Goal: Task Accomplishment & Management: Manage account settings

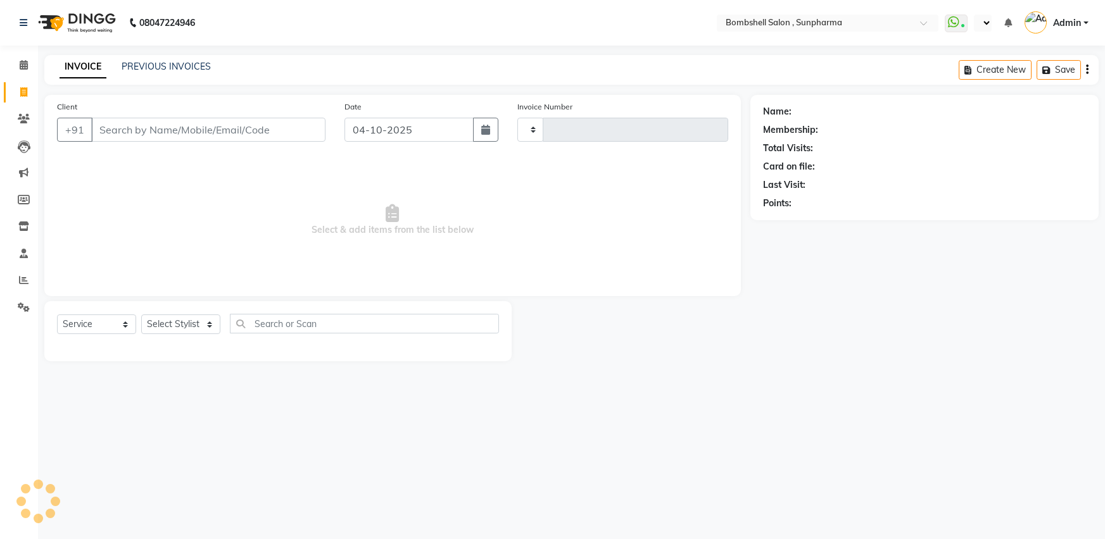
select select "service"
type input "1544"
select select "en"
select select "4965"
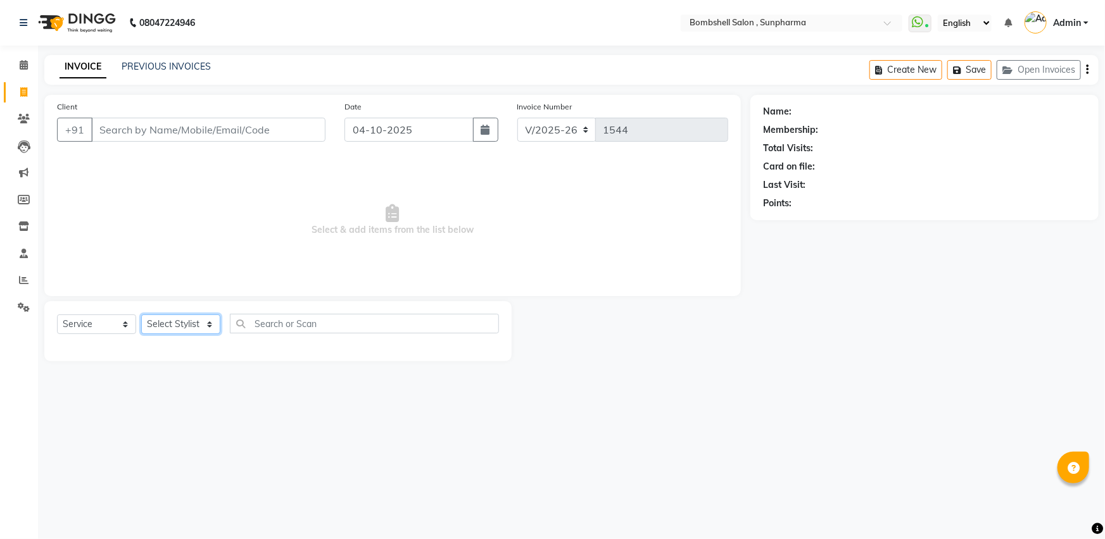
click at [204, 315] on select "Select Stylist" at bounding box center [180, 325] width 79 height 20
click at [202, 323] on select "Select Stylist [PERSON_NAME] Ananta [PERSON_NAME] [PERSON_NAME] dhanlaxmi poona…" at bounding box center [180, 325] width 79 height 20
click at [203, 323] on select "Select Stylist [PERSON_NAME] Ananta [PERSON_NAME] [PERSON_NAME] dhanlaxmi poona…" at bounding box center [180, 325] width 79 height 20
select select "59017"
click at [141, 315] on select "Select Stylist [PERSON_NAME] Ananta [PERSON_NAME] [PERSON_NAME] dhanlaxmi poona…" at bounding box center [180, 325] width 79 height 20
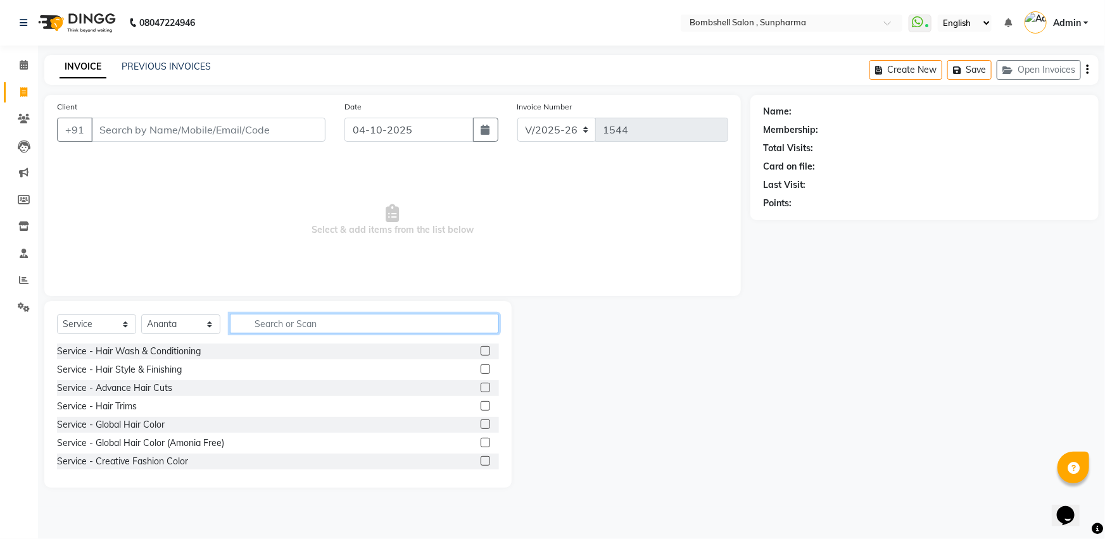
click at [292, 326] on input "text" at bounding box center [364, 324] width 269 height 20
drag, startPoint x: 474, startPoint y: 391, endPoint x: 211, endPoint y: 237, distance: 304.1
click at [468, 391] on div "Service - Advance Hair Cuts" at bounding box center [278, 388] width 442 height 16
click at [165, 132] on input "Client" at bounding box center [208, 130] width 234 height 24
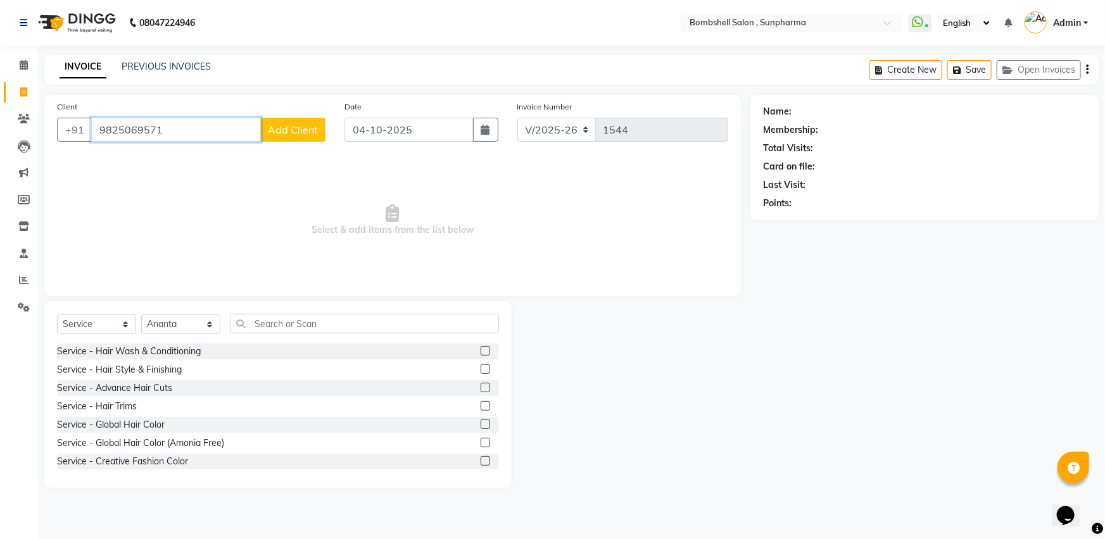
type input "9825069571"
click at [279, 125] on span "Add Client" at bounding box center [293, 129] width 50 height 13
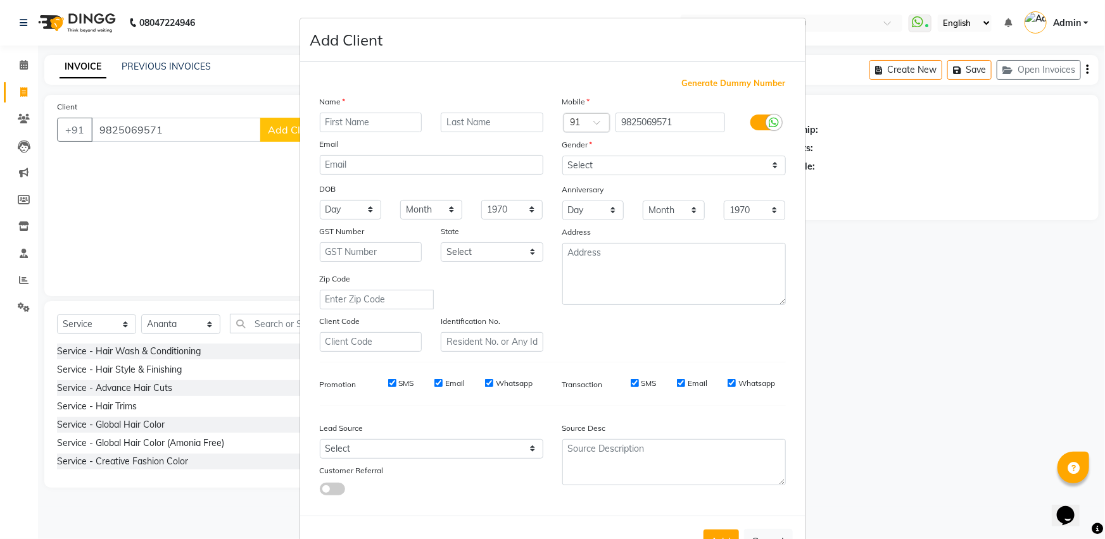
click at [322, 124] on input "text" at bounding box center [371, 123] width 103 height 20
type input "mukti"
click at [491, 118] on input "text" at bounding box center [492, 123] width 103 height 20
type input "[PERSON_NAME]"
click at [772, 163] on select "Select [DEMOGRAPHIC_DATA] [DEMOGRAPHIC_DATA] Other Prefer Not To Say" at bounding box center [673, 166] width 223 height 20
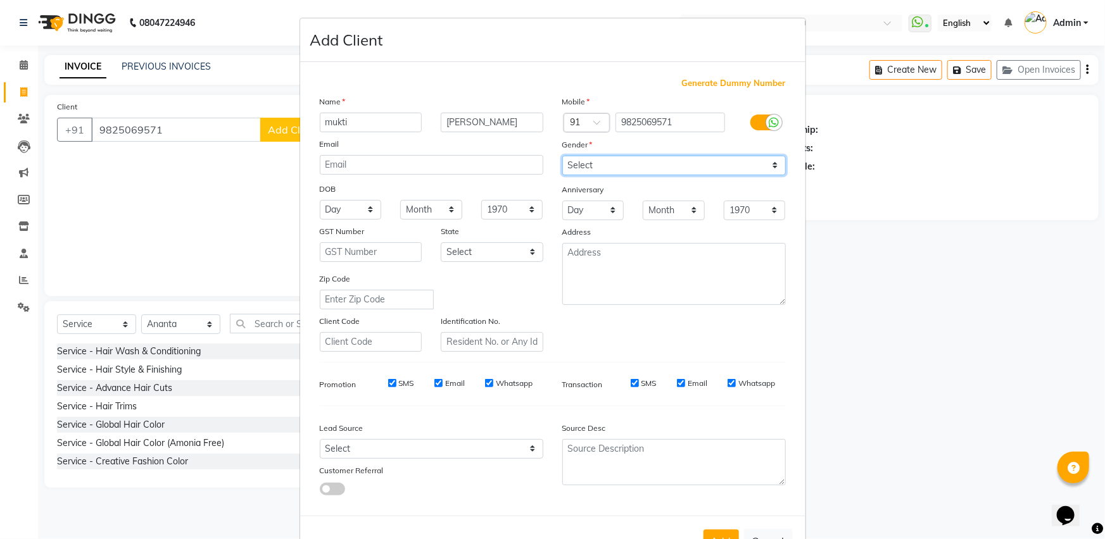
select select "[DEMOGRAPHIC_DATA]"
click at [562, 156] on select "Select [DEMOGRAPHIC_DATA] [DEMOGRAPHIC_DATA] Other Prefer Not To Say" at bounding box center [673, 166] width 223 height 20
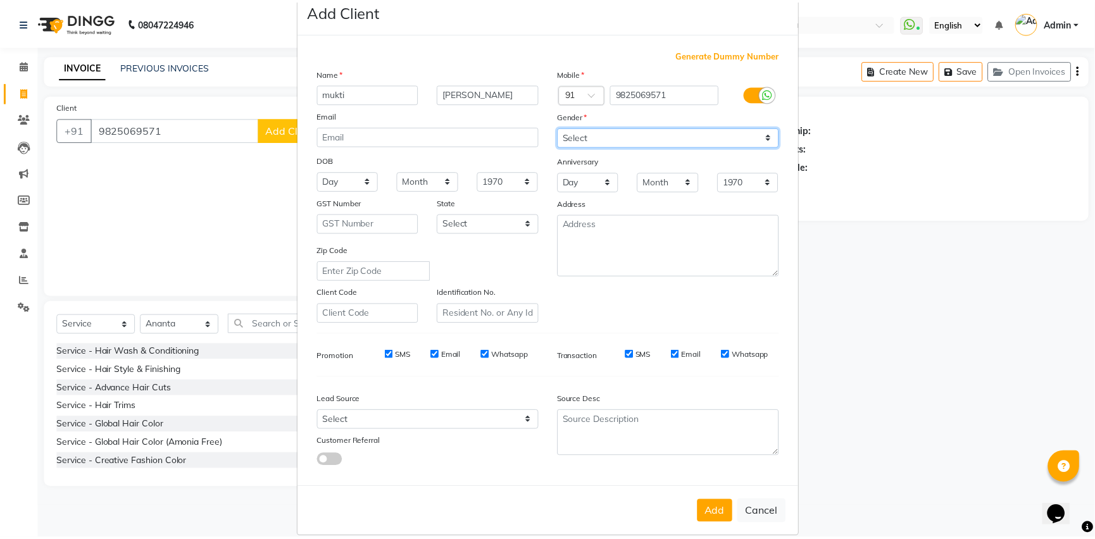
scroll to position [49, 0]
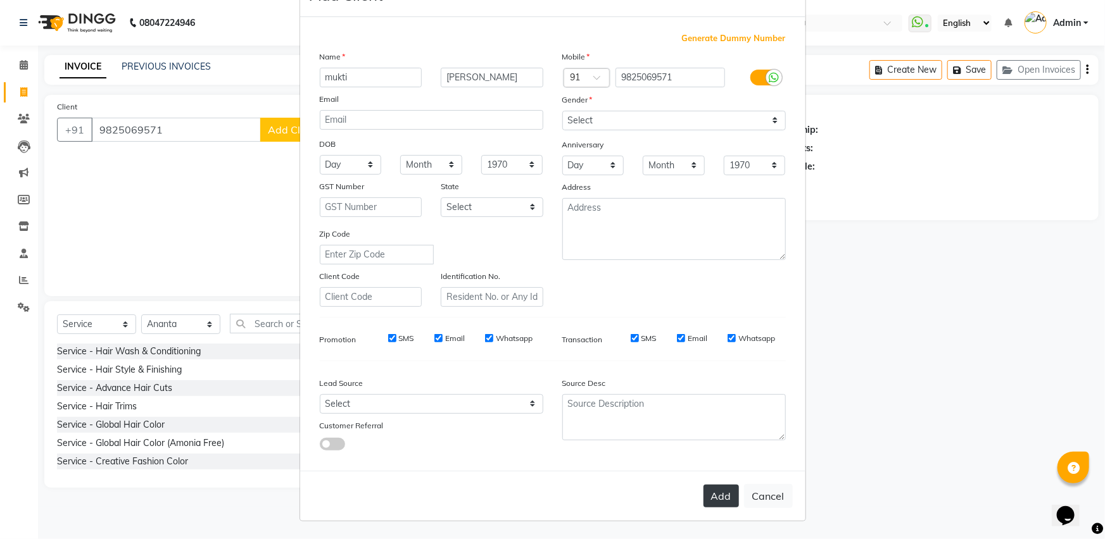
click at [716, 491] on button "Add" at bounding box center [720, 496] width 35 height 23
select select
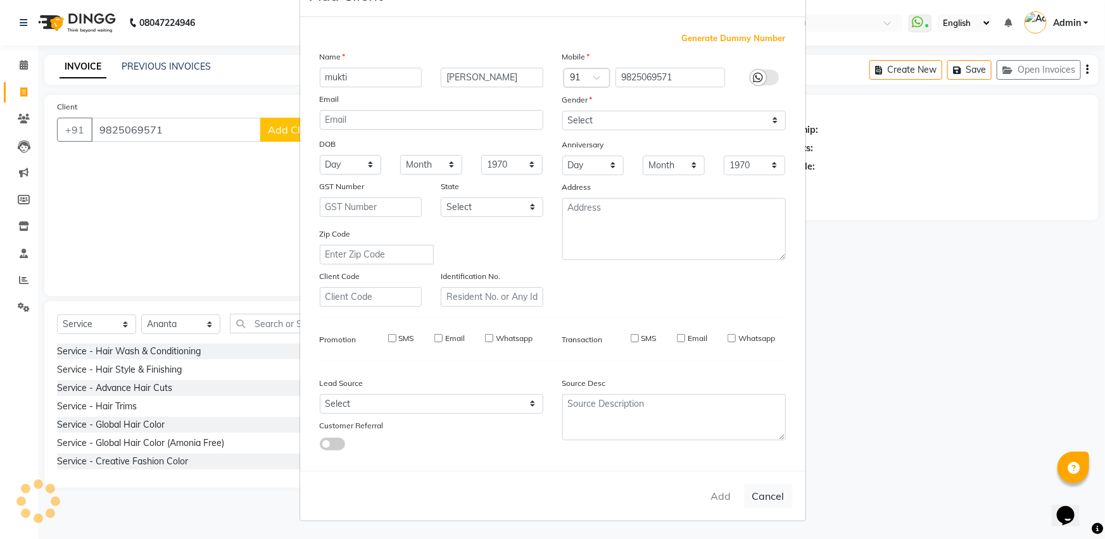
select select
checkbox input "false"
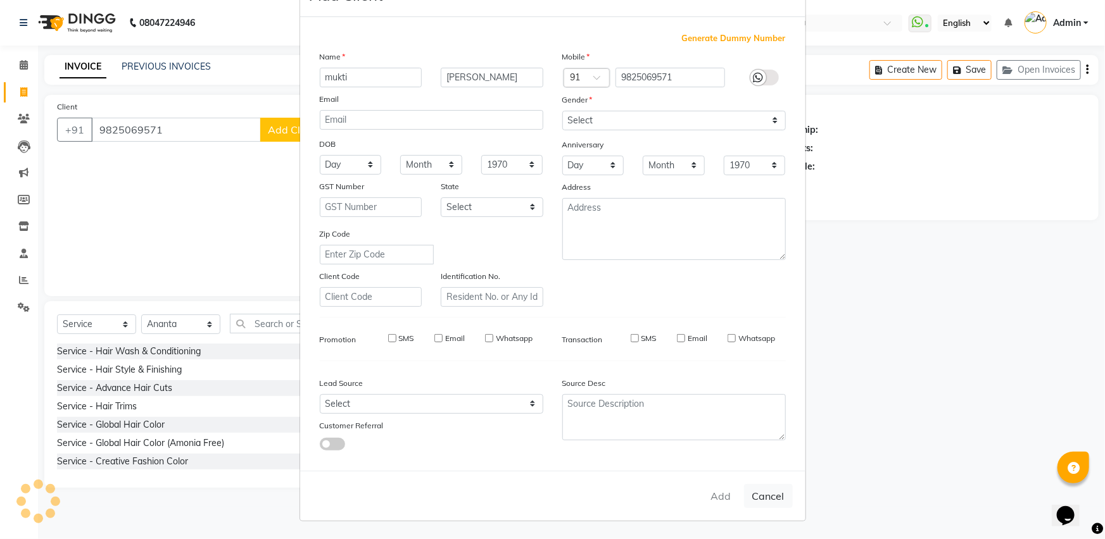
checkbox input "false"
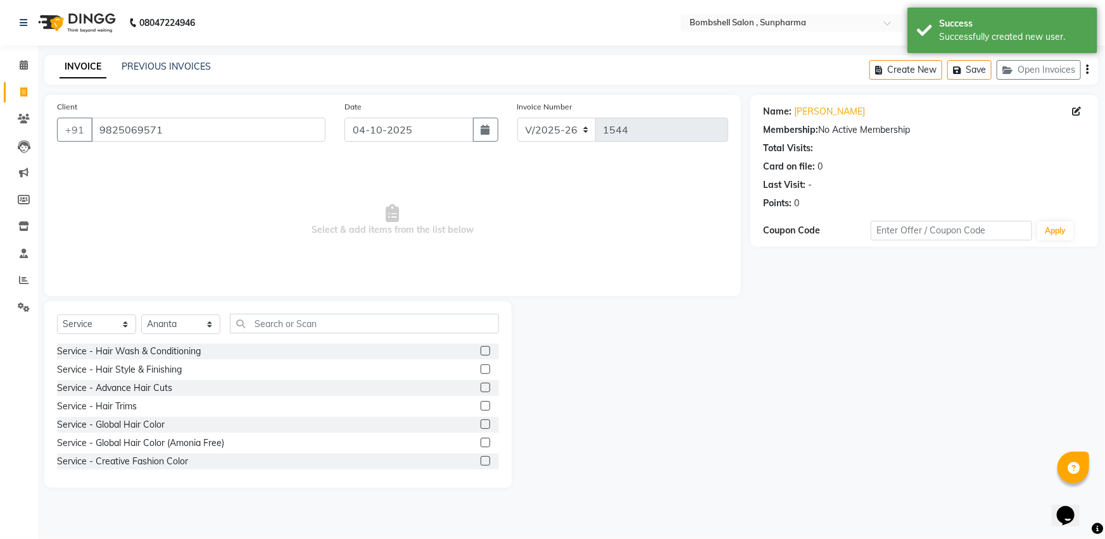
click at [481, 388] on label at bounding box center [485, 387] width 9 height 9
click at [481, 388] on input "checkbox" at bounding box center [485, 388] width 8 height 8
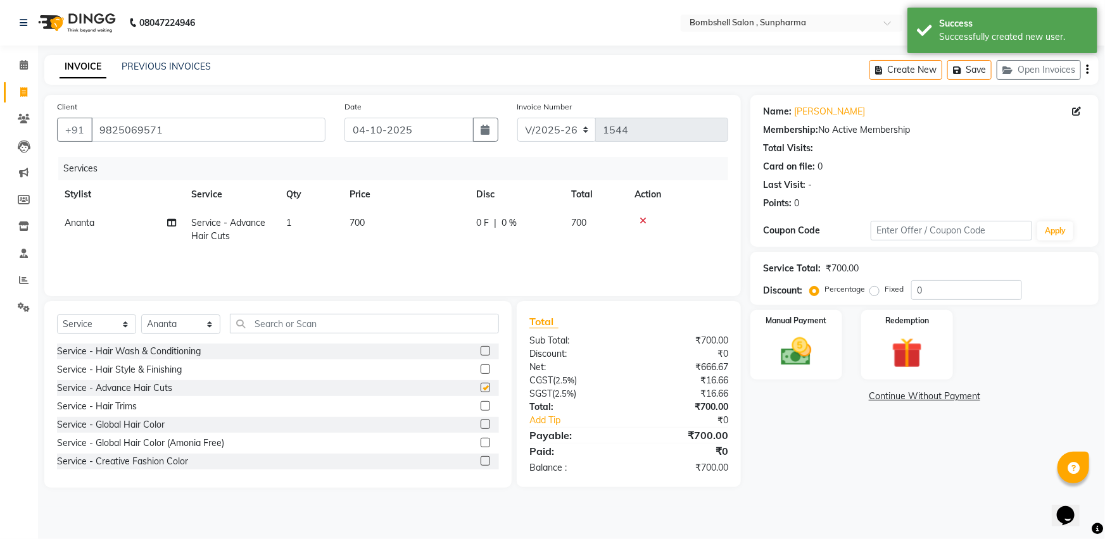
checkbox input "false"
click at [791, 349] on img at bounding box center [796, 352] width 52 height 37
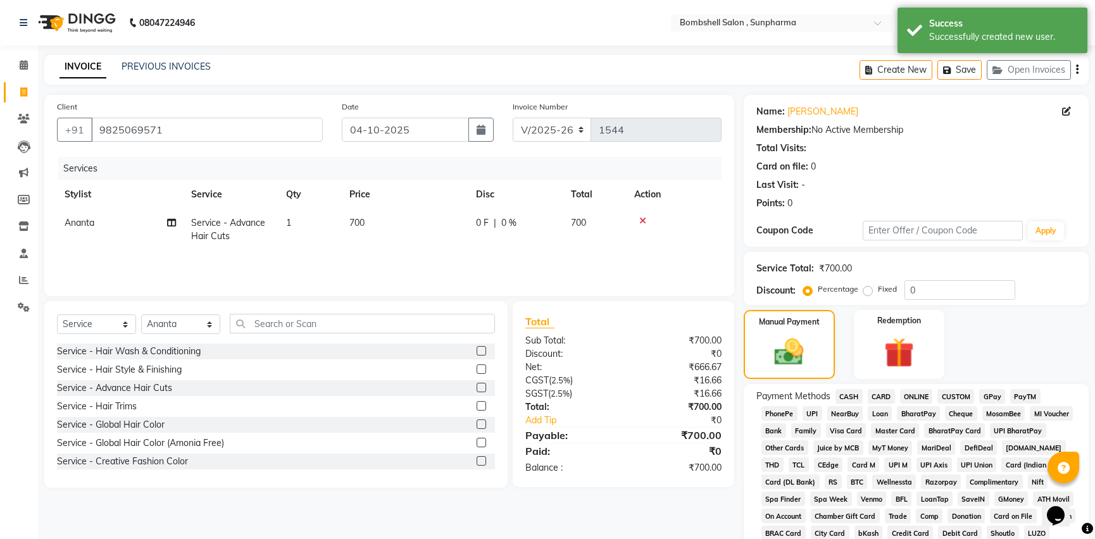
click at [855, 395] on span "CASH" at bounding box center [849, 396] width 27 height 15
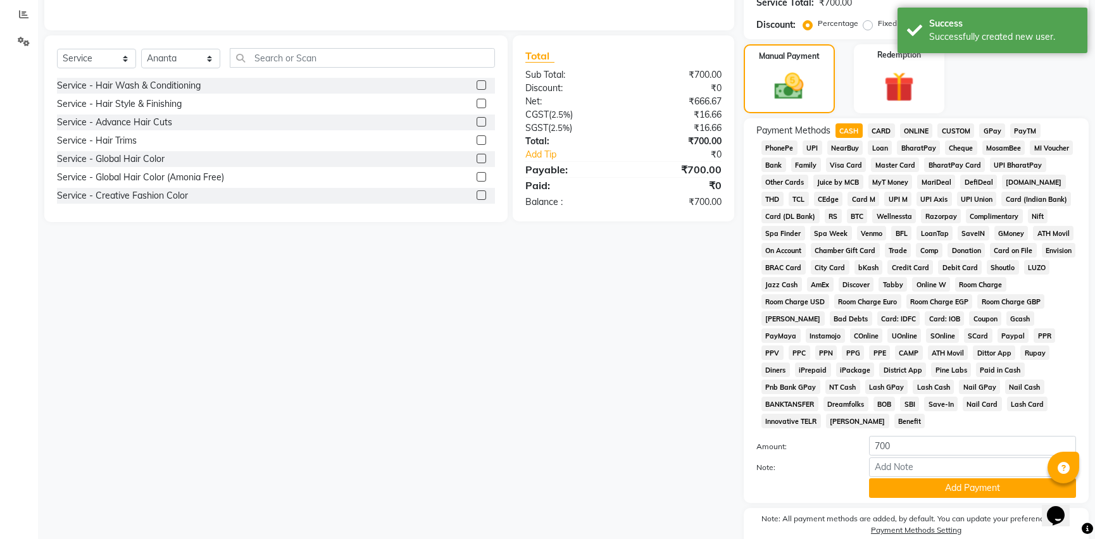
scroll to position [306, 0]
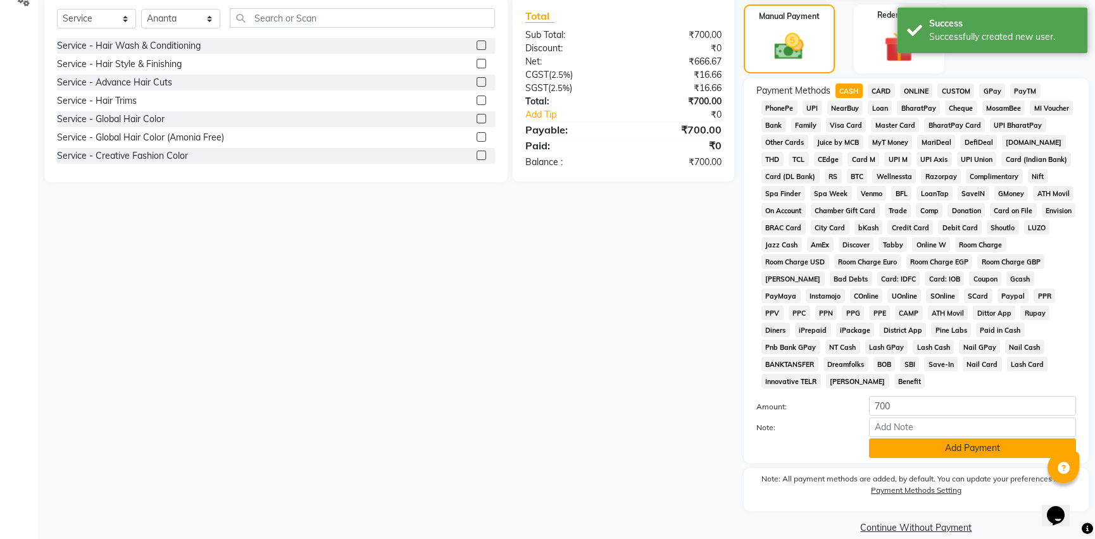
click at [886, 439] on button "Add Payment" at bounding box center [972, 449] width 207 height 20
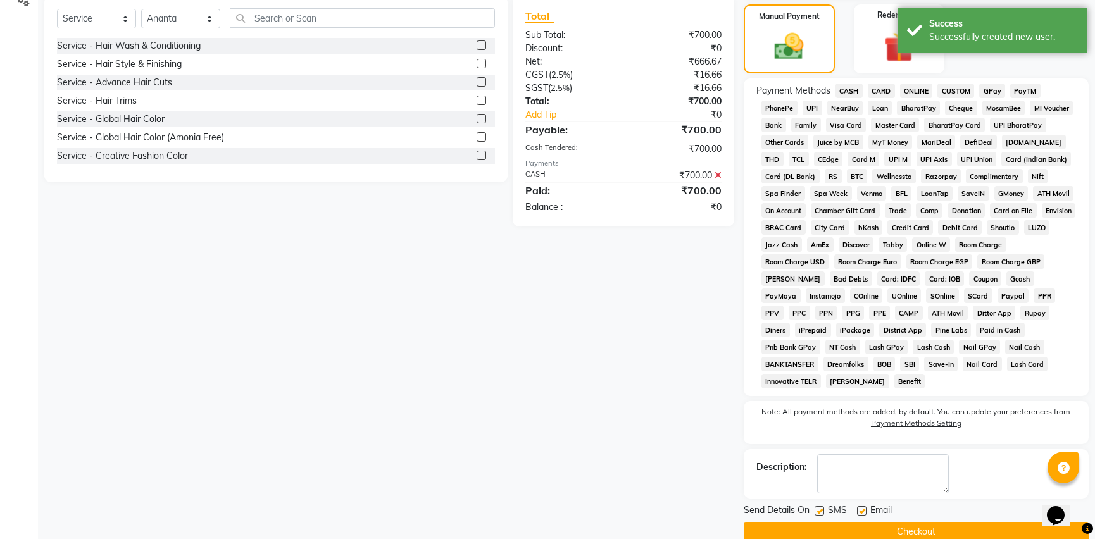
drag, startPoint x: 884, startPoint y: 512, endPoint x: 878, endPoint y: 510, distance: 6.5
click at [884, 522] on button "Checkout" at bounding box center [916, 532] width 345 height 20
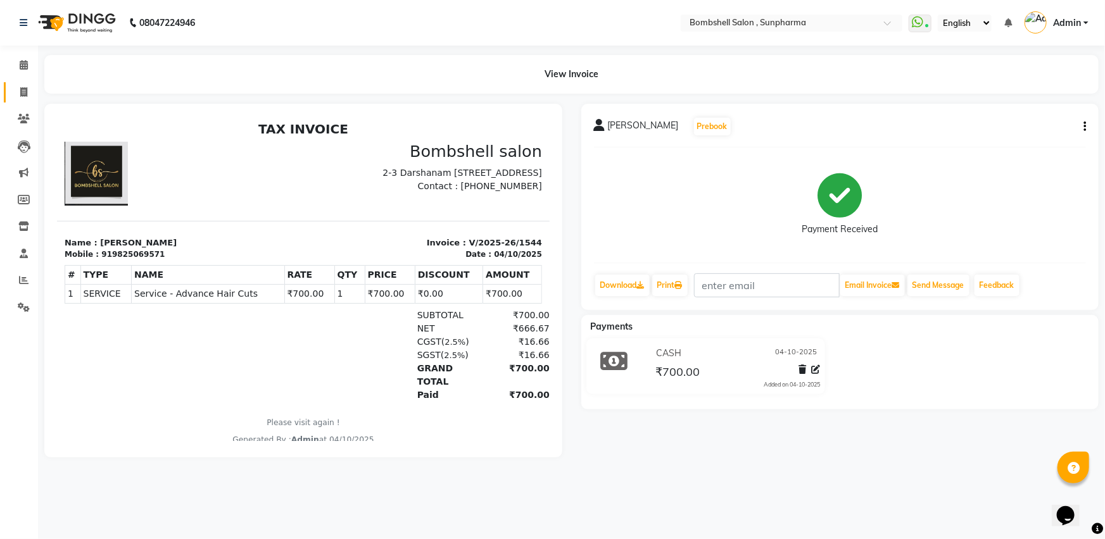
click at [25, 89] on icon at bounding box center [23, 91] width 7 height 9
select select "service"
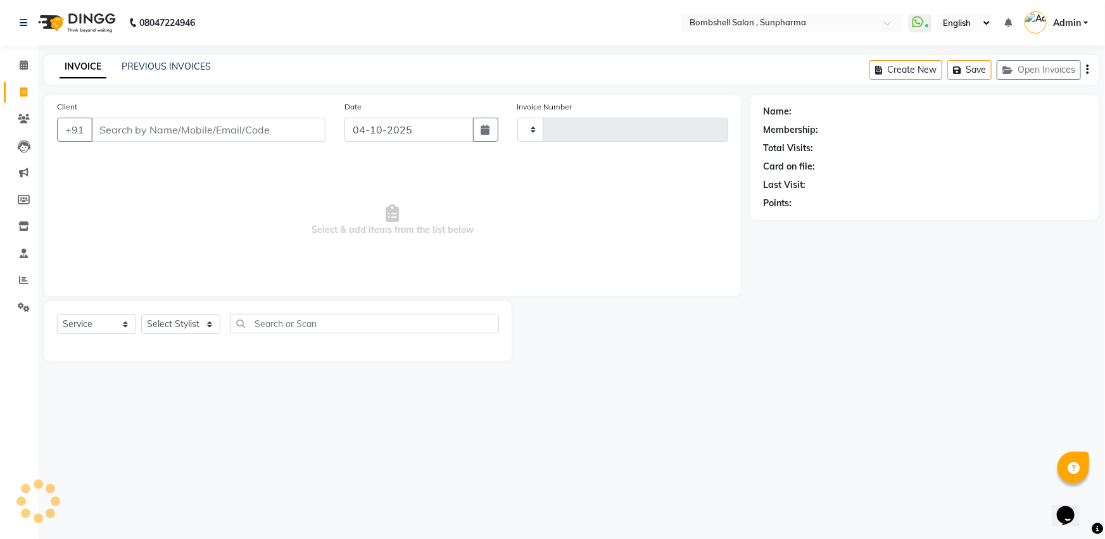
type input "1545"
select select "4965"
click at [206, 325] on select "Select Stylist [PERSON_NAME] Ananta [PERSON_NAME] [PERSON_NAME] dhanlaxmi poona…" at bounding box center [180, 325] width 79 height 20
select select "74825"
click at [141, 315] on select "Select Stylist [PERSON_NAME] Ananta [PERSON_NAME] [PERSON_NAME] dhanlaxmi poona…" at bounding box center [180, 325] width 79 height 20
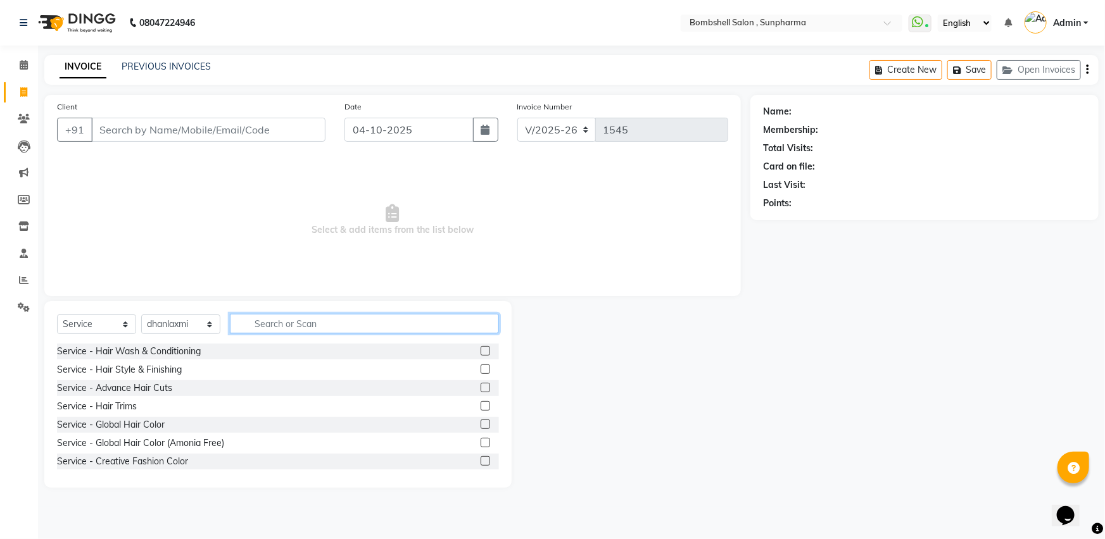
click at [264, 322] on input "text" at bounding box center [364, 324] width 269 height 20
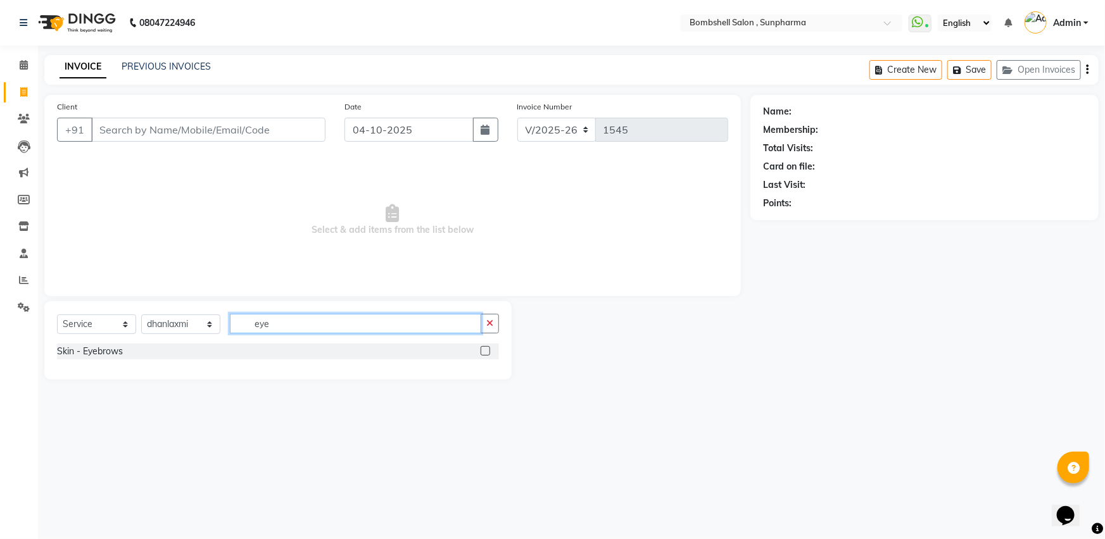
type input "eye"
click at [488, 352] on label at bounding box center [485, 350] width 9 height 9
click at [488, 352] on input "checkbox" at bounding box center [485, 352] width 8 height 8
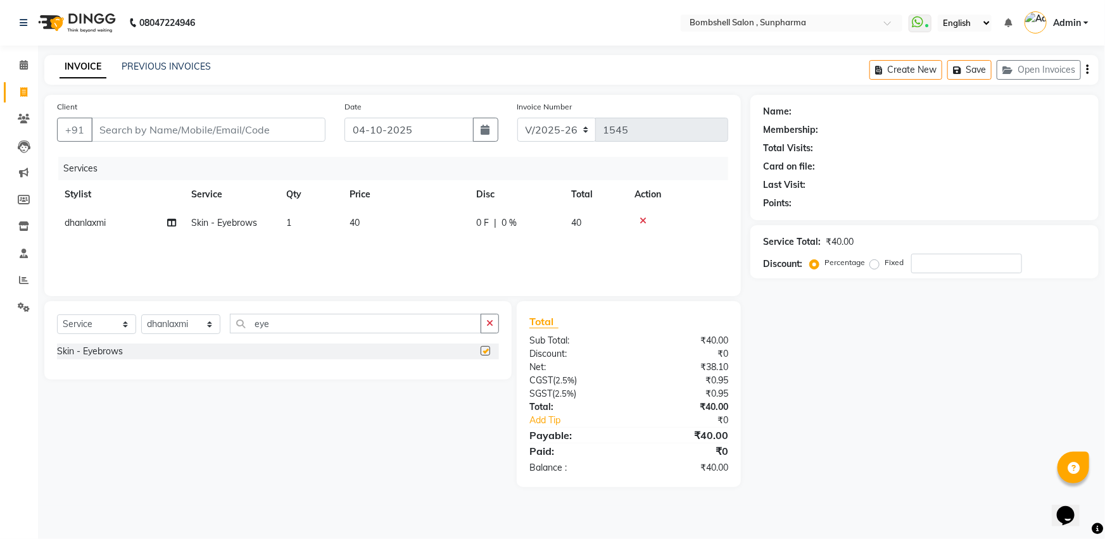
checkbox input "false"
click at [310, 329] on input "eye" at bounding box center [355, 324] width 251 height 20
type input "e"
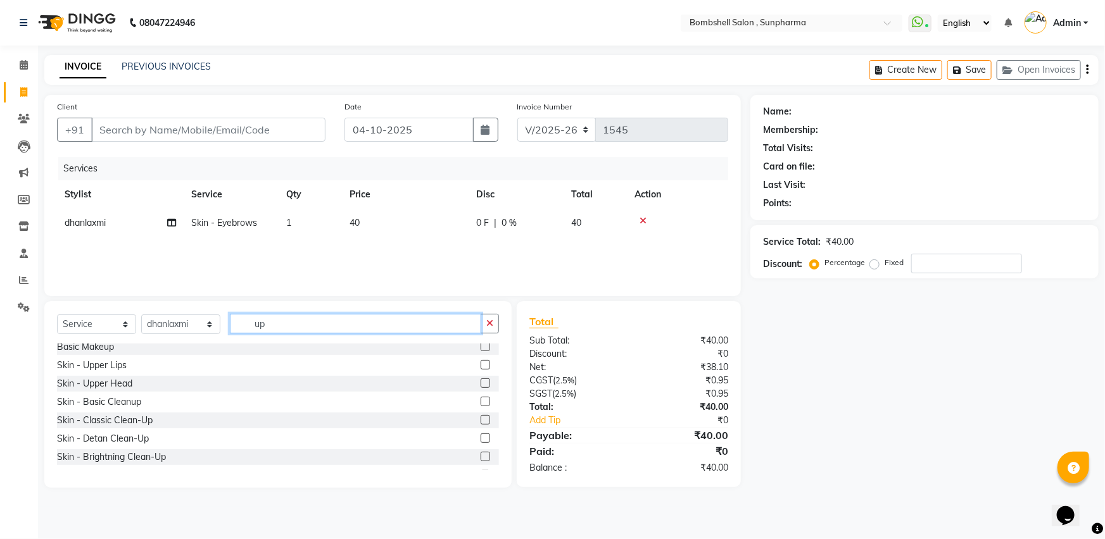
scroll to position [57, 0]
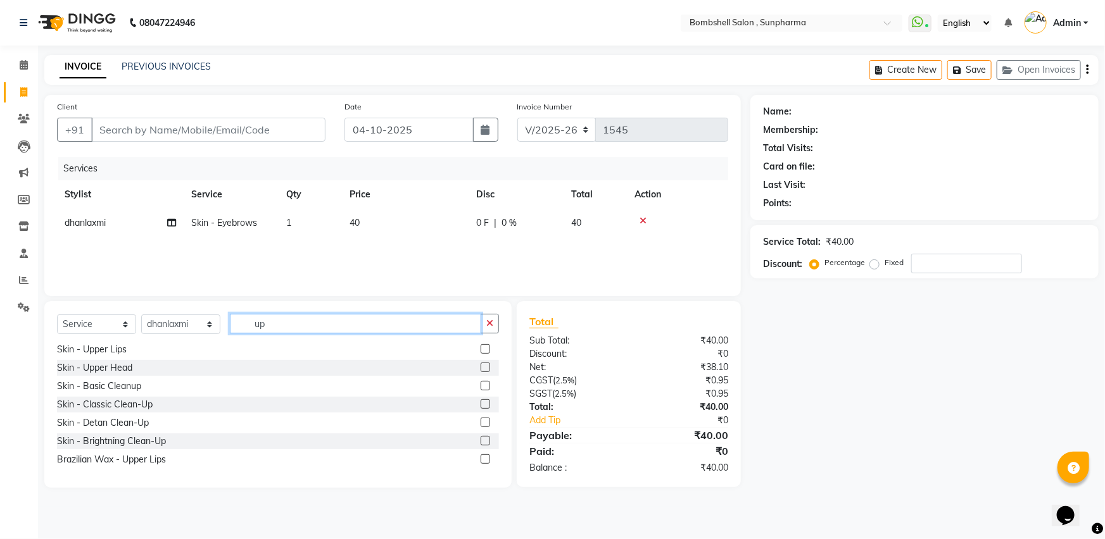
type input "up"
click at [481, 458] on label at bounding box center [485, 459] width 9 height 9
click at [481, 458] on input "checkbox" at bounding box center [485, 460] width 8 height 8
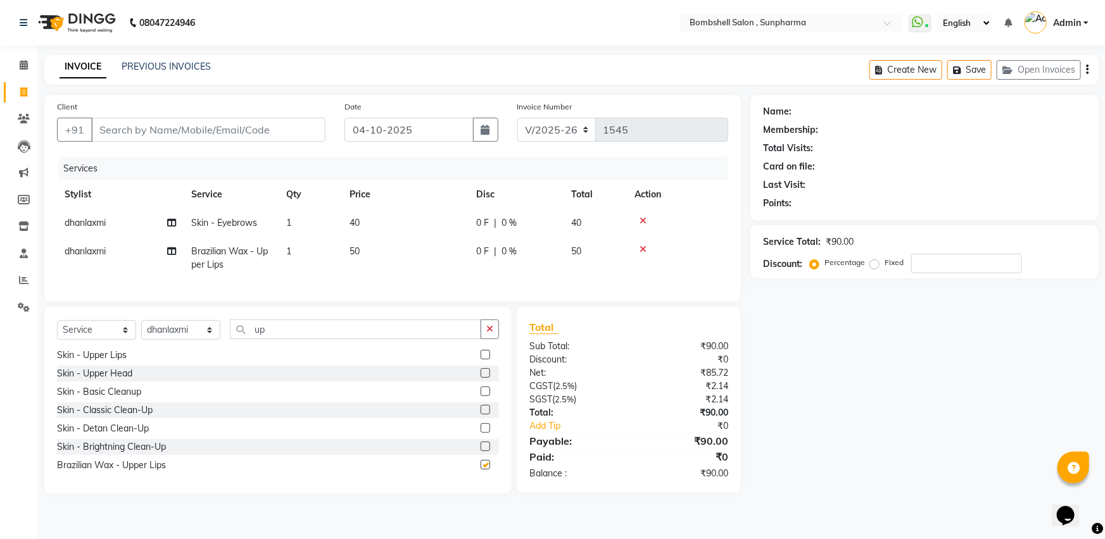
checkbox input "false"
click at [384, 336] on input "up" at bounding box center [355, 330] width 251 height 20
type input "u"
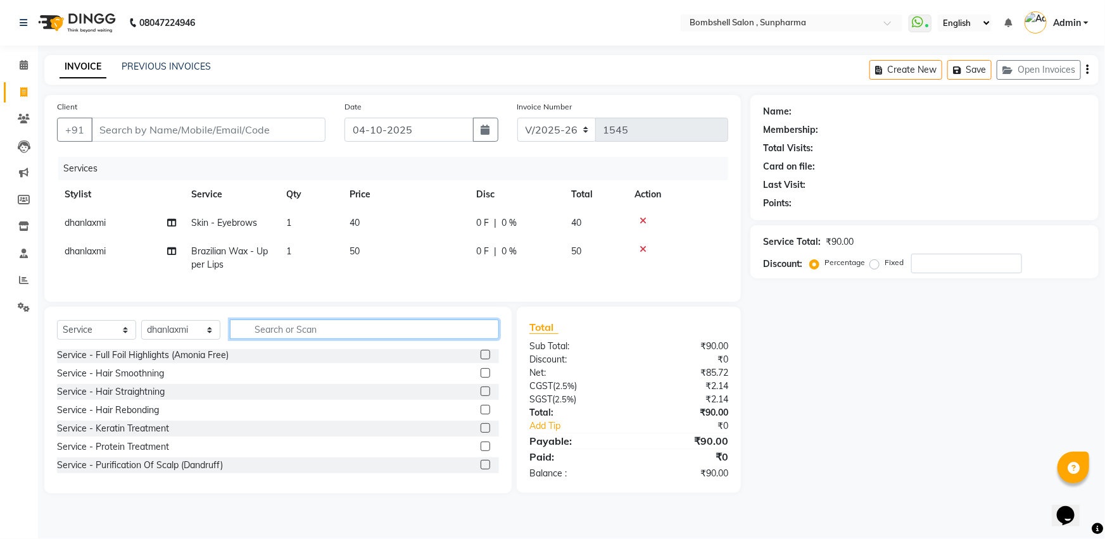
scroll to position [644, 0]
type input "up"
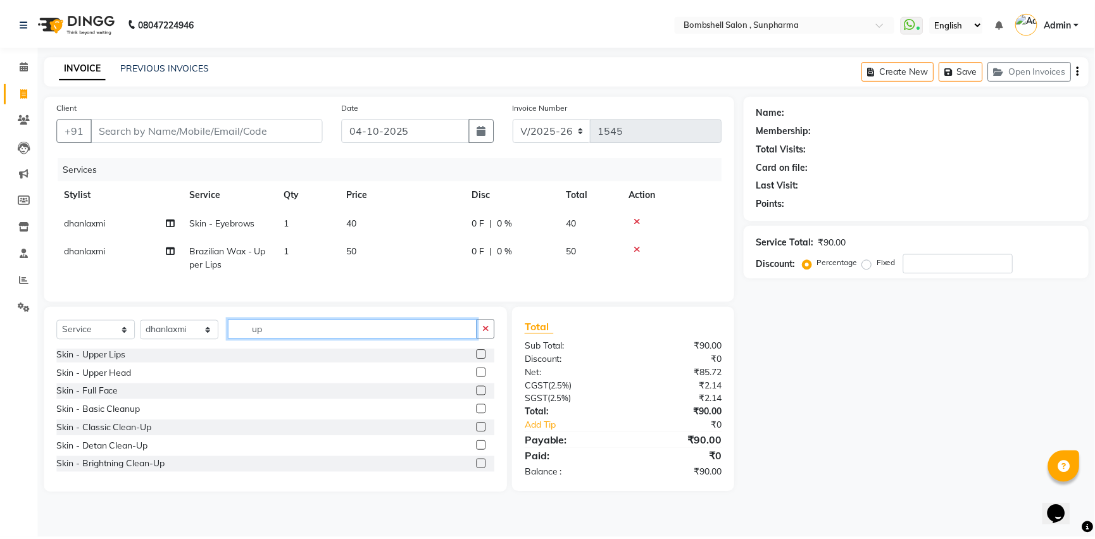
scroll to position [57, 0]
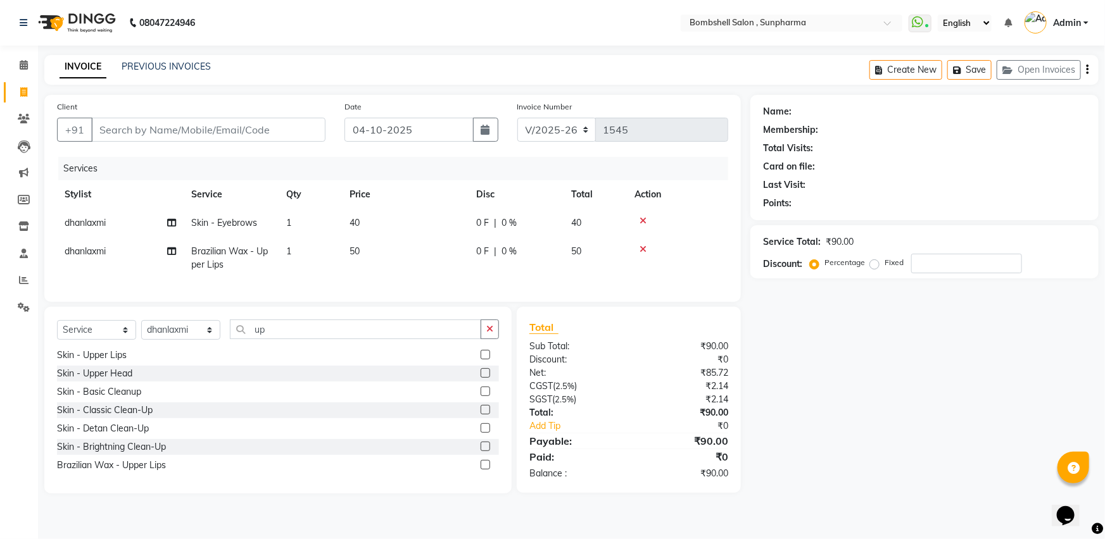
click at [481, 378] on label at bounding box center [485, 372] width 9 height 9
click at [481, 378] on input "checkbox" at bounding box center [485, 374] width 8 height 8
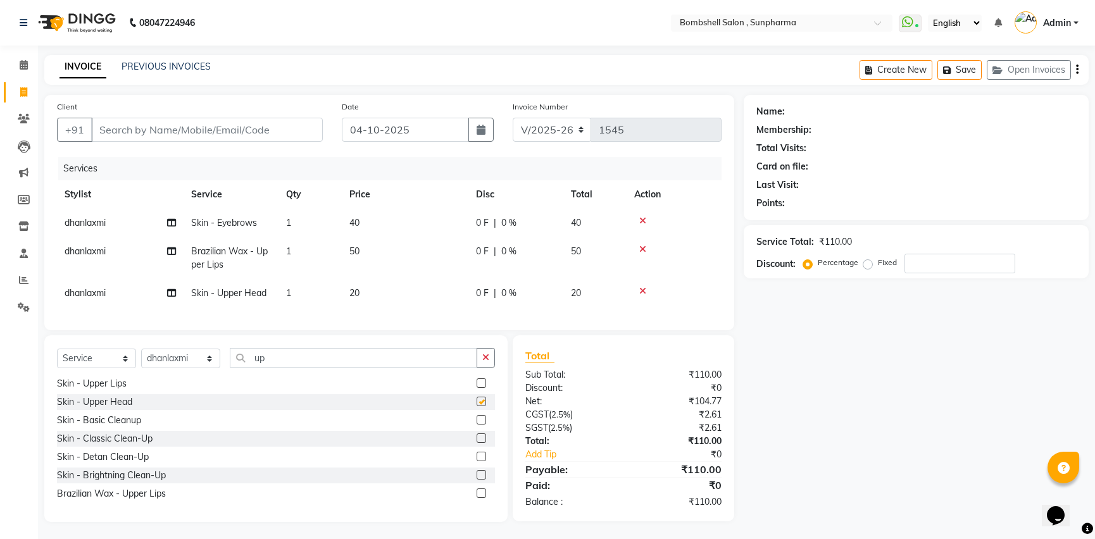
checkbox input "false"
click at [292, 368] on input "up" at bounding box center [354, 358] width 248 height 20
type input "u"
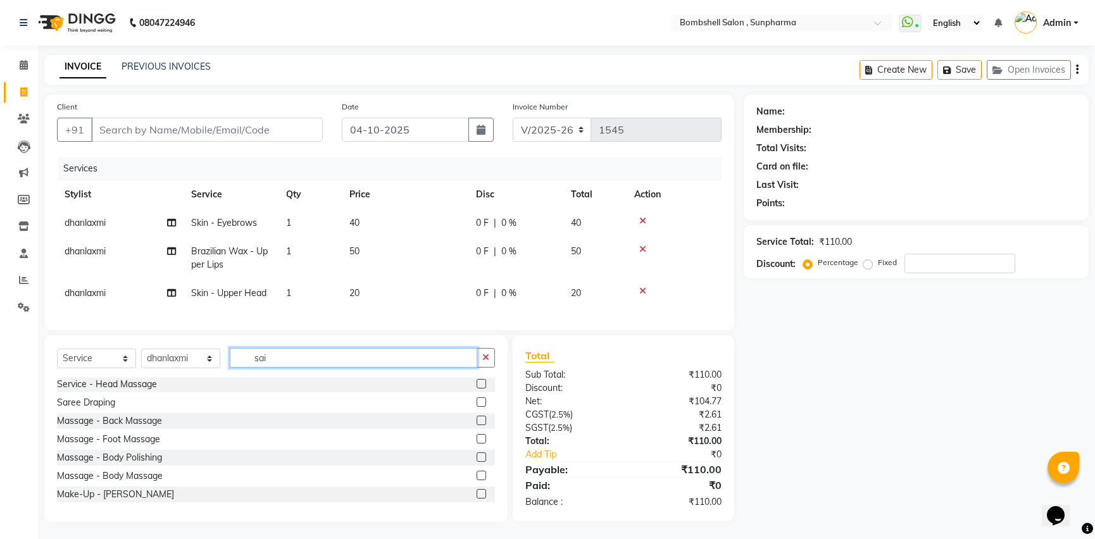
scroll to position [0, 0]
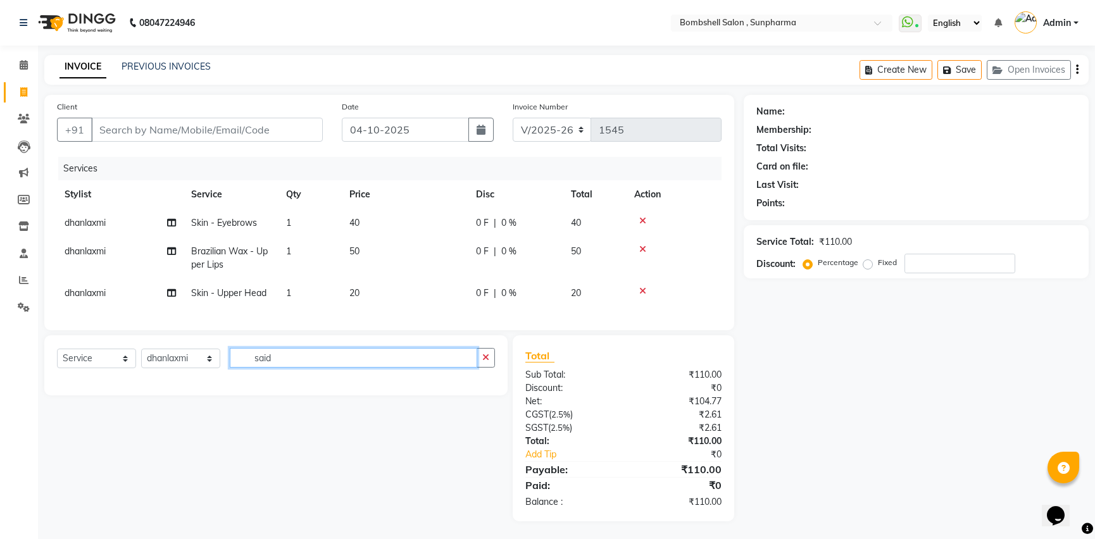
click at [287, 368] on input "said" at bounding box center [354, 358] width 248 height 20
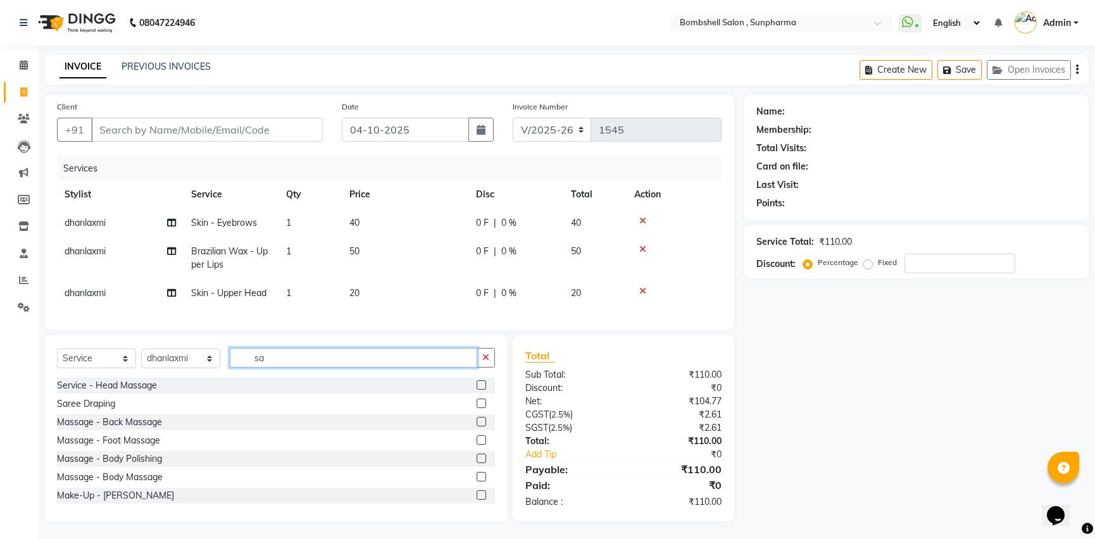
click at [275, 365] on input "sa" at bounding box center [354, 358] width 248 height 20
type input "s"
click at [273, 368] on input "up" at bounding box center [354, 358] width 248 height 20
type input "u"
type input "b"
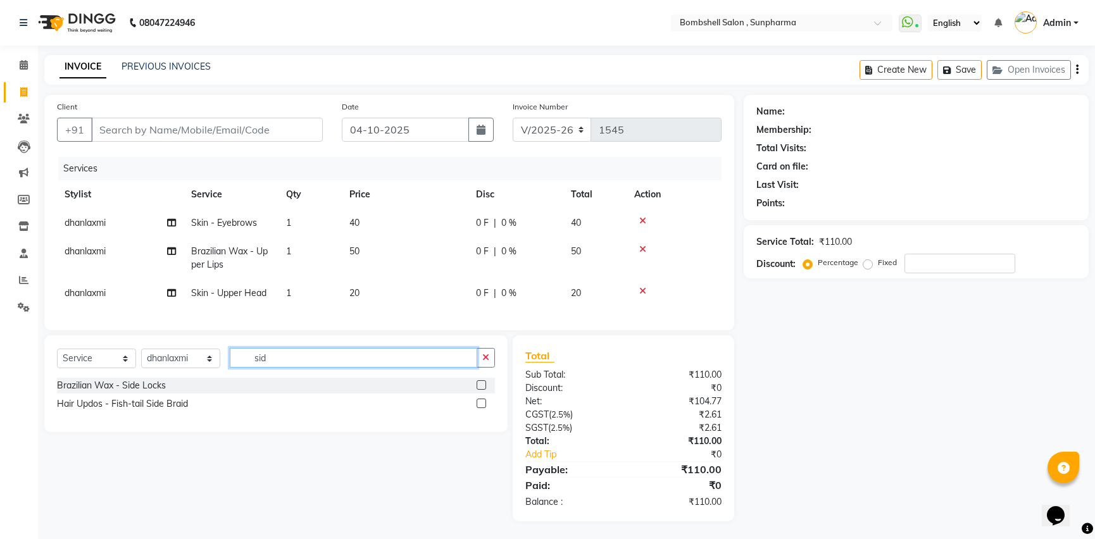
type input "sid"
click at [481, 390] on label at bounding box center [481, 384] width 9 height 9
click at [481, 390] on input "checkbox" at bounding box center [481, 386] width 8 height 8
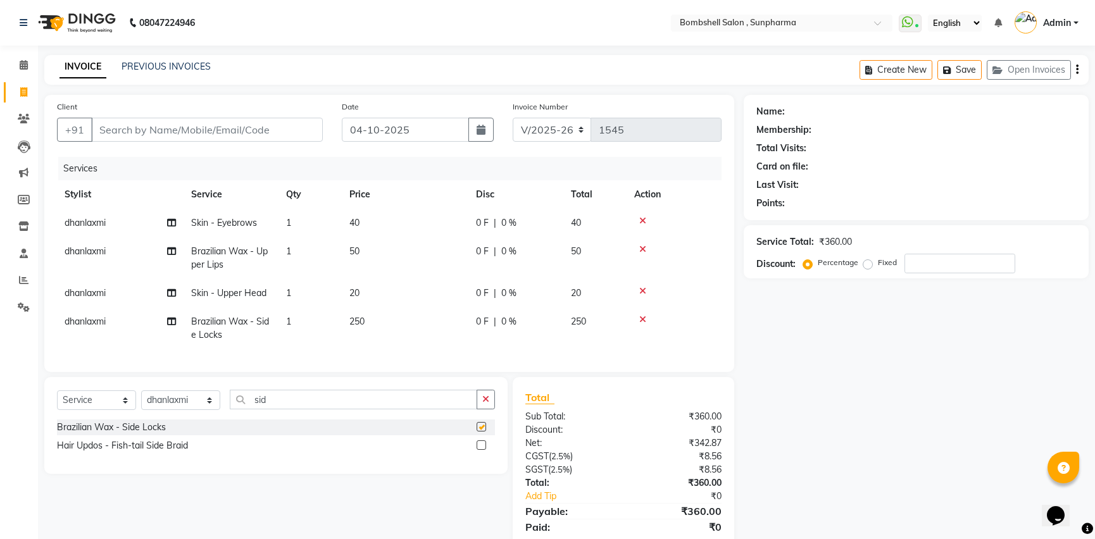
checkbox input "false"
click at [365, 318] on td "250" at bounding box center [405, 329] width 127 height 42
select select "74825"
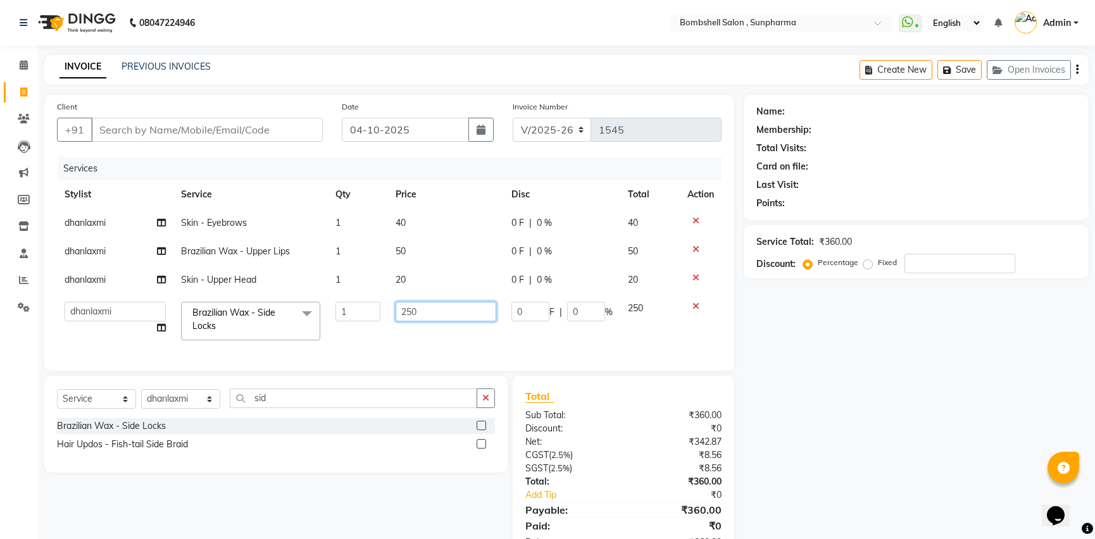
click at [423, 311] on input "250" at bounding box center [446, 312] width 101 height 20
type input "2"
type input "300"
click at [408, 274] on tbody "dhanlaxmi Skin - Eyebrows 1 40 0 F | 0 % 40 dhanlaxmi Brazilian Wax - Upper Lip…" at bounding box center [389, 278] width 665 height 139
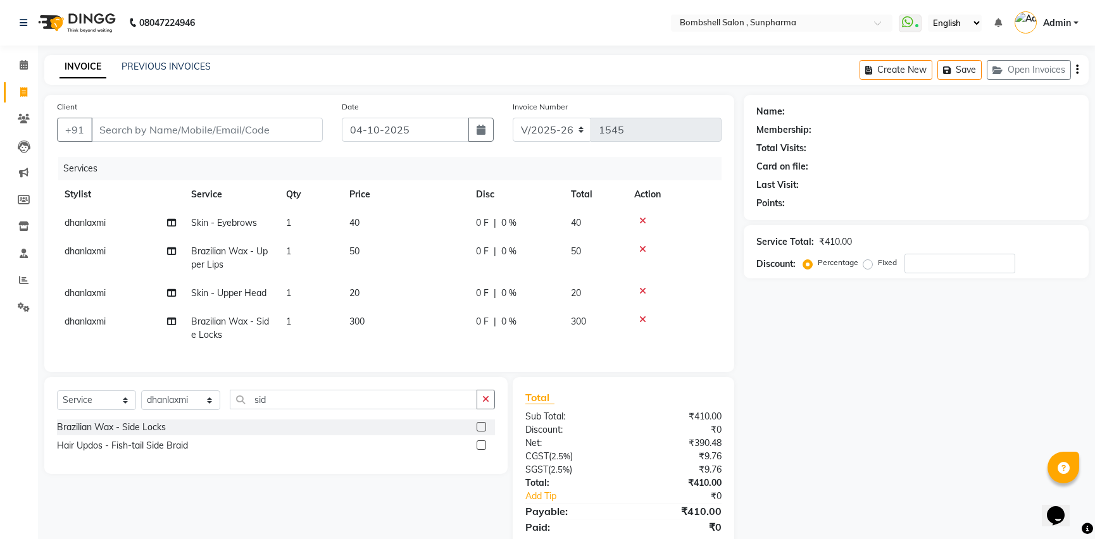
click at [362, 294] on td "20" at bounding box center [405, 293] width 127 height 28
select select "74825"
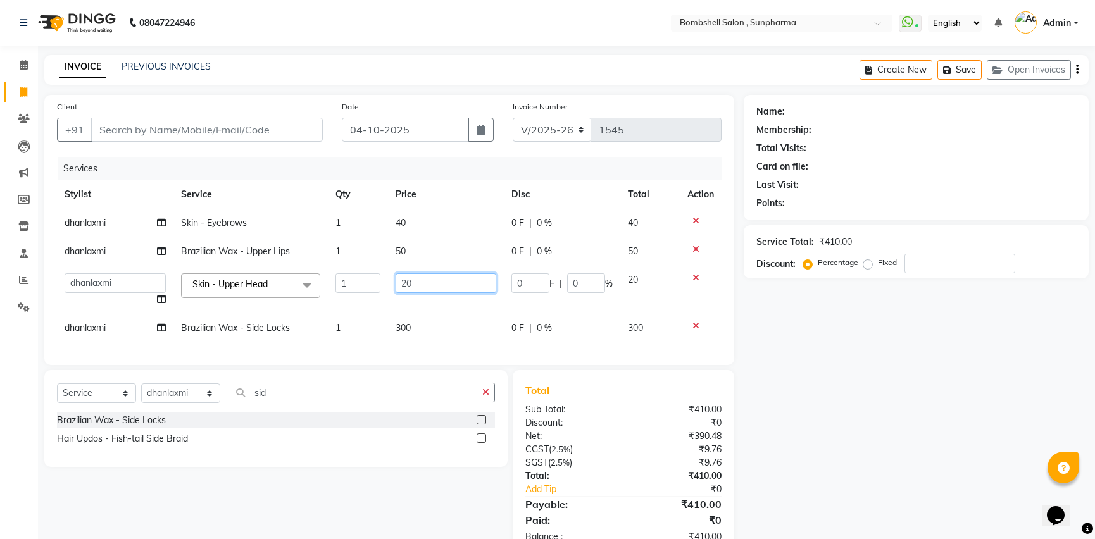
click at [429, 280] on input "20" at bounding box center [446, 283] width 101 height 20
type input "2"
type input "30"
click at [408, 245] on td "50" at bounding box center [446, 251] width 116 height 28
select select "74825"
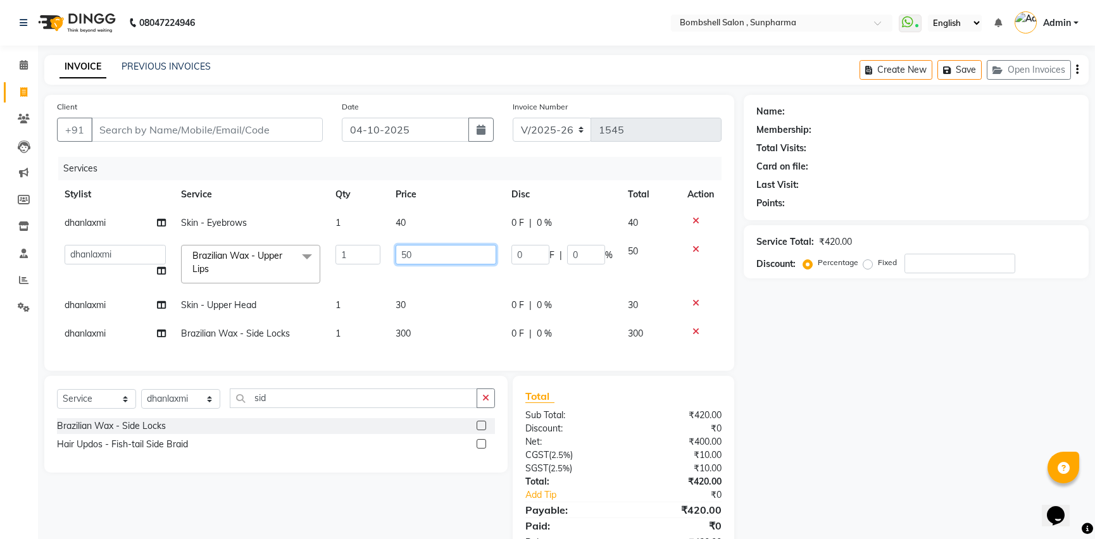
click at [408, 253] on input "50" at bounding box center [446, 255] width 101 height 20
type input "60"
click at [416, 220] on td "40" at bounding box center [446, 223] width 116 height 28
select select "74825"
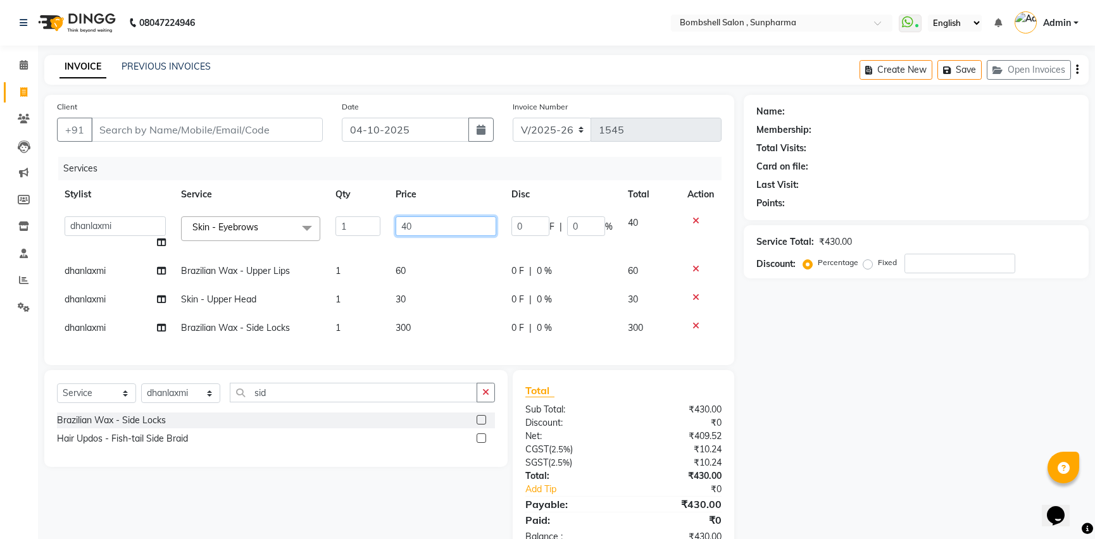
click at [404, 225] on input "40" at bounding box center [446, 227] width 101 height 20
type input "50"
click at [424, 225] on input "50" at bounding box center [446, 227] width 101 height 20
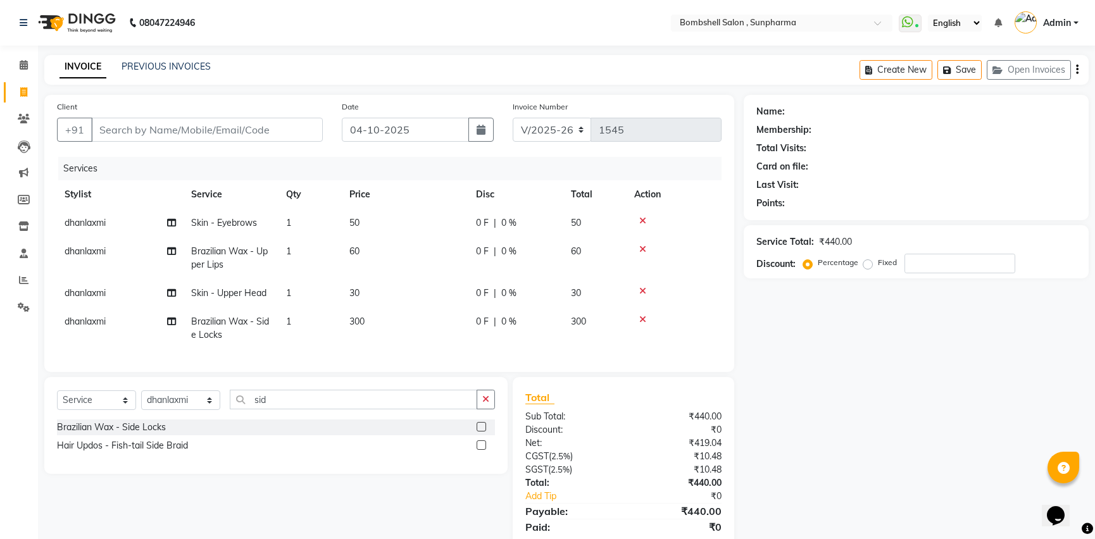
click at [416, 324] on td "300" at bounding box center [405, 329] width 127 height 42
select select "74825"
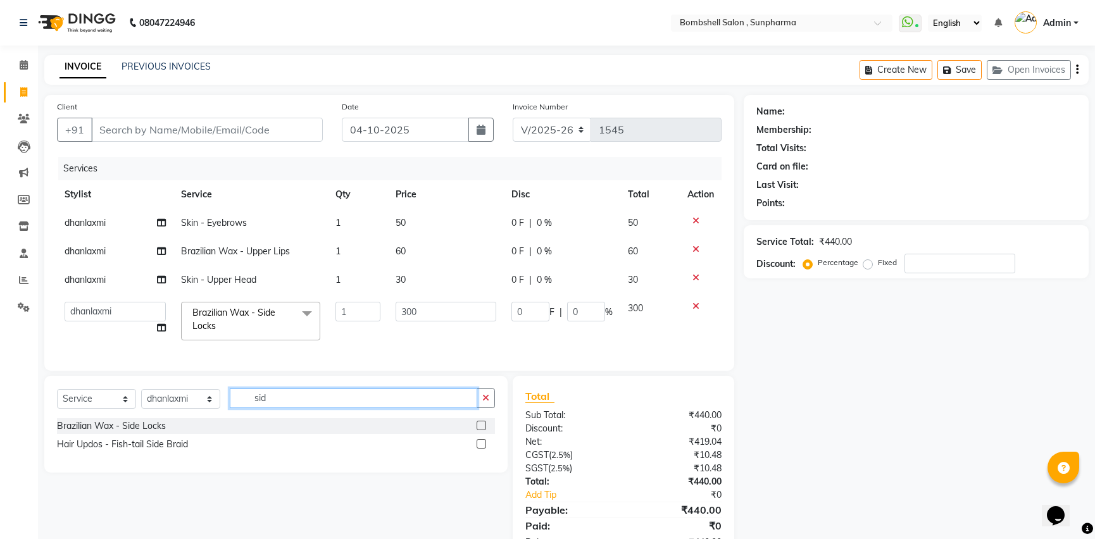
click at [342, 408] on input "sid" at bounding box center [354, 399] width 248 height 20
type input "s"
type input "hand"
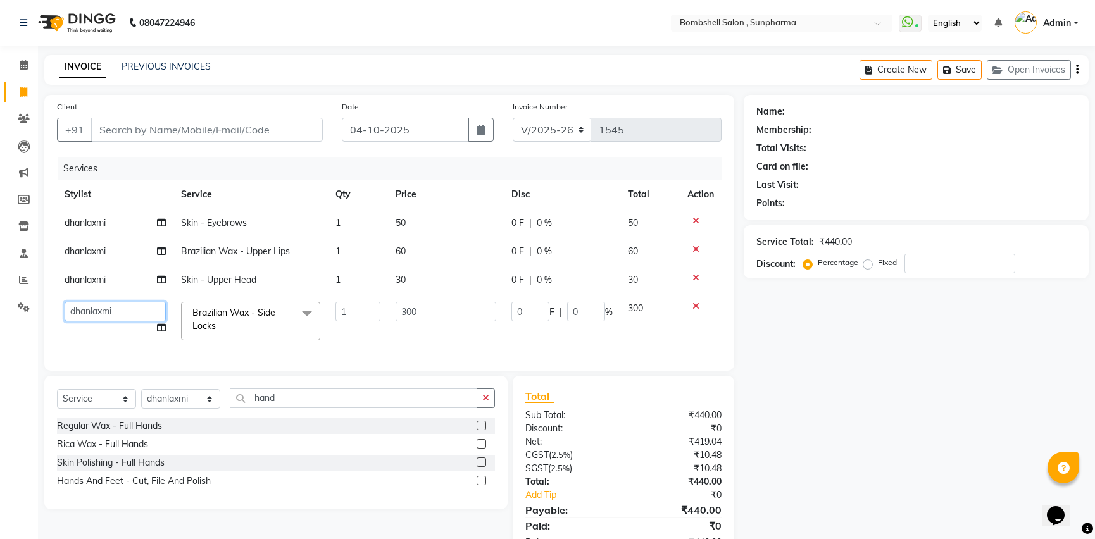
click at [122, 306] on select "[PERSON_NAME] Ananta [PERSON_NAME] [PERSON_NAME] dhanlaxmi poonam [PERSON_NAME]" at bounding box center [115, 312] width 101 height 20
select select "86696"
click at [289, 407] on input "hand" at bounding box center [354, 399] width 248 height 20
click at [481, 430] on label at bounding box center [481, 425] width 9 height 9
click at [481, 430] on input "checkbox" at bounding box center [481, 426] width 8 height 8
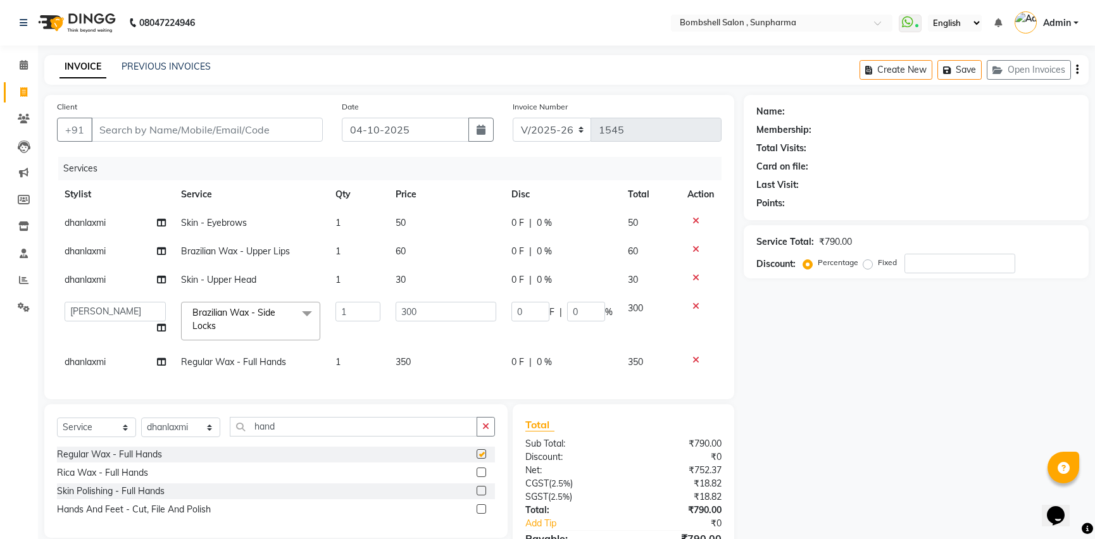
checkbox input "false"
click at [123, 361] on td "dhanlaxmi" at bounding box center [115, 362] width 116 height 28
select select "74825"
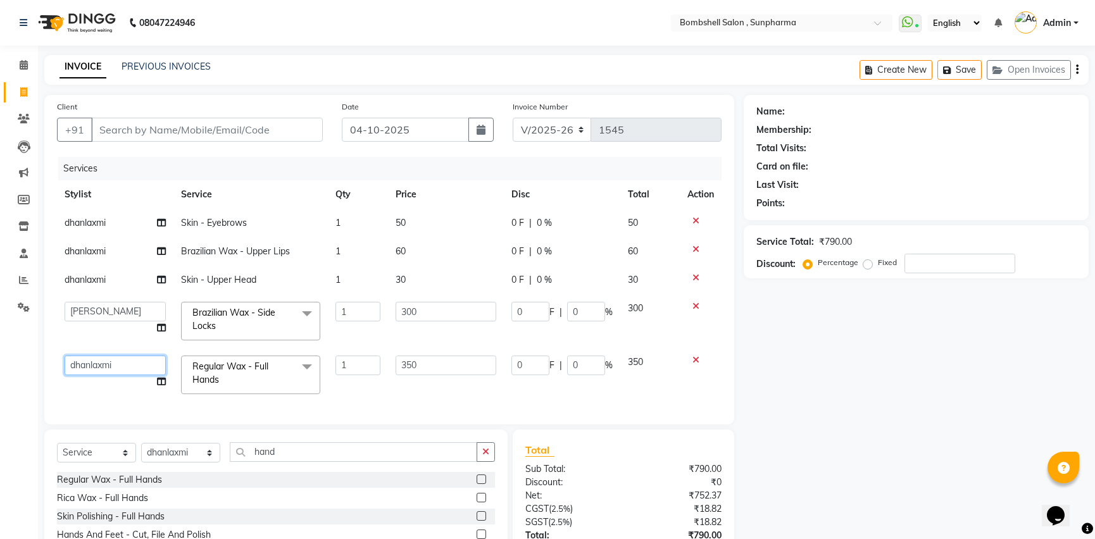
click at [139, 364] on select "[PERSON_NAME] Ananta [PERSON_NAME] [PERSON_NAME] dhanlaxmi poonam [PERSON_NAME]" at bounding box center [115, 366] width 101 height 20
select select "86696"
click at [123, 308] on select "[PERSON_NAME] Ananta [PERSON_NAME] [PERSON_NAME] dhanlaxmi poonam [PERSON_NAME]" at bounding box center [115, 312] width 101 height 20
select select "74825"
click at [118, 381] on td "[PERSON_NAME] Ananta [PERSON_NAME] [PERSON_NAME] dhanlaxmi poonam [PERSON_NAME]" at bounding box center [115, 375] width 116 height 54
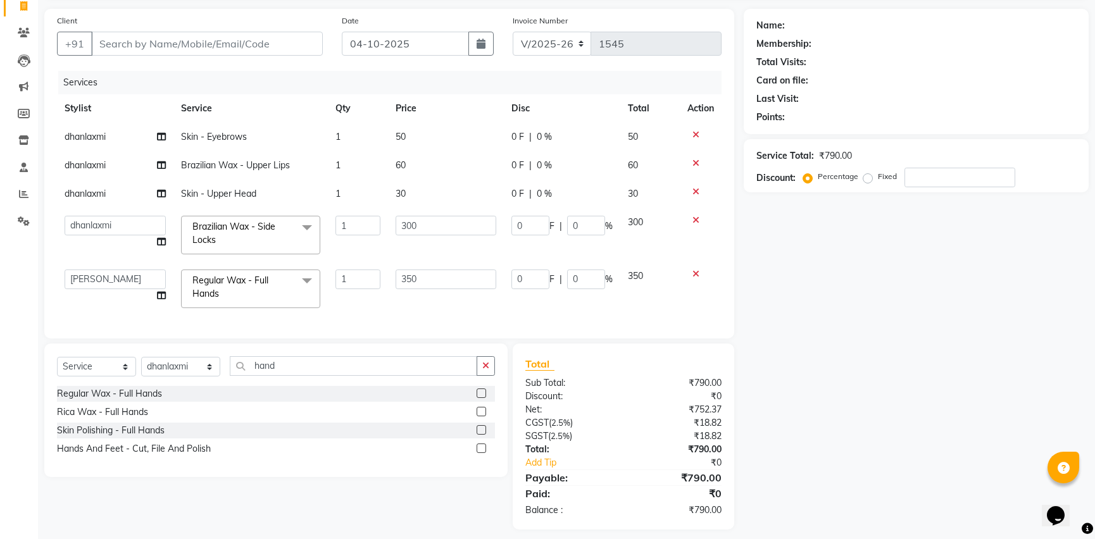
scroll to position [105, 0]
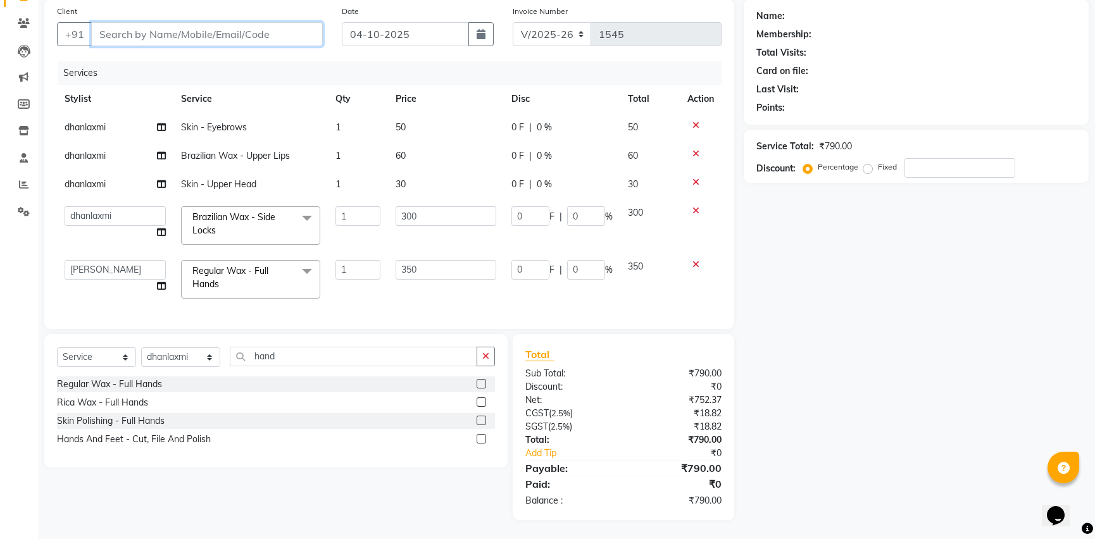
click at [247, 22] on input "Client" at bounding box center [207, 34] width 232 height 24
type input "9"
type input "0"
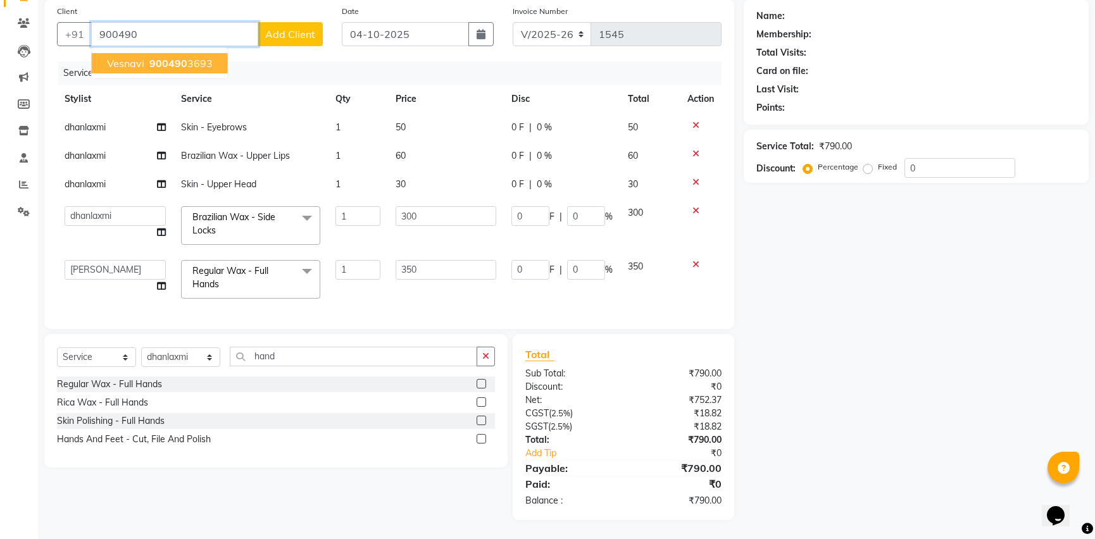
click at [222, 53] on button "vesnavi 900490 3693" at bounding box center [160, 63] width 136 height 20
type input "9004903693"
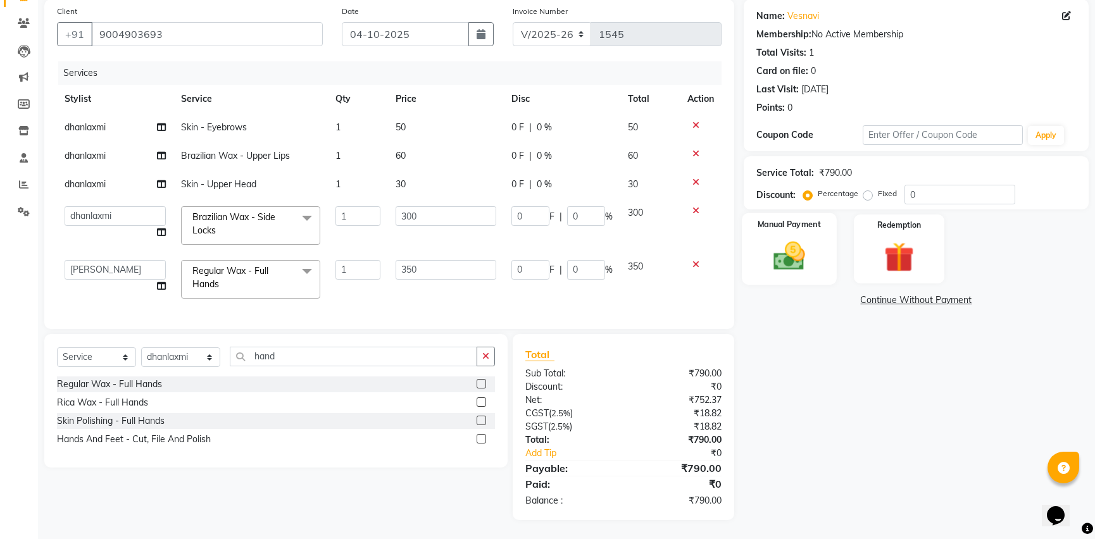
click at [775, 250] on img at bounding box center [788, 256] width 51 height 36
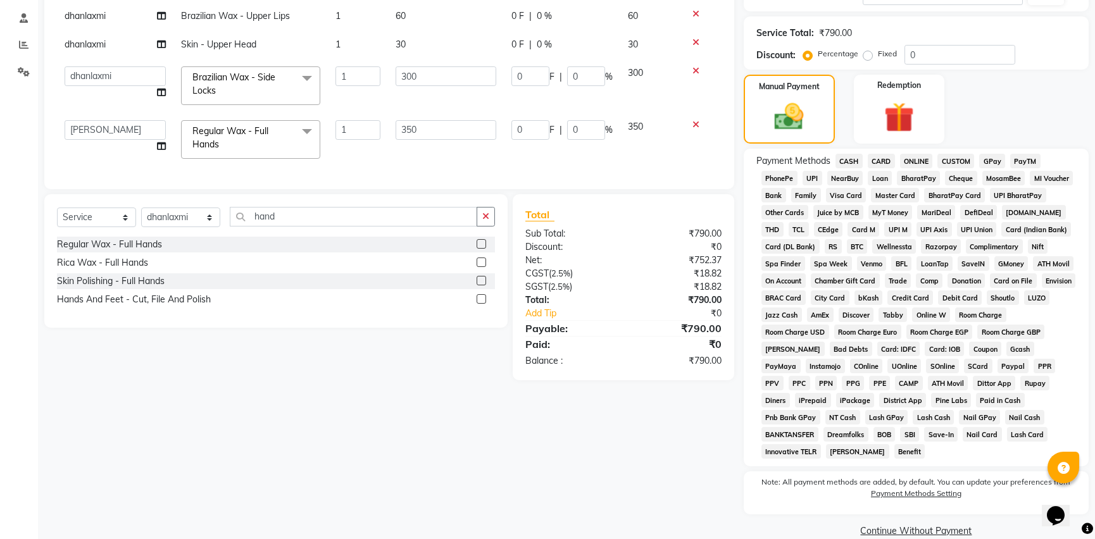
scroll to position [239, 0]
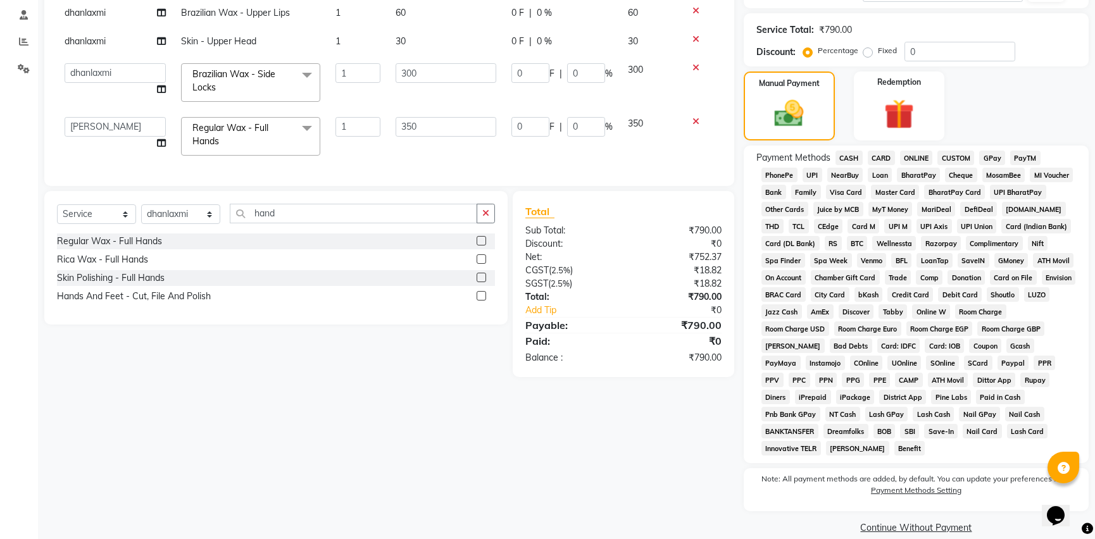
click at [848, 156] on span "CASH" at bounding box center [849, 158] width 27 height 15
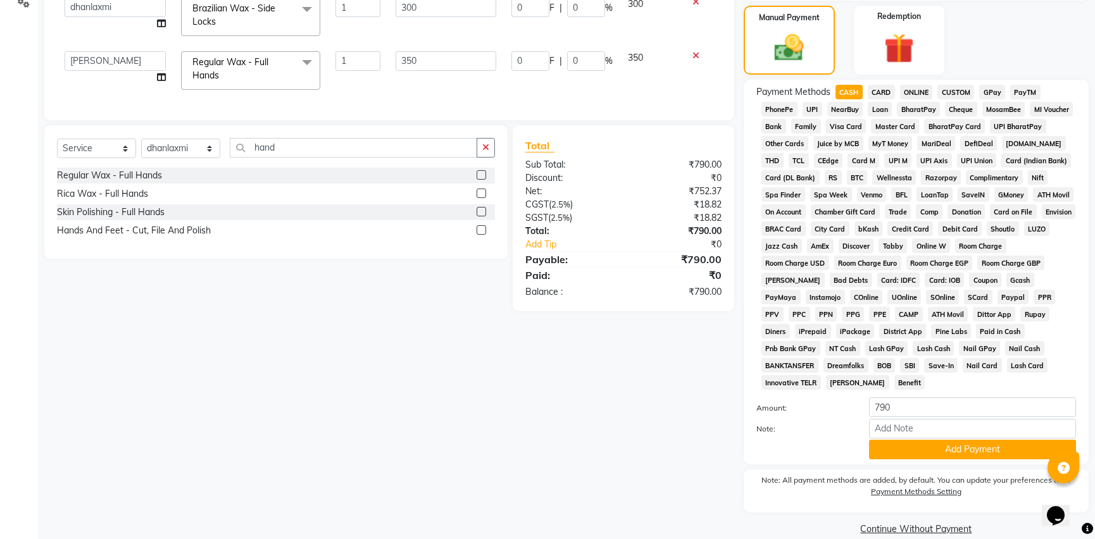
scroll to position [306, 0]
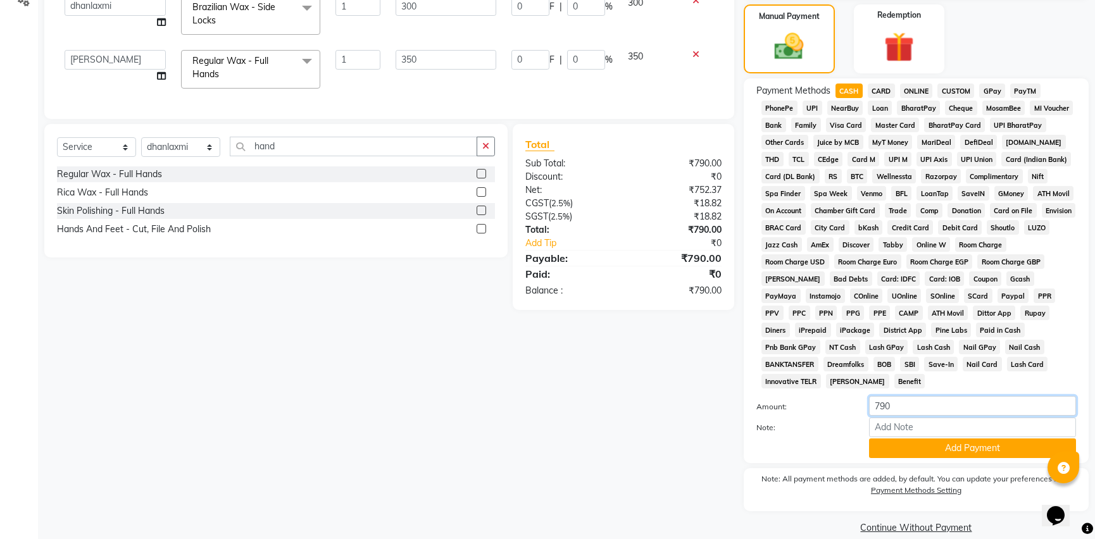
click at [896, 396] on input "790" at bounding box center [972, 406] width 207 height 20
click at [895, 418] on input "Note:" at bounding box center [972, 428] width 207 height 20
type input "500 cash, 290 gp."
click at [947, 439] on button "Add Payment" at bounding box center [972, 449] width 207 height 20
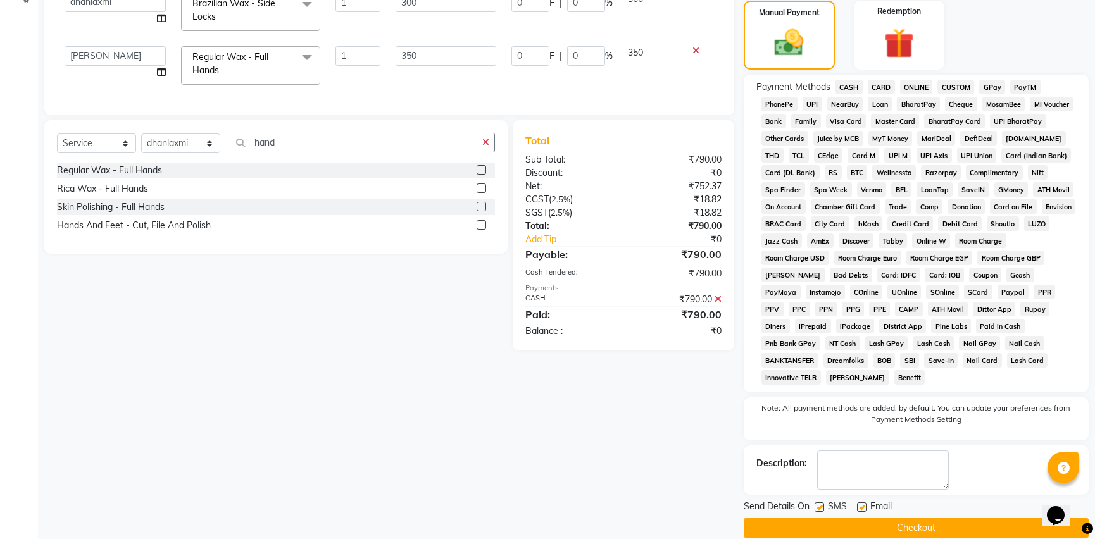
scroll to position [310, 0]
click at [893, 518] on button "Checkout" at bounding box center [916, 528] width 345 height 20
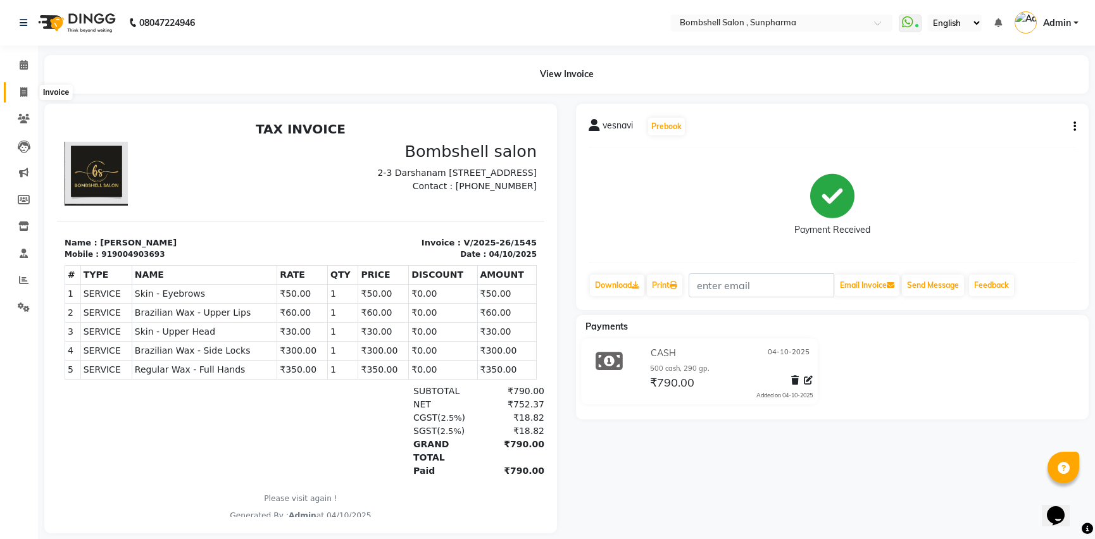
click at [23, 94] on icon at bounding box center [23, 91] width 7 height 9
select select "service"
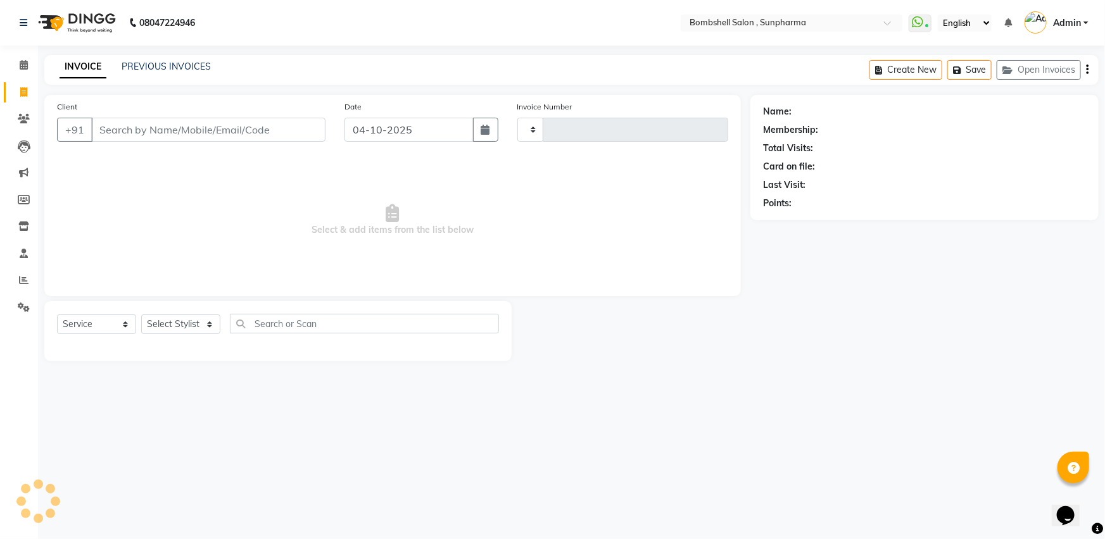
type input "1546"
select select "4965"
click at [188, 133] on input "Client" at bounding box center [208, 130] width 234 height 24
click at [188, 134] on input "Client" at bounding box center [208, 130] width 234 height 24
type input "8850274602"
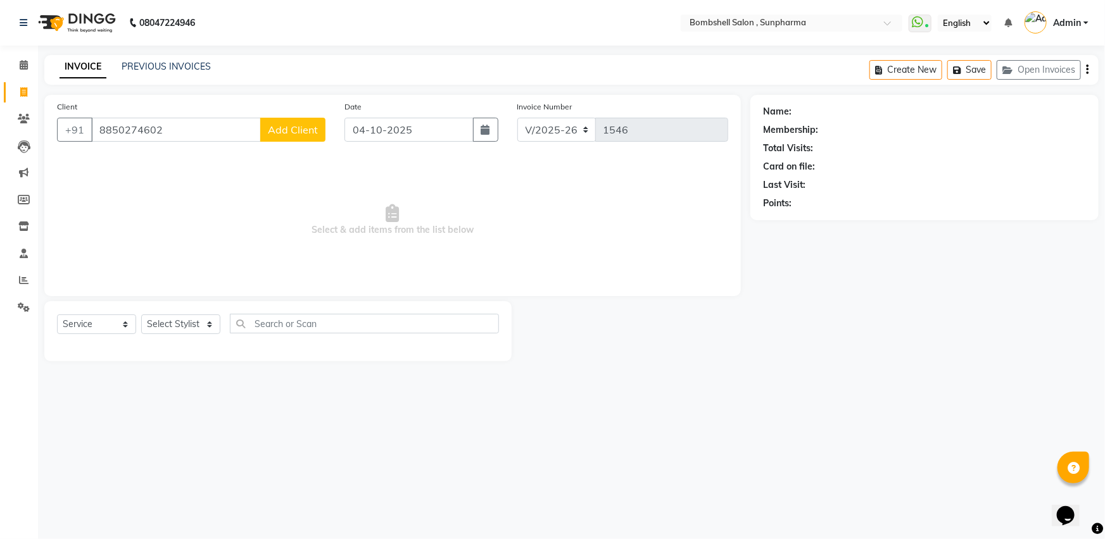
click at [299, 125] on span "Add Client" at bounding box center [293, 129] width 50 height 13
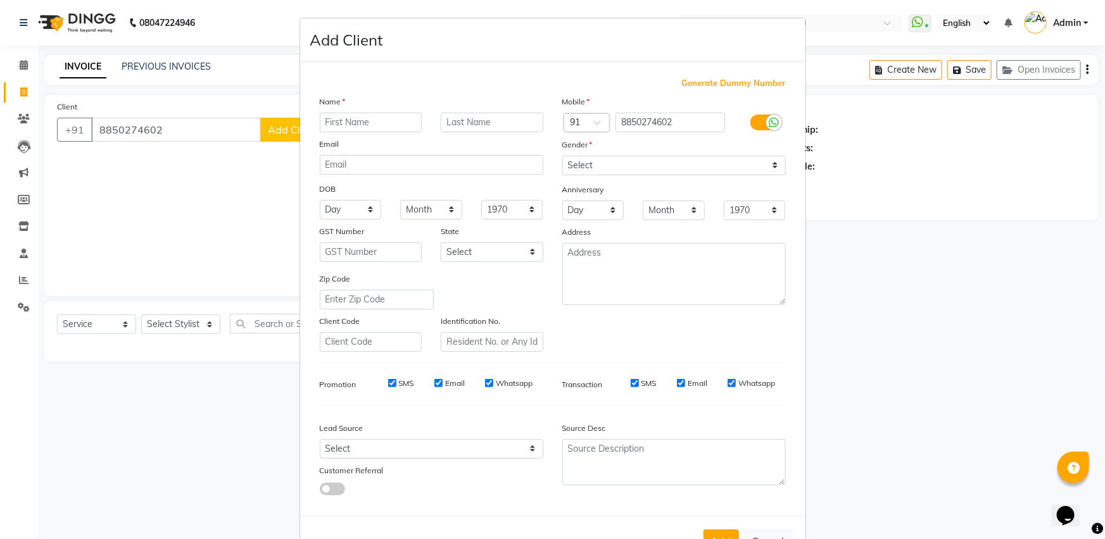
click at [375, 123] on input "text" at bounding box center [371, 123] width 103 height 20
type input "krimi"
click at [461, 125] on input "text" at bounding box center [492, 123] width 103 height 20
type input "[PERSON_NAME]"
click at [607, 164] on select "Select [DEMOGRAPHIC_DATA] [DEMOGRAPHIC_DATA] Other Prefer Not To Say" at bounding box center [673, 166] width 223 height 20
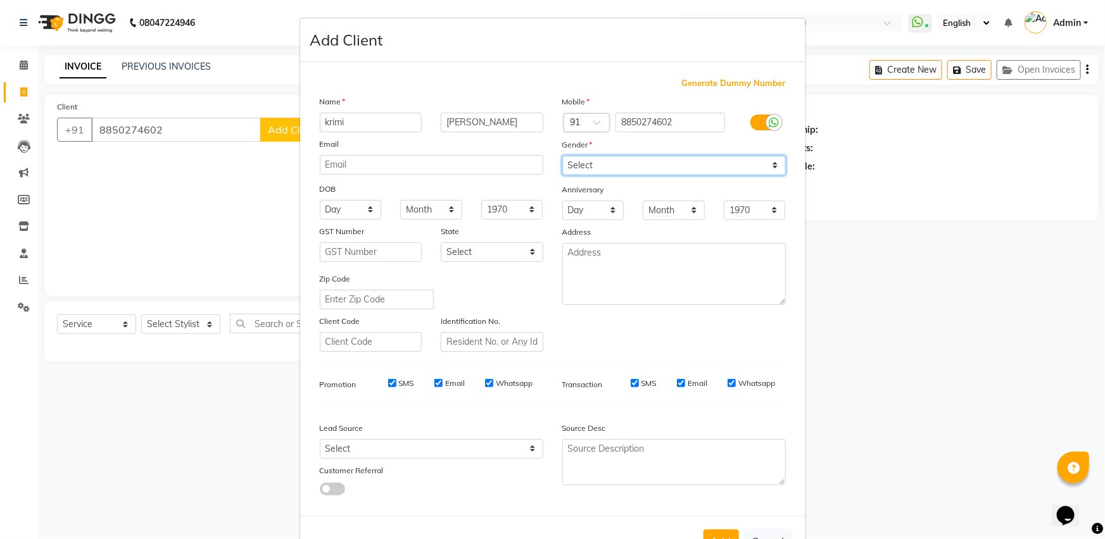
click at [562, 156] on select "Select [DEMOGRAPHIC_DATA] [DEMOGRAPHIC_DATA] Other Prefer Not To Say" at bounding box center [673, 166] width 223 height 20
click at [589, 163] on select "Select [DEMOGRAPHIC_DATA] [DEMOGRAPHIC_DATA] Other Prefer Not To Say" at bounding box center [673, 166] width 223 height 20
select select "[DEMOGRAPHIC_DATA]"
click at [562, 156] on select "Select [DEMOGRAPHIC_DATA] [DEMOGRAPHIC_DATA] Other Prefer Not To Say" at bounding box center [673, 166] width 223 height 20
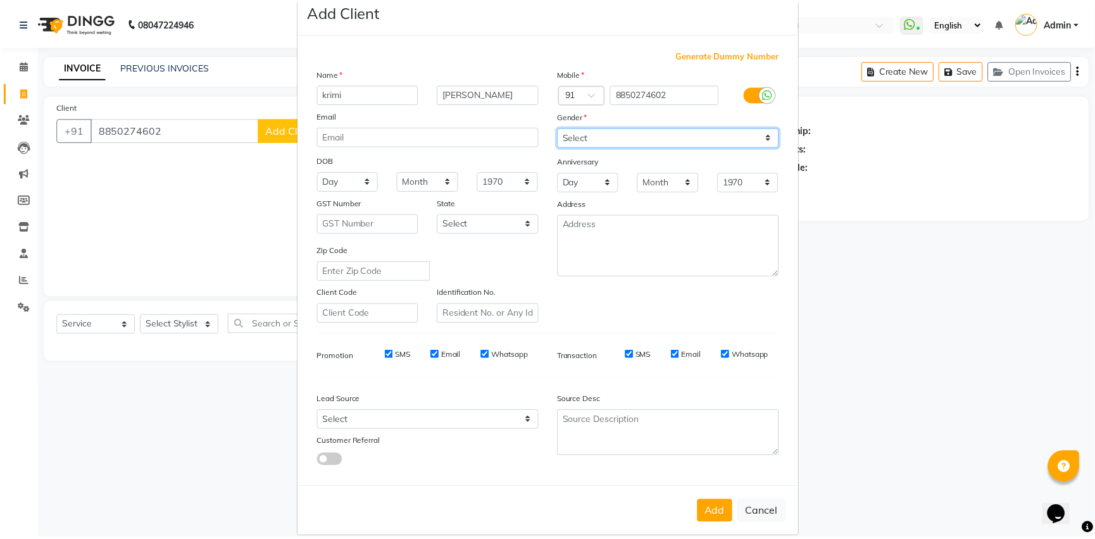
scroll to position [49, 0]
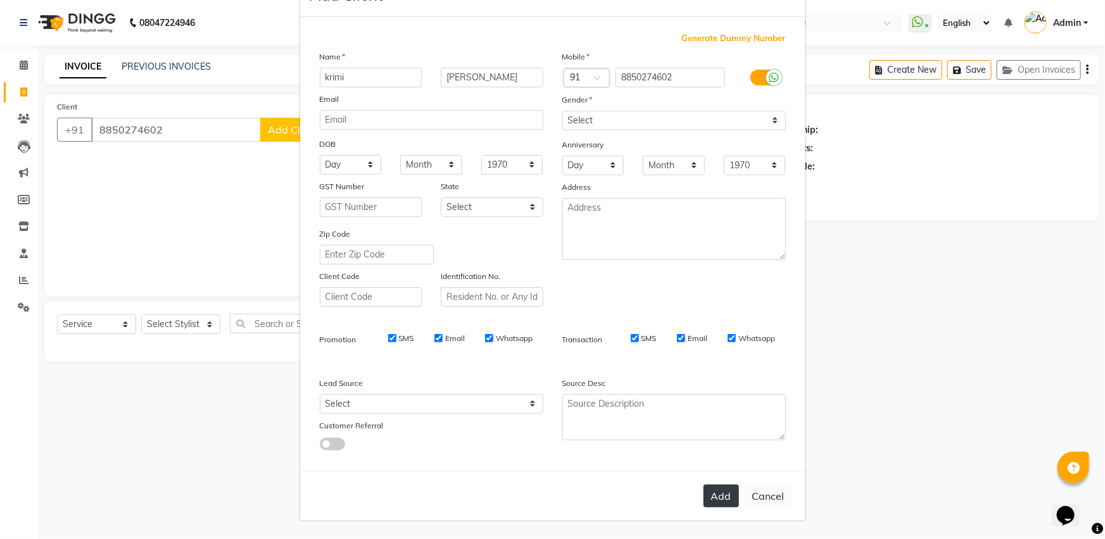
click at [707, 494] on button "Add" at bounding box center [720, 496] width 35 height 23
select select
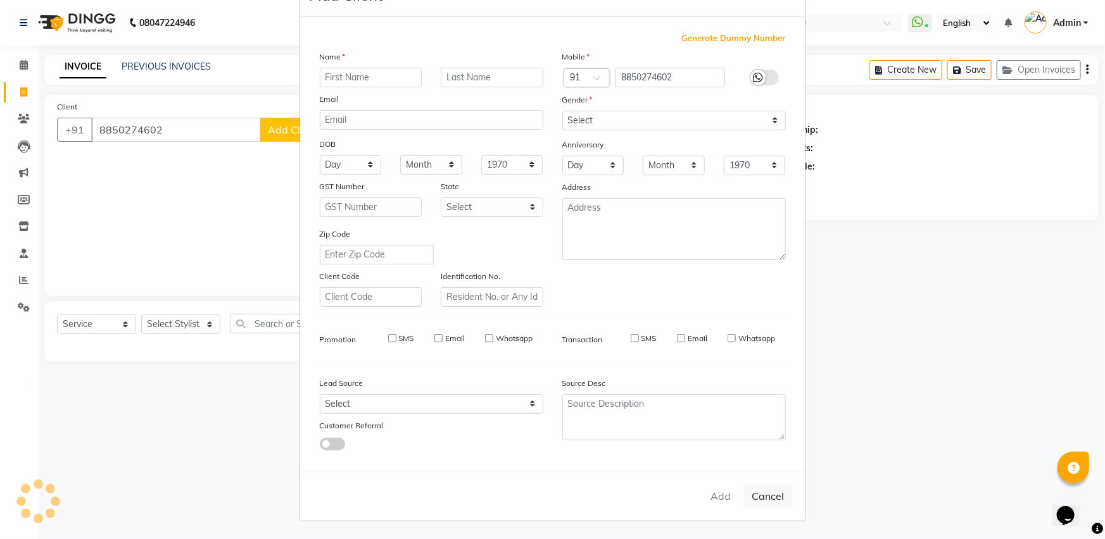
select select
checkbox input "false"
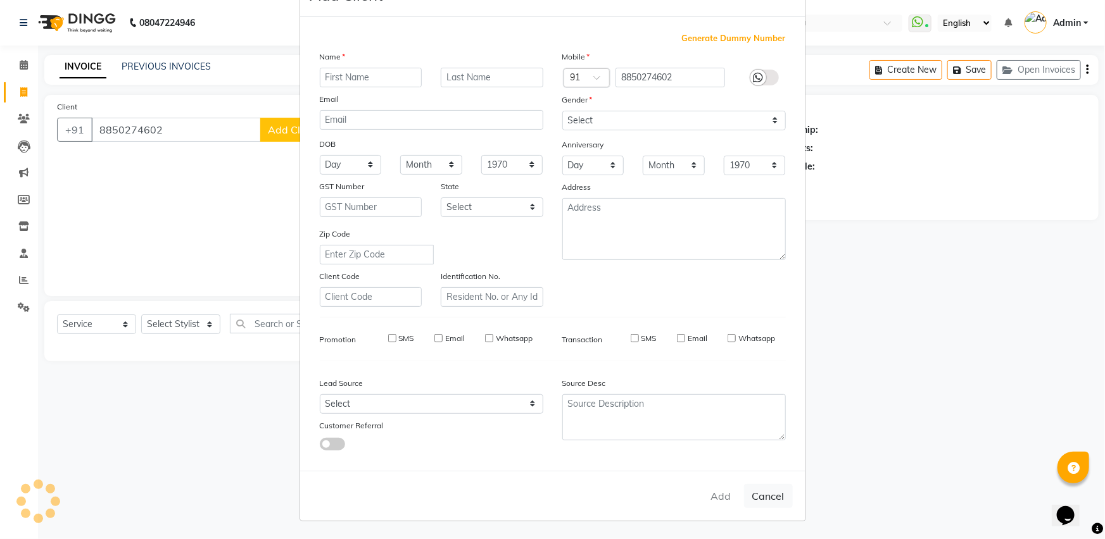
checkbox input "false"
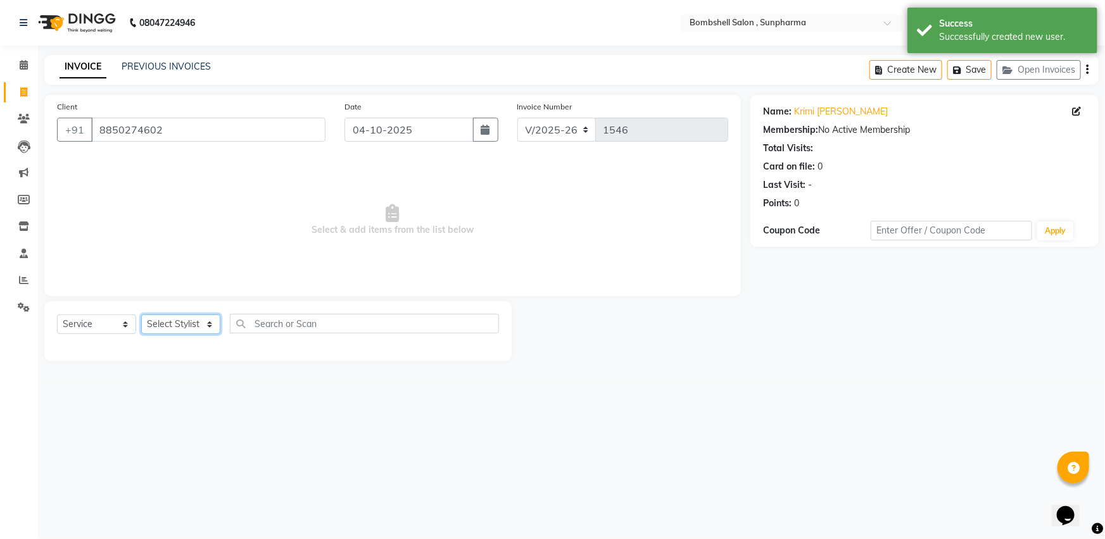
click at [214, 322] on select "Select Stylist [PERSON_NAME] Ananta [PERSON_NAME] [PERSON_NAME] dhanlaxmi poona…" at bounding box center [180, 325] width 79 height 20
select select "76568"
click at [141, 315] on select "Select Stylist [PERSON_NAME] Ananta [PERSON_NAME] [PERSON_NAME] dhanlaxmi poona…" at bounding box center [180, 325] width 79 height 20
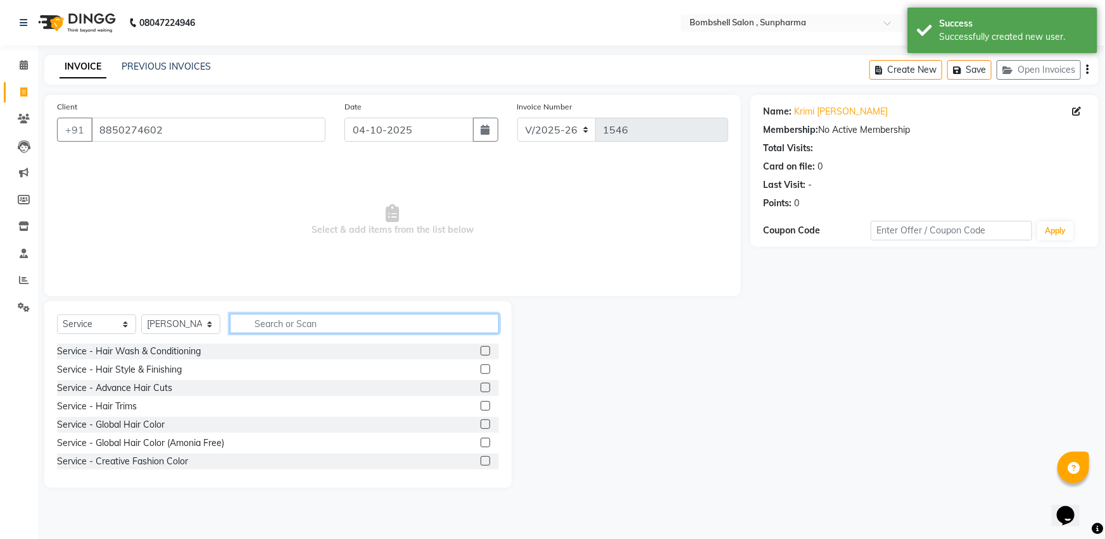
click at [243, 329] on input "text" at bounding box center [364, 324] width 269 height 20
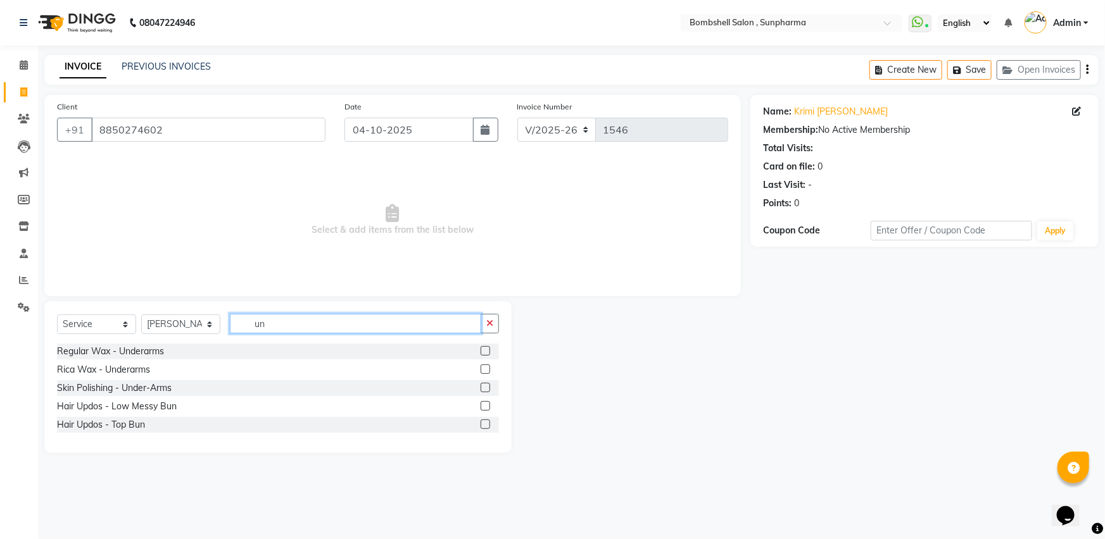
type input "un"
click at [486, 370] on label at bounding box center [485, 369] width 9 height 9
click at [486, 370] on input "checkbox" at bounding box center [485, 370] width 8 height 8
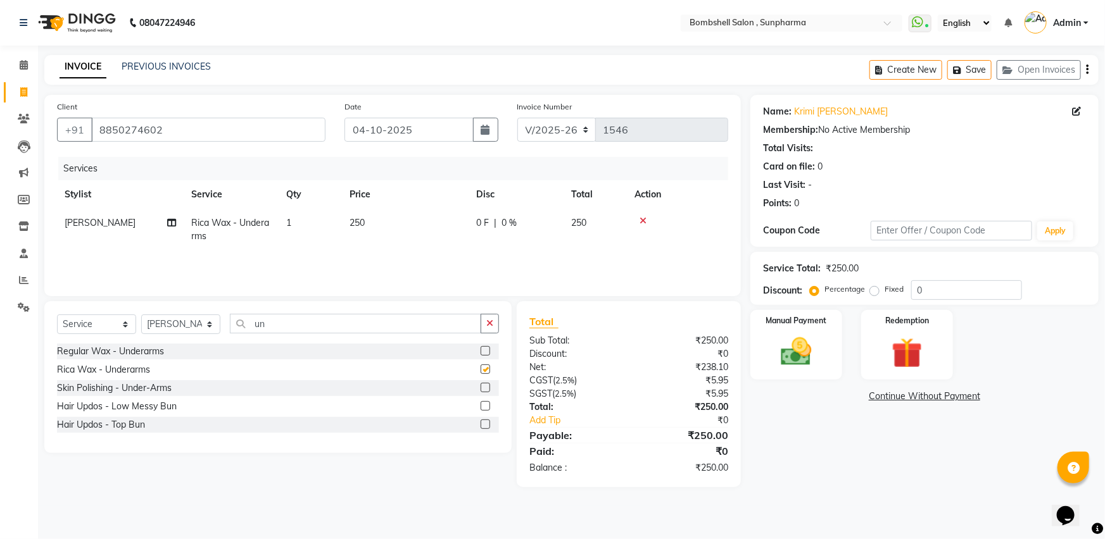
checkbox input "false"
click at [808, 350] on img at bounding box center [796, 352] width 52 height 37
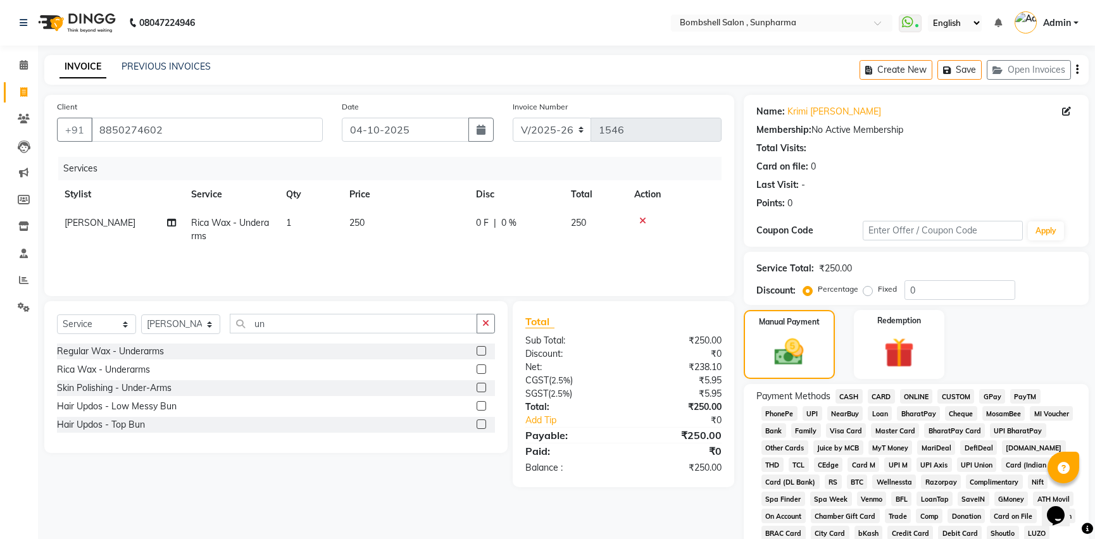
click at [989, 394] on span "GPay" at bounding box center [992, 396] width 26 height 15
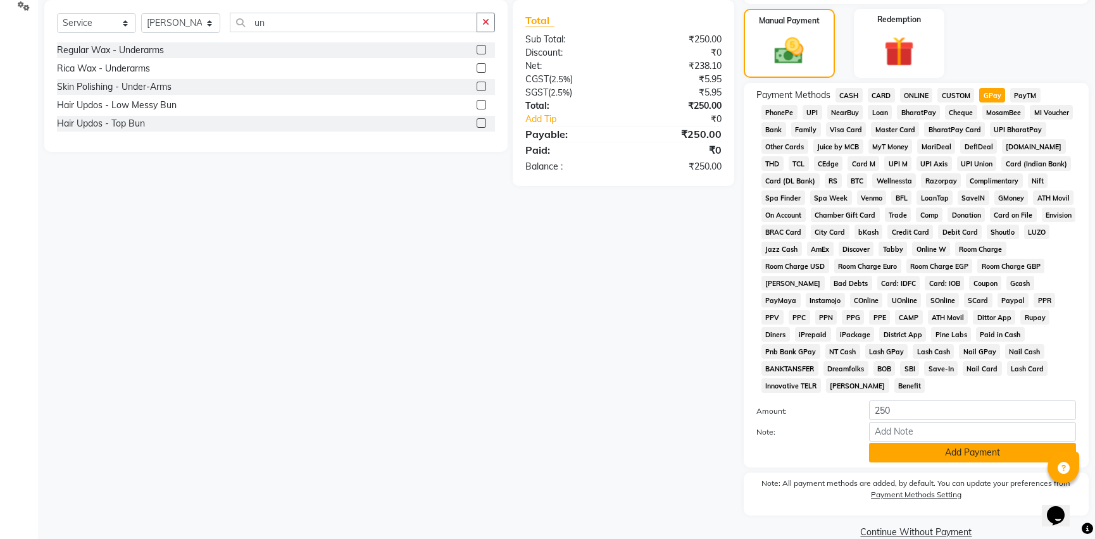
scroll to position [306, 0]
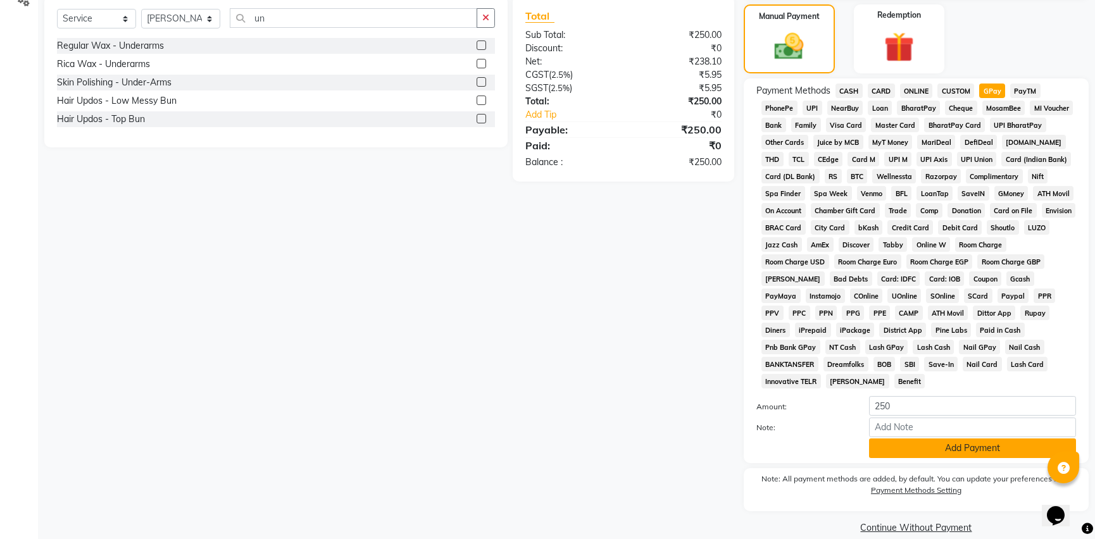
click at [989, 439] on button "Add Payment" at bounding box center [972, 449] width 207 height 20
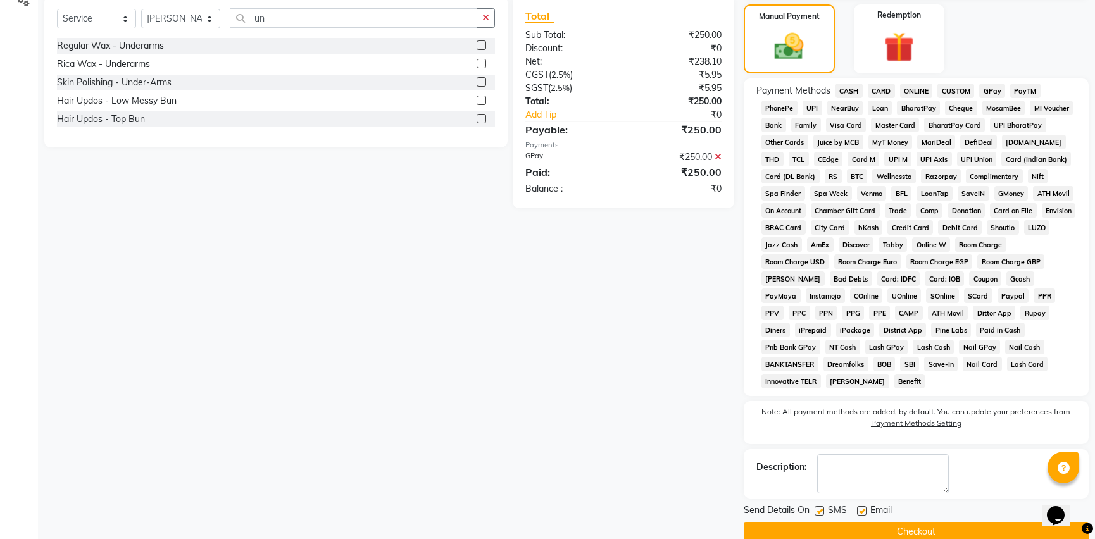
click at [917, 522] on button "Checkout" at bounding box center [916, 532] width 345 height 20
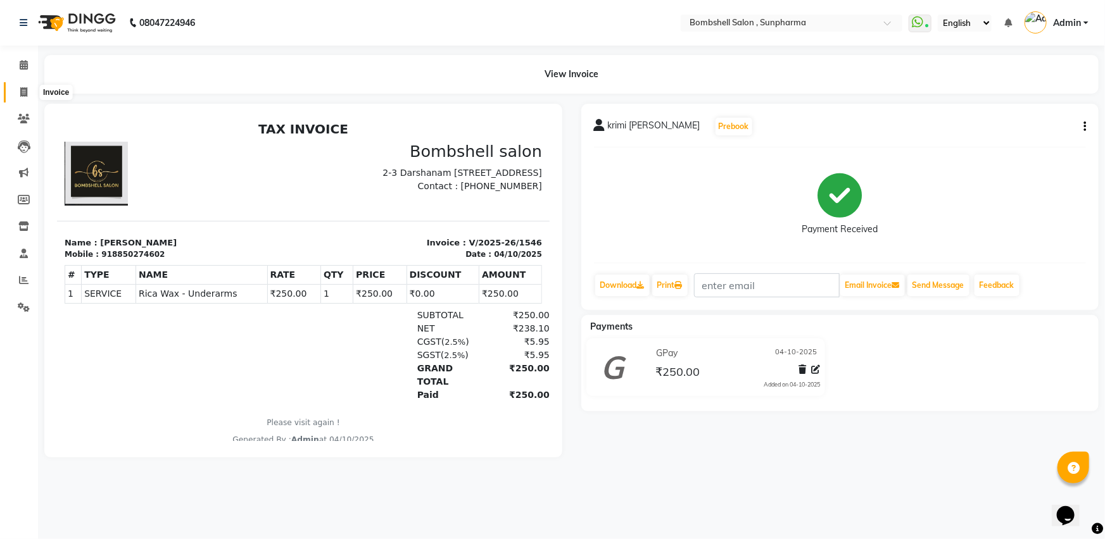
click at [23, 89] on icon at bounding box center [23, 91] width 7 height 9
select select "service"
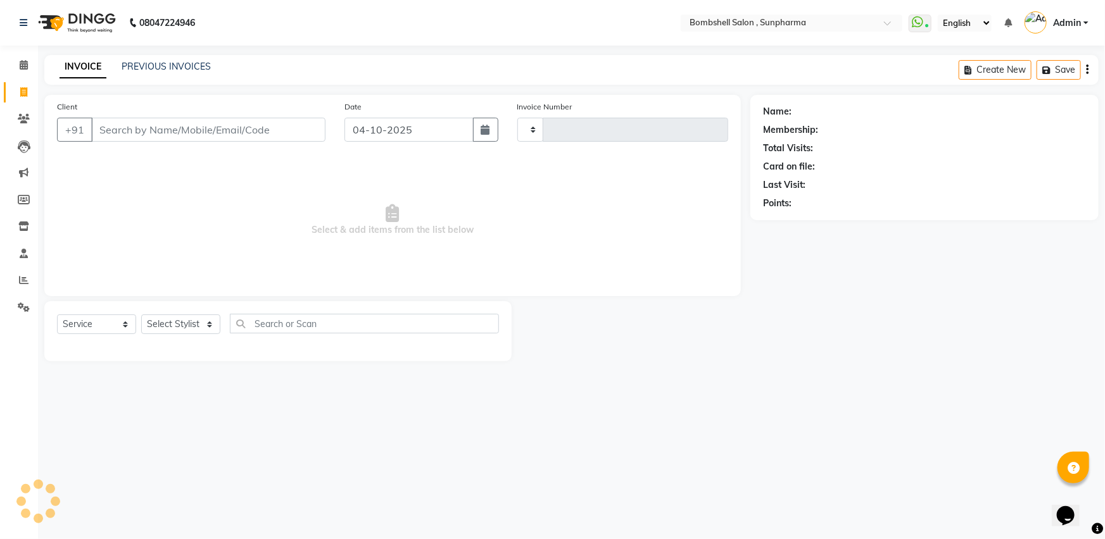
type input "1547"
select select "4965"
click at [160, 331] on select "Select Stylist" at bounding box center [180, 325] width 79 height 20
select select "76568"
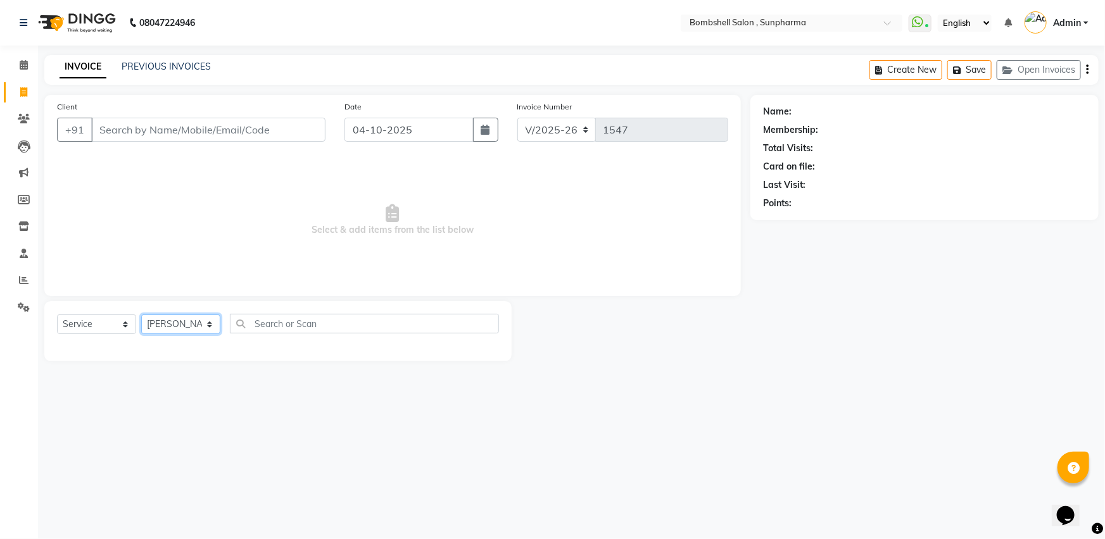
click at [141, 315] on select "Select Stylist [PERSON_NAME] Ananta [PERSON_NAME] [PERSON_NAME] dhanlaxmi poona…" at bounding box center [180, 325] width 79 height 20
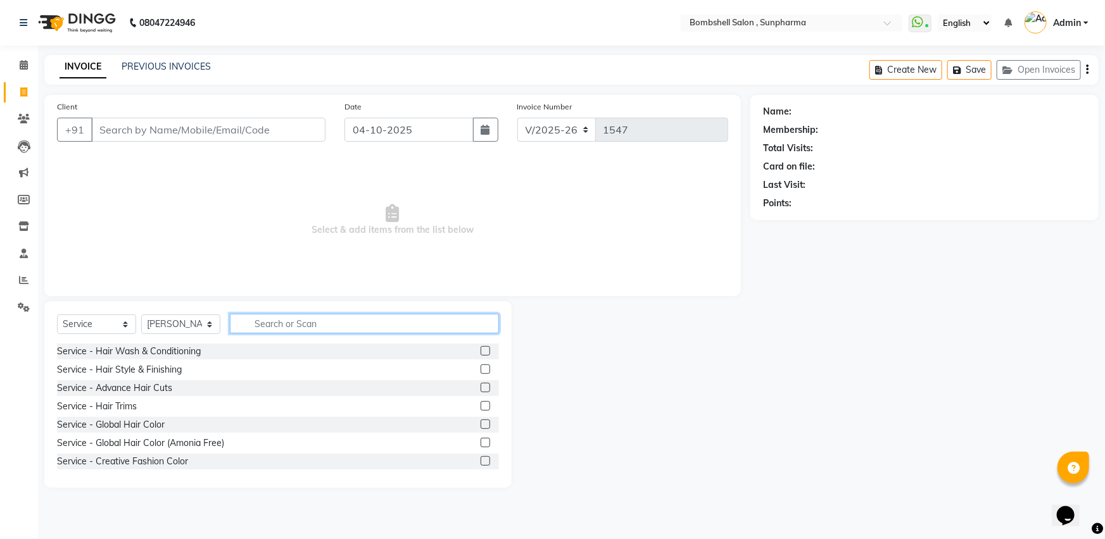
click at [270, 330] on input "text" at bounding box center [364, 324] width 269 height 20
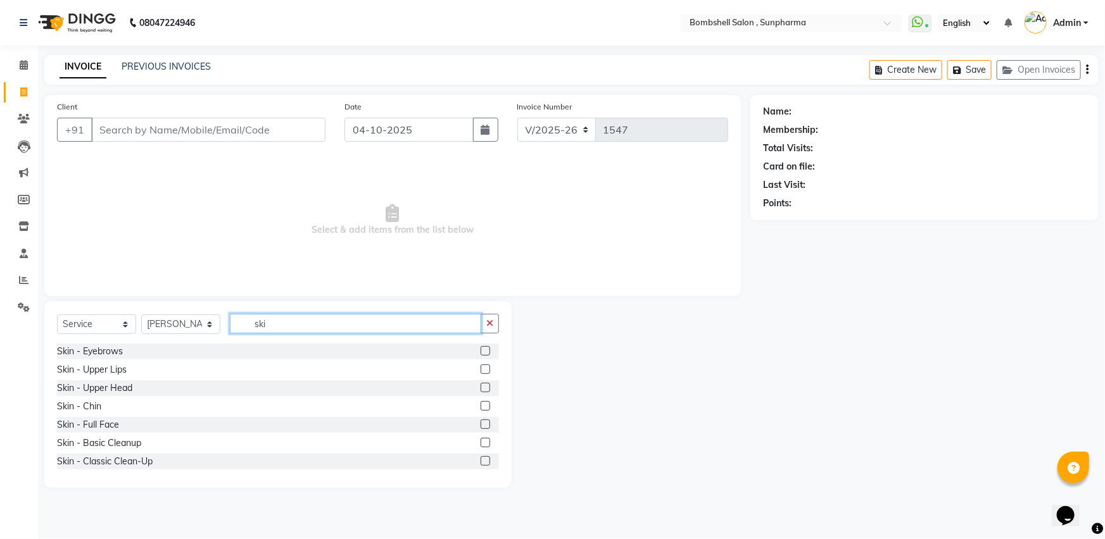
type input "ski"
click at [481, 369] on label at bounding box center [485, 369] width 9 height 9
click at [481, 369] on input "checkbox" at bounding box center [485, 370] width 8 height 8
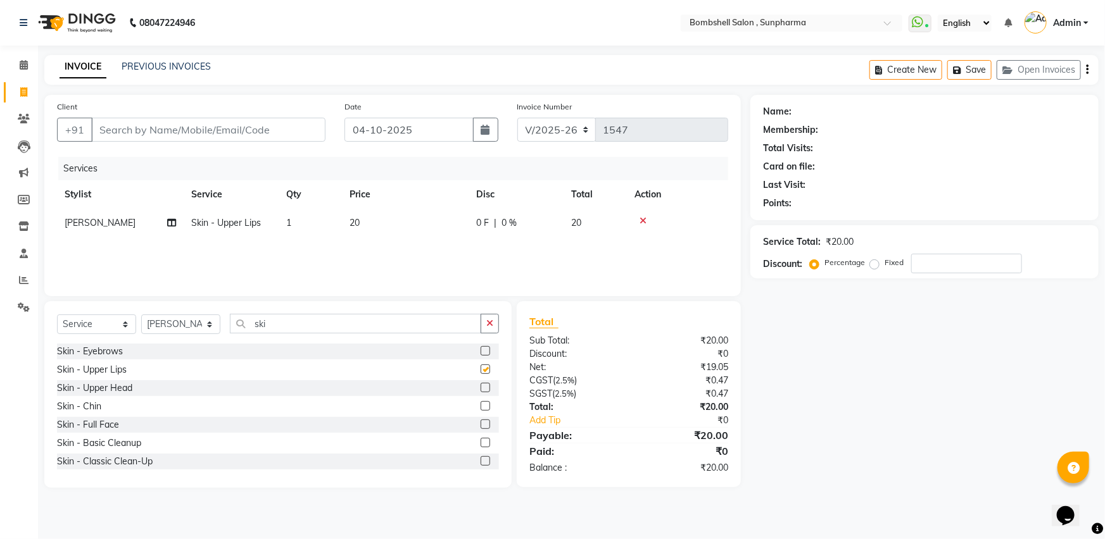
checkbox input "false"
click at [481, 406] on label at bounding box center [485, 405] width 9 height 9
click at [481, 406] on input "checkbox" at bounding box center [485, 407] width 8 height 8
checkbox input "false"
click at [380, 225] on td "20" at bounding box center [405, 223] width 127 height 28
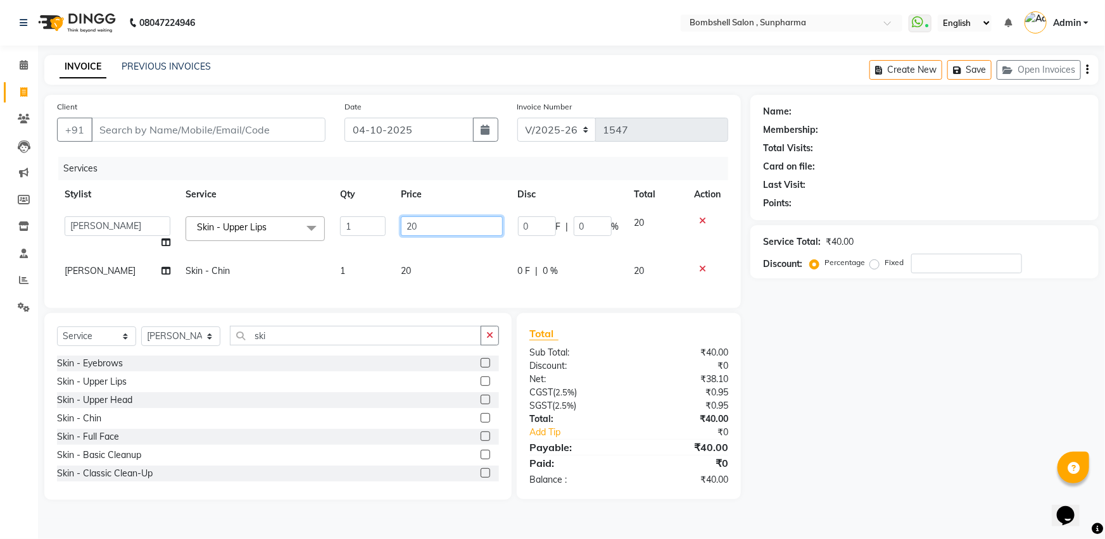
click at [415, 228] on input "20" at bounding box center [451, 227] width 101 height 20
type input "2"
type input "30"
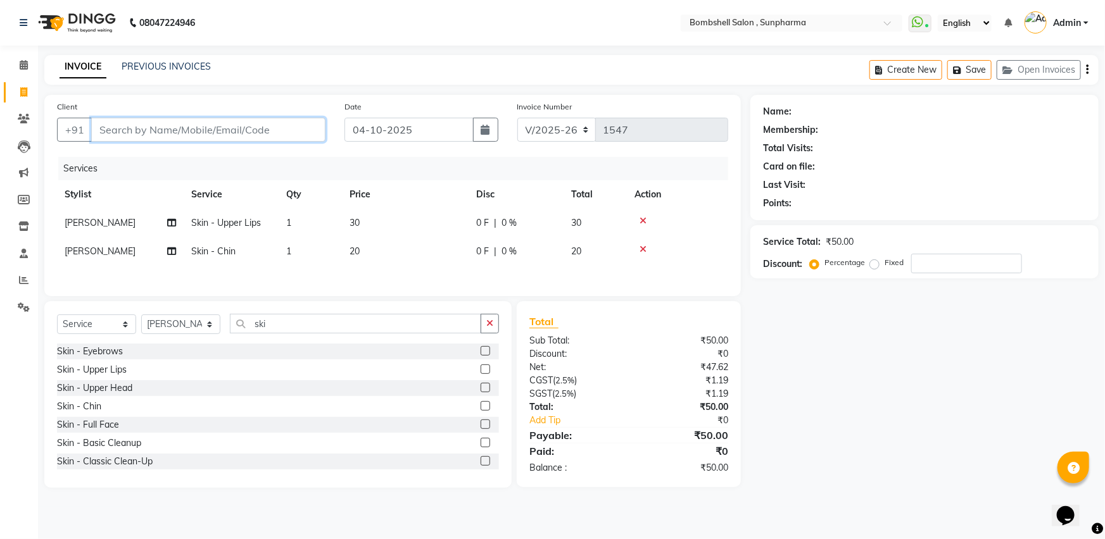
click at [272, 132] on input "Client" at bounding box center [208, 130] width 234 height 24
type input "9"
type input "0"
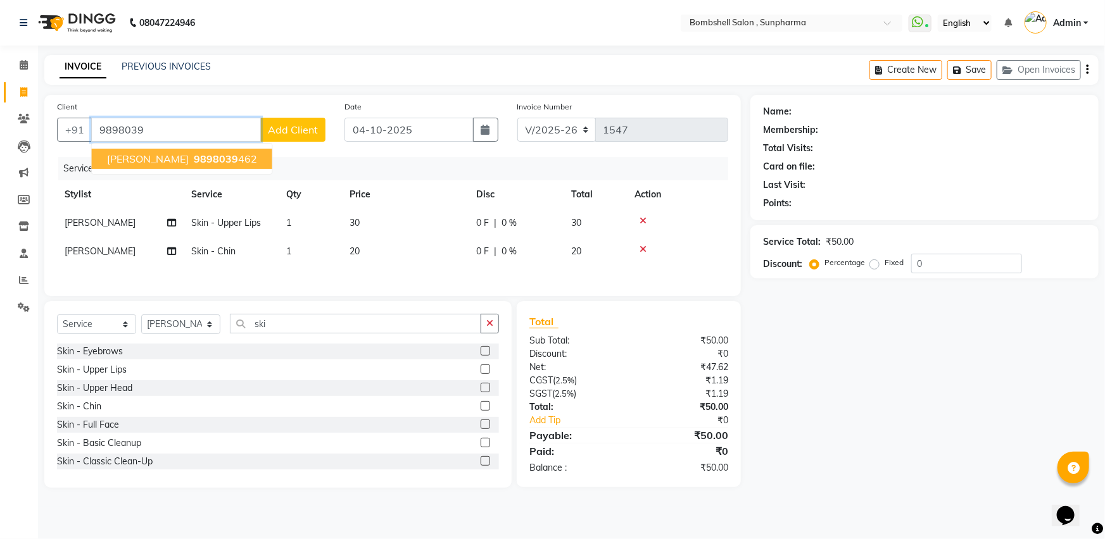
click at [194, 157] on span "9898039" at bounding box center [216, 159] width 44 height 13
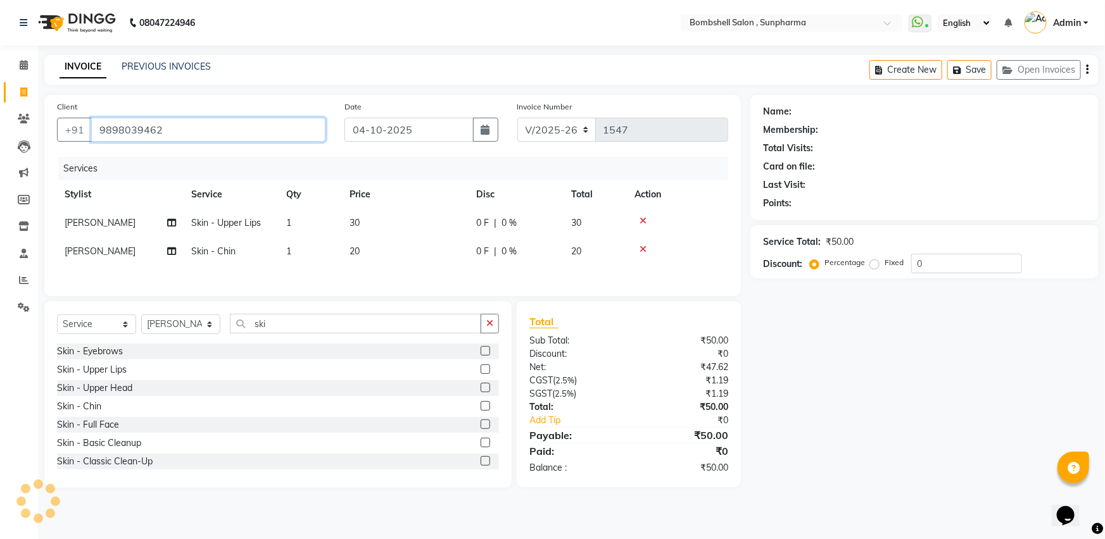
type input "9898039462"
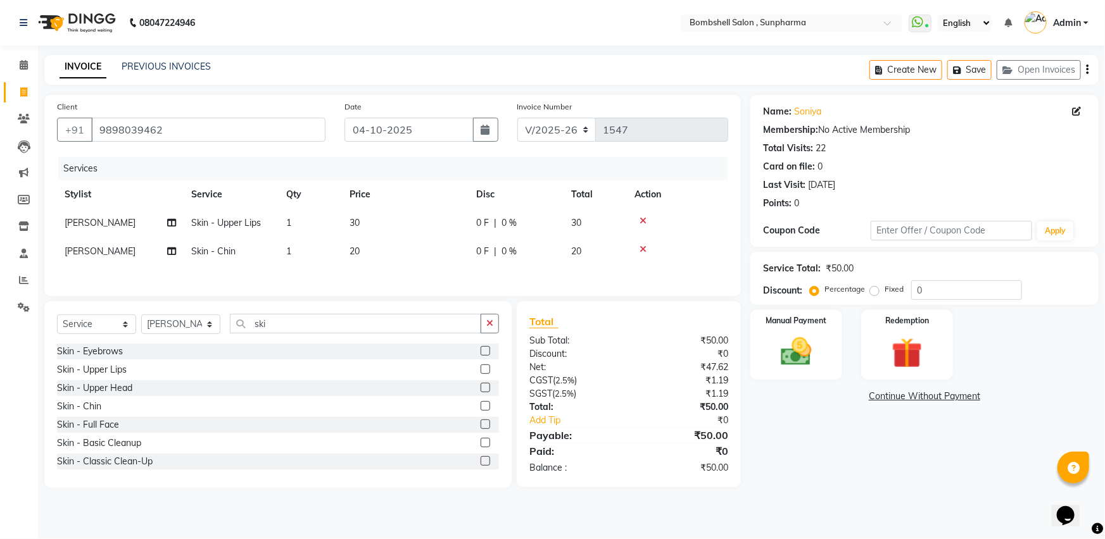
click at [366, 249] on td "20" at bounding box center [405, 251] width 127 height 28
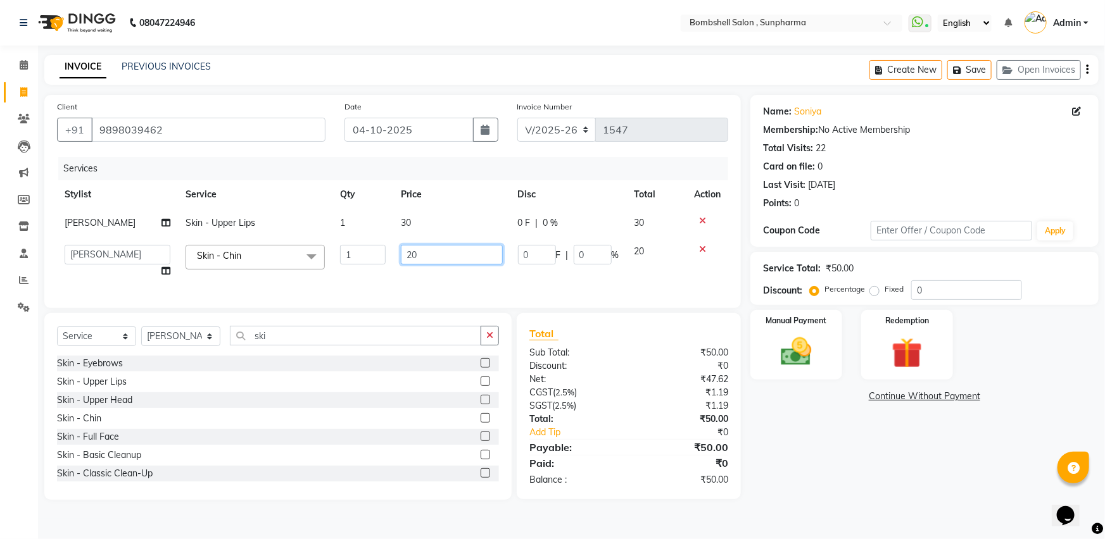
click at [422, 251] on input "20" at bounding box center [451, 255] width 101 height 20
type input "2"
type input "30"
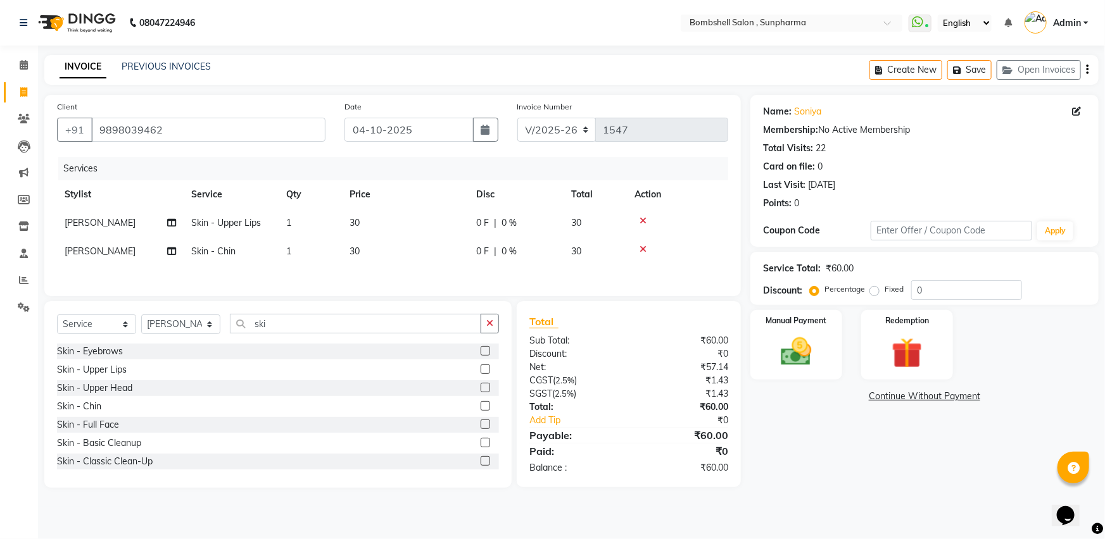
click at [772, 437] on div "Name: [PERSON_NAME] Membership: No Active Membership Total Visits: 22 Card on f…" at bounding box center [929, 291] width 358 height 393
click at [776, 348] on img at bounding box center [796, 352] width 52 height 37
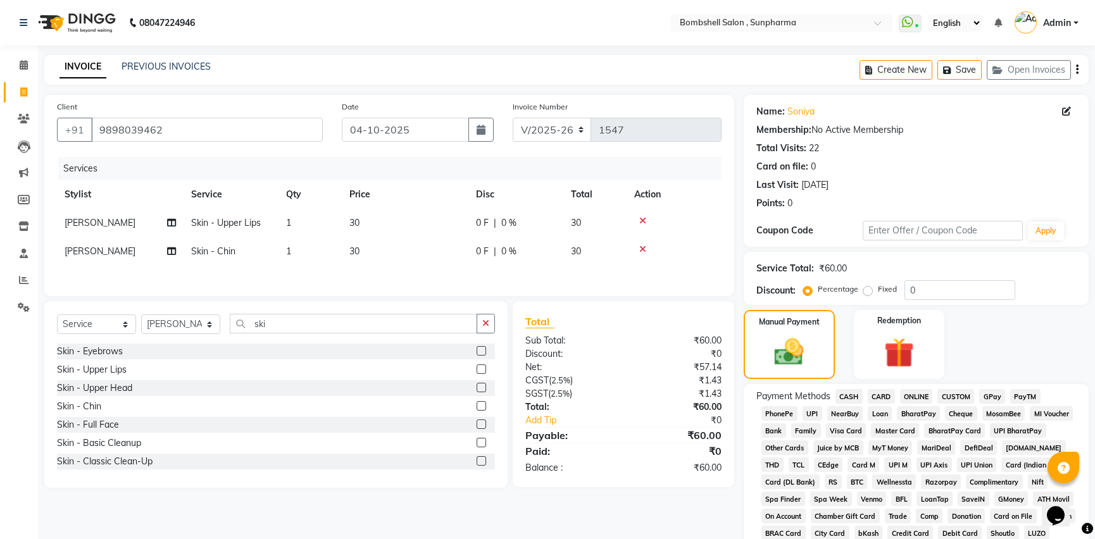
click at [995, 399] on span "GPay" at bounding box center [992, 396] width 26 height 15
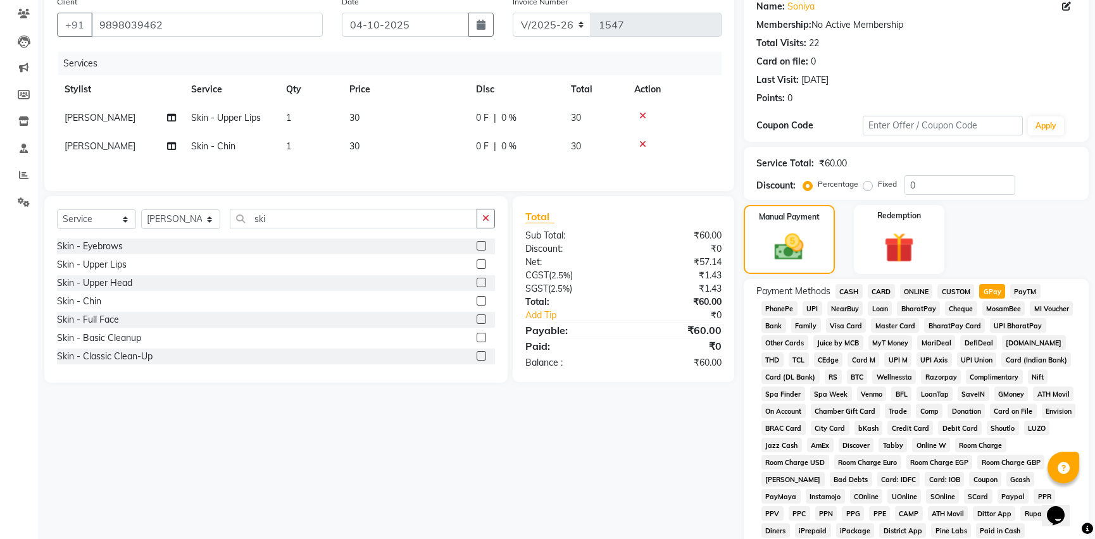
scroll to position [287, 0]
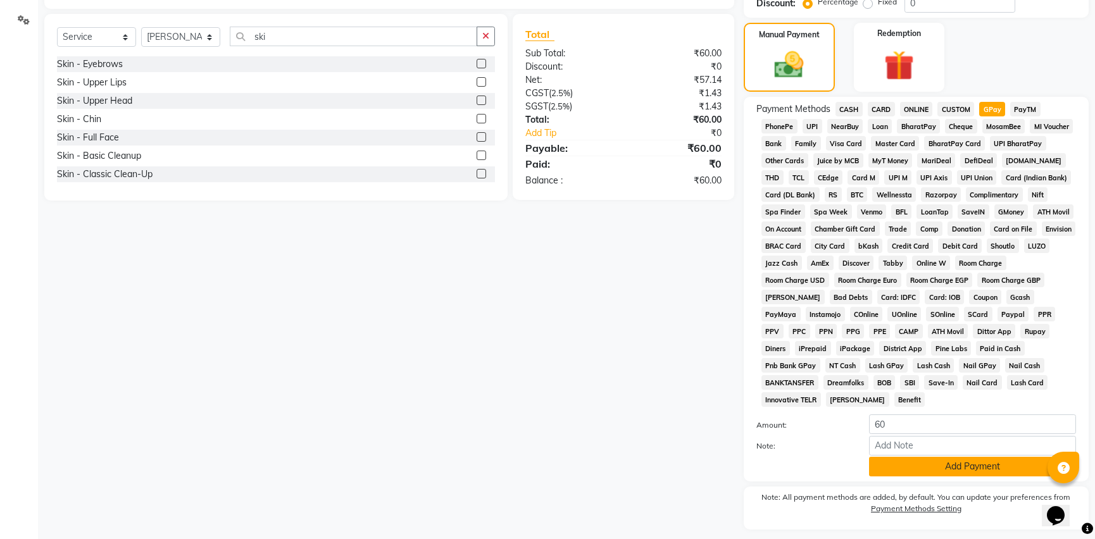
click at [997, 457] on button "Add Payment" at bounding box center [972, 467] width 207 height 20
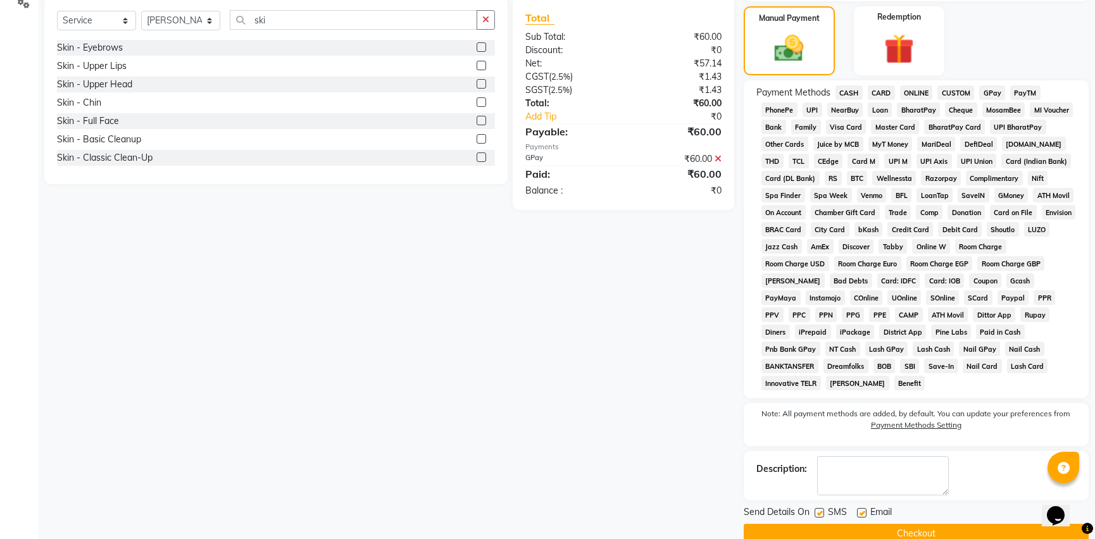
scroll to position [310, 0]
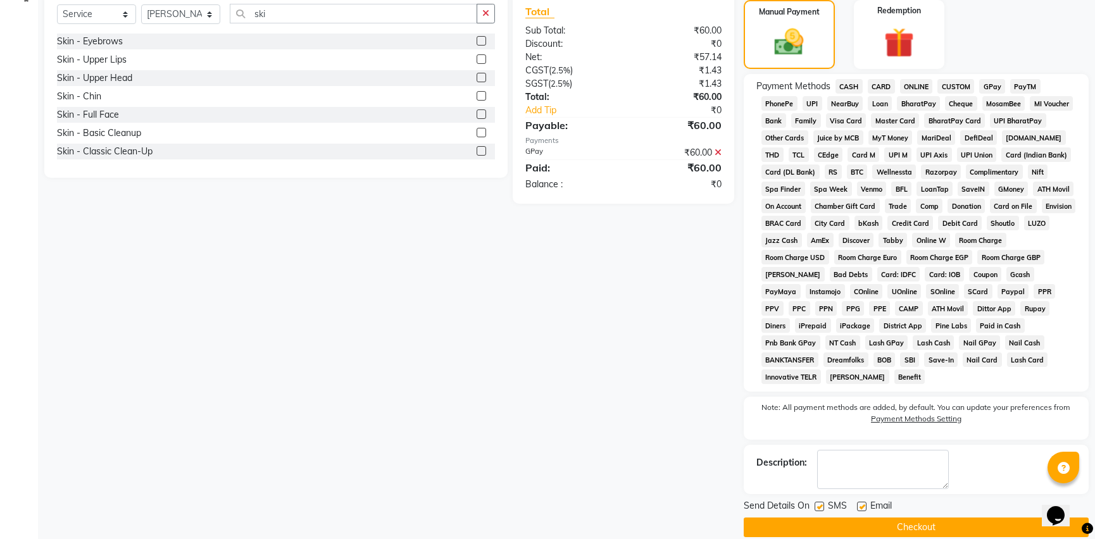
click at [995, 518] on button "Checkout" at bounding box center [916, 528] width 345 height 20
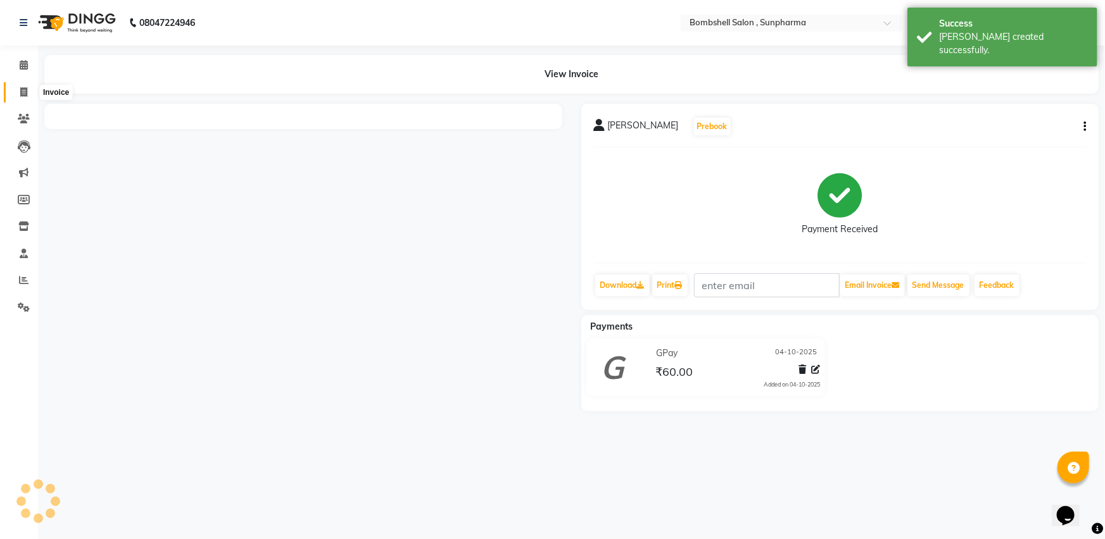
click at [26, 87] on icon at bounding box center [23, 91] width 7 height 9
select select "service"
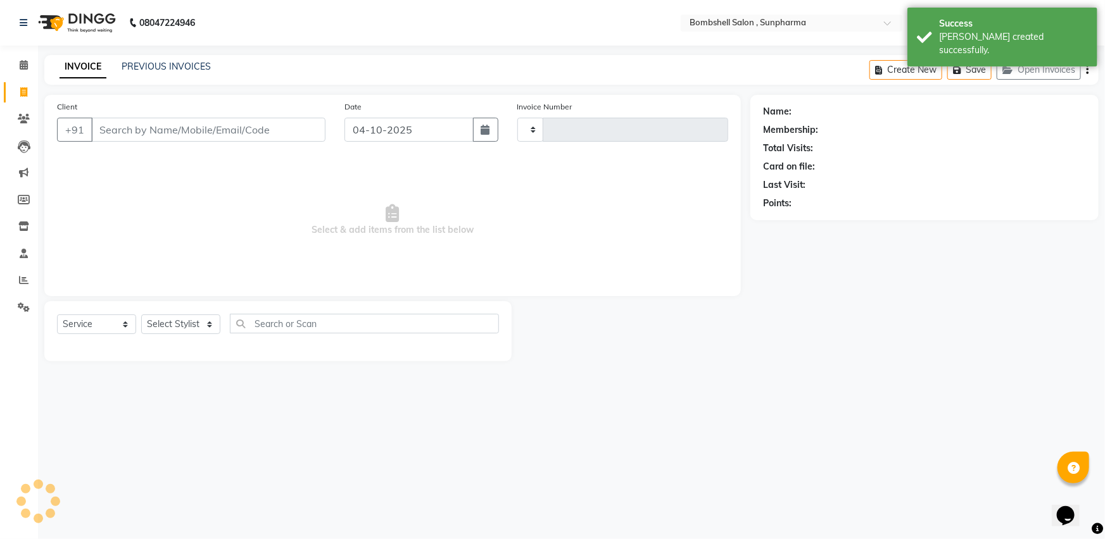
type input "1548"
select select "4965"
click at [182, 320] on select "Select Stylist" at bounding box center [180, 325] width 79 height 20
select select "86696"
click at [141, 315] on select "Select Stylist [PERSON_NAME] Ananta [PERSON_NAME] [PERSON_NAME] dhanlaxmi poona…" at bounding box center [180, 325] width 79 height 20
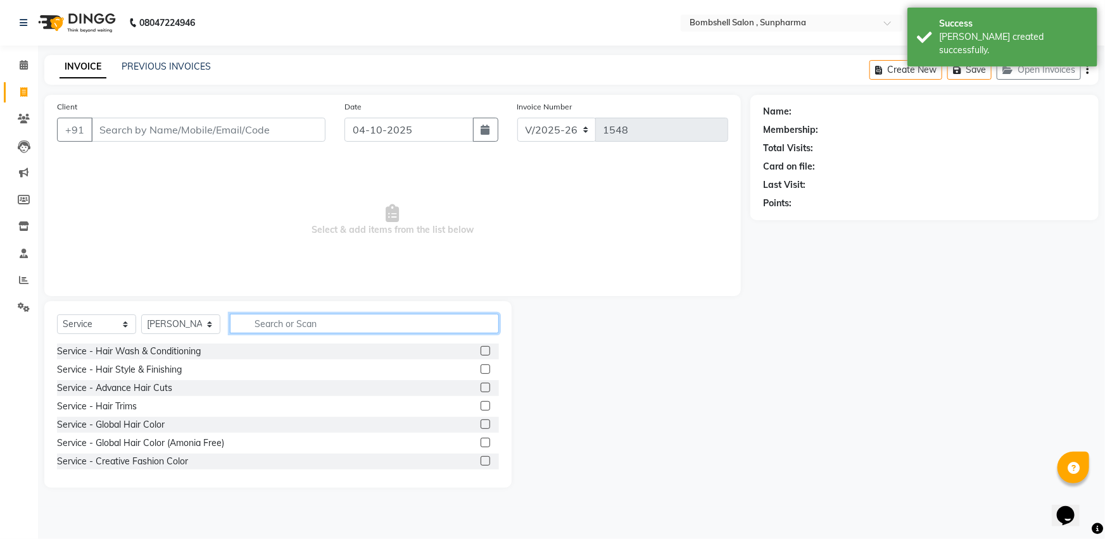
click at [276, 327] on input "text" at bounding box center [364, 324] width 269 height 20
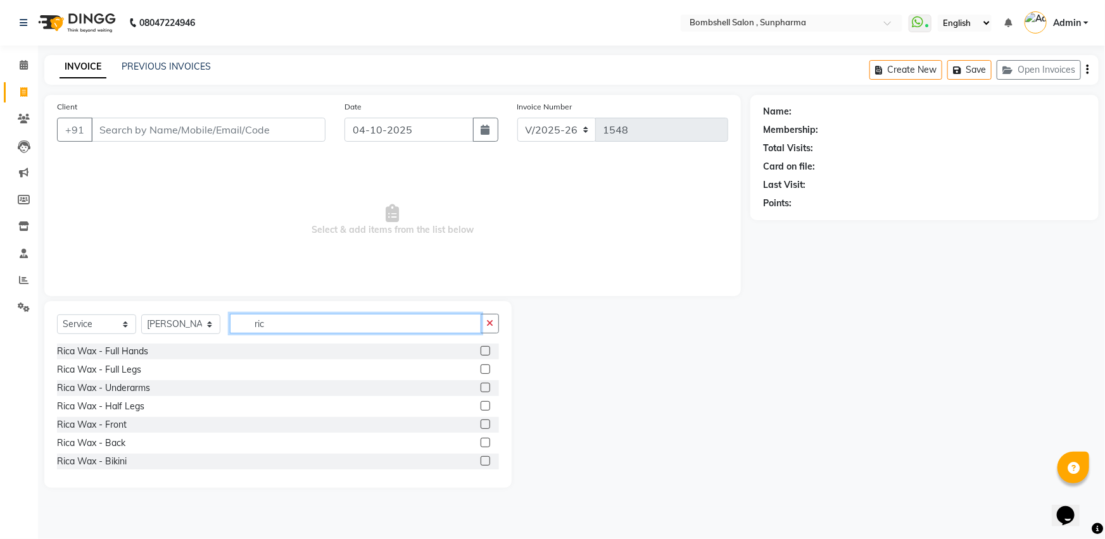
type input "ric"
click at [481, 351] on label at bounding box center [485, 350] width 9 height 9
click at [481, 351] on input "checkbox" at bounding box center [485, 352] width 8 height 8
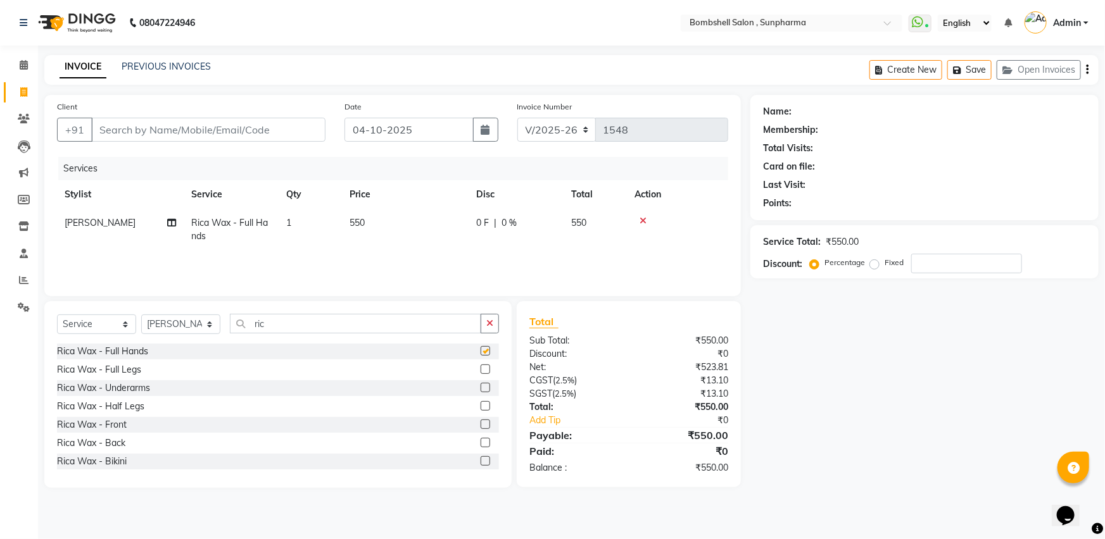
checkbox input "false"
click at [481, 365] on label at bounding box center [485, 369] width 9 height 9
click at [481, 366] on input "checkbox" at bounding box center [485, 370] width 8 height 8
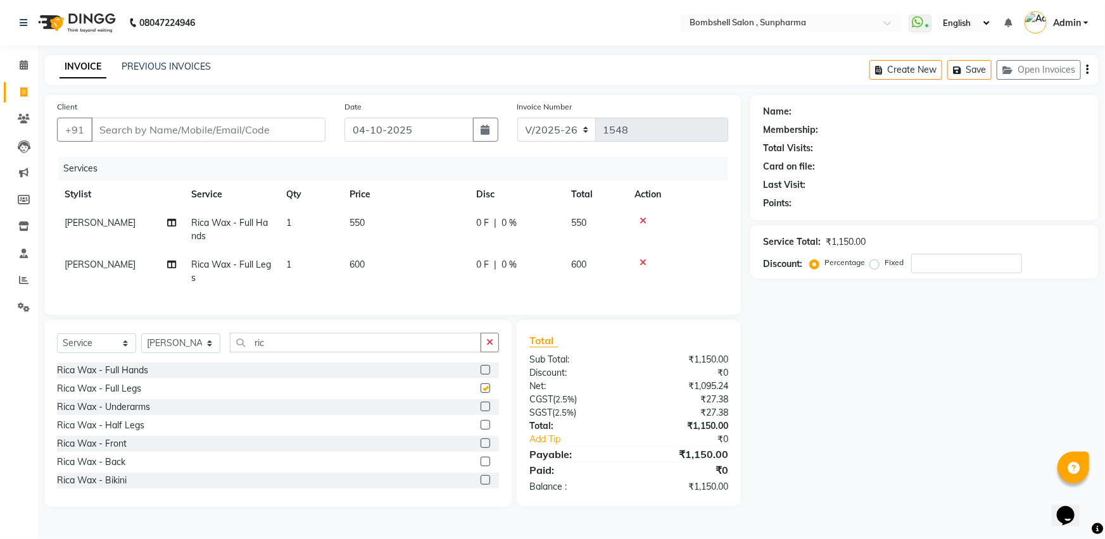
checkbox input "false"
click at [367, 218] on td "550" at bounding box center [405, 230] width 127 height 42
select select "86696"
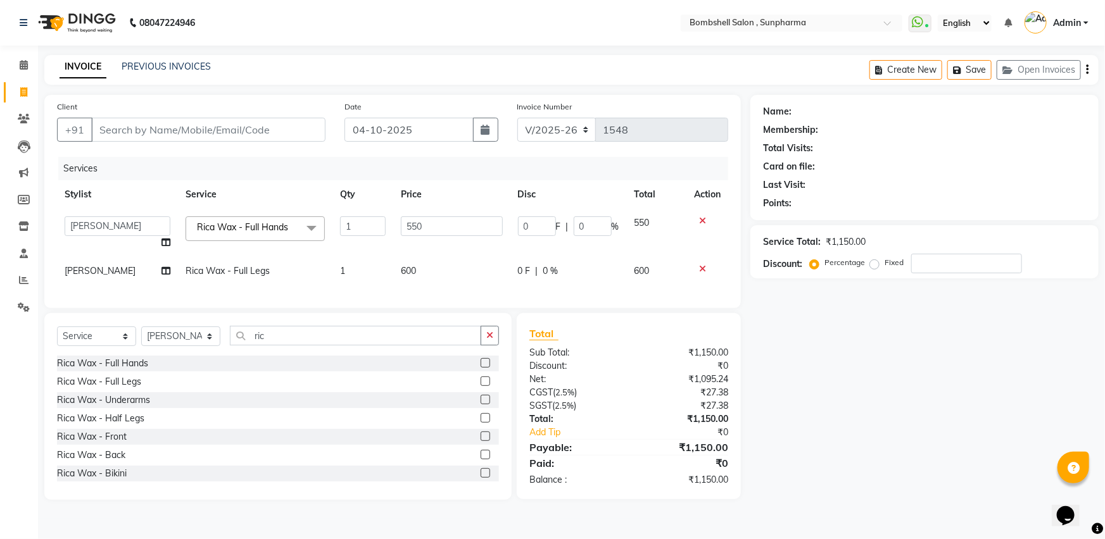
click at [442, 270] on td "600" at bounding box center [451, 271] width 116 height 28
select select "86696"
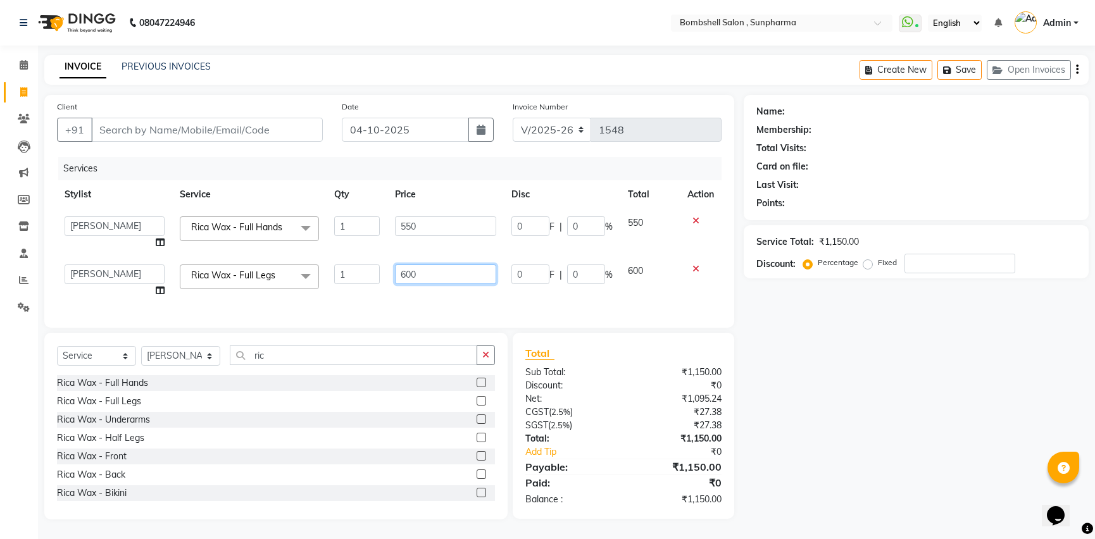
click at [424, 274] on input "600" at bounding box center [445, 275] width 101 height 20
type input "650"
click at [429, 228] on input "550" at bounding box center [445, 227] width 101 height 20
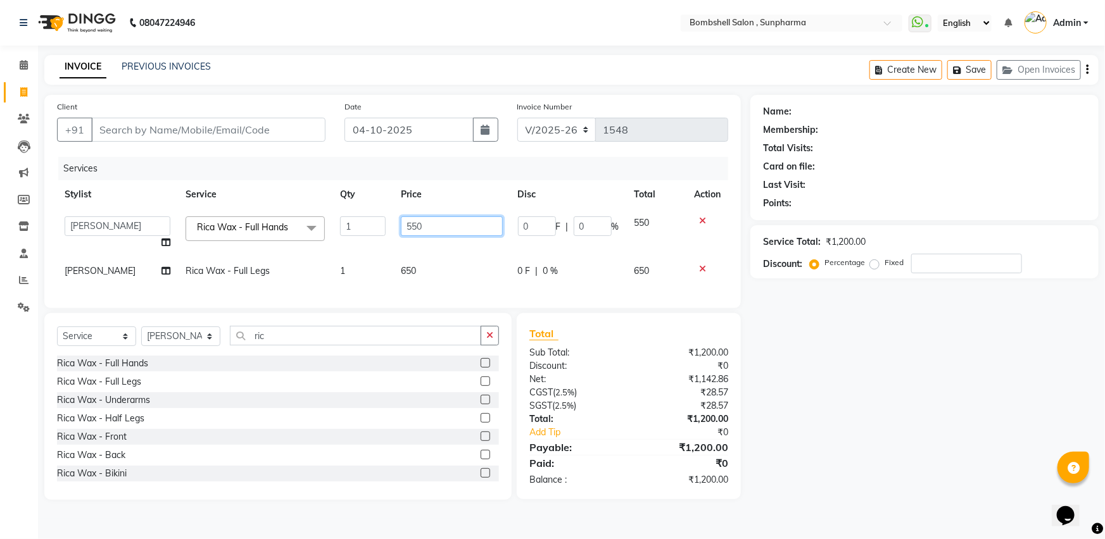
click at [429, 228] on input "550" at bounding box center [451, 227] width 101 height 20
click at [825, 336] on div "Name: Membership: Total Visits: Card on file: Last Visit: Points: Service Total…" at bounding box center [929, 297] width 358 height 405
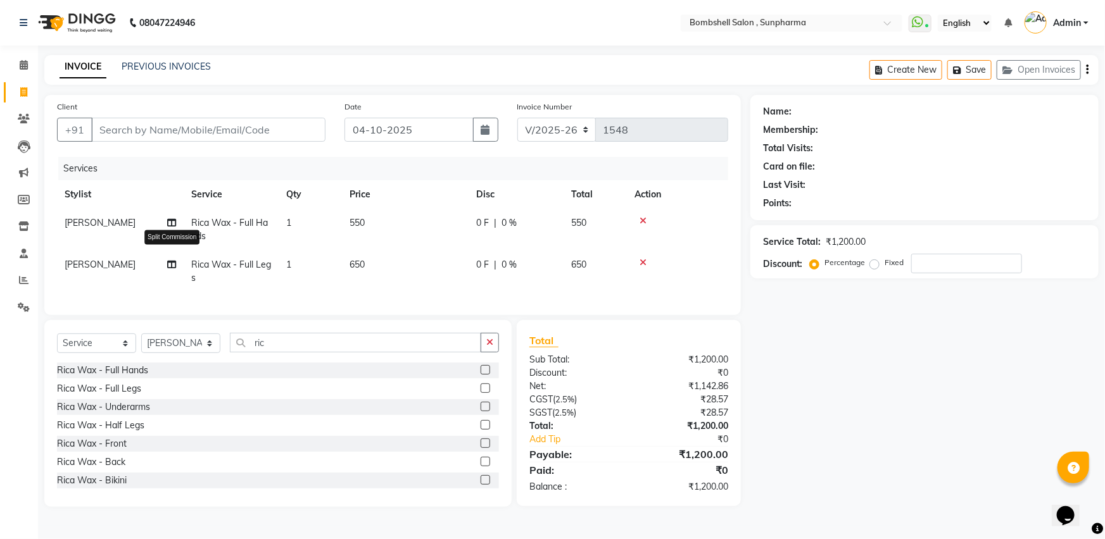
click at [167, 260] on icon at bounding box center [171, 264] width 9 height 9
select select "86696"
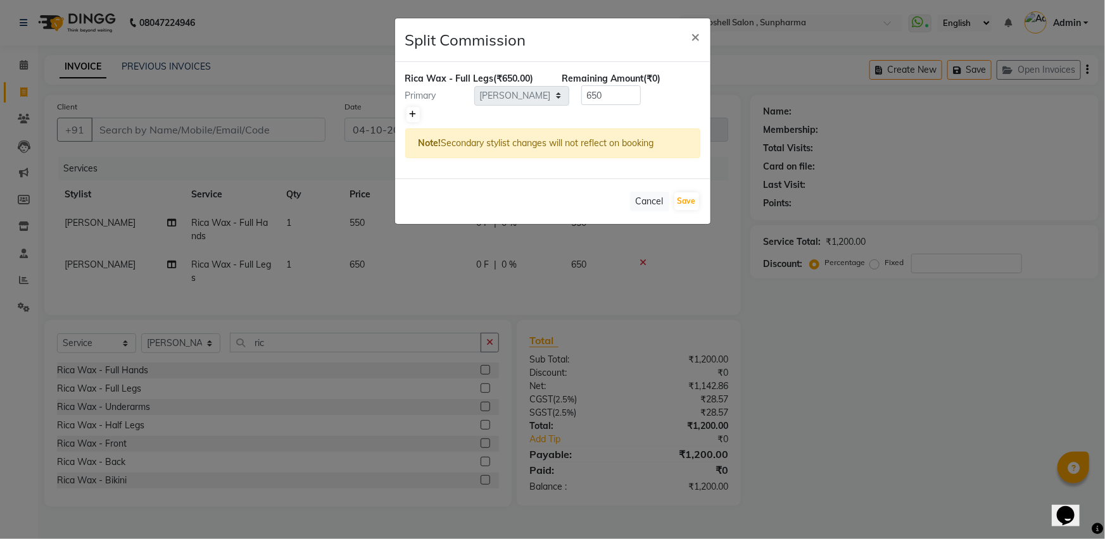
click at [408, 115] on link at bounding box center [412, 114] width 13 height 15
type input "325"
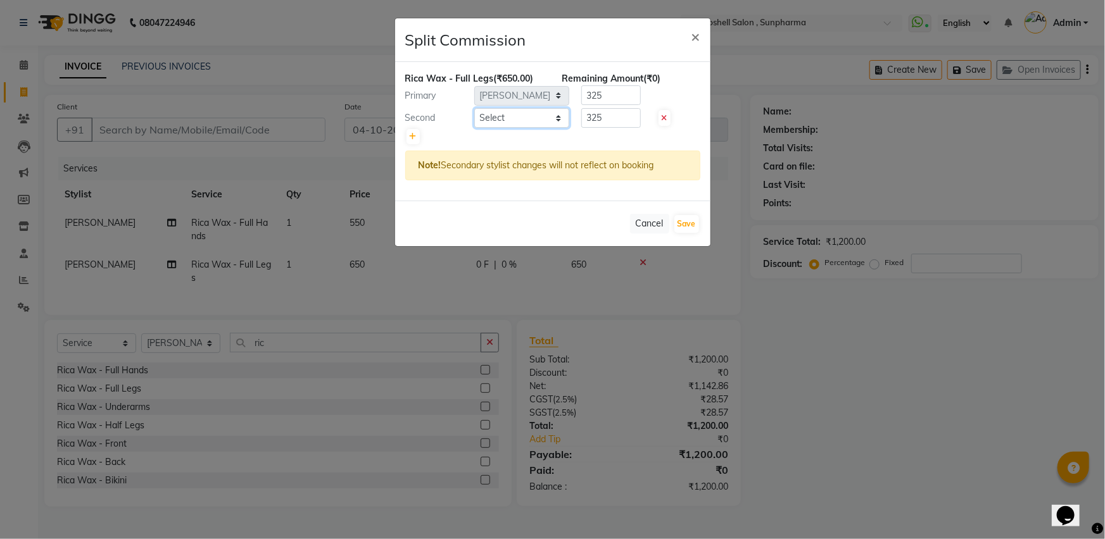
click at [511, 116] on select "Select [PERSON_NAME] Ananta [PERSON_NAME] [PERSON_NAME] [PERSON_NAME]" at bounding box center [521, 118] width 95 height 20
select select "33525"
click at [474, 108] on select "Select [PERSON_NAME] Ananta [PERSON_NAME] [PERSON_NAME] [PERSON_NAME]" at bounding box center [521, 118] width 95 height 20
click at [693, 223] on button "Save" at bounding box center [686, 224] width 25 height 18
select select "Select"
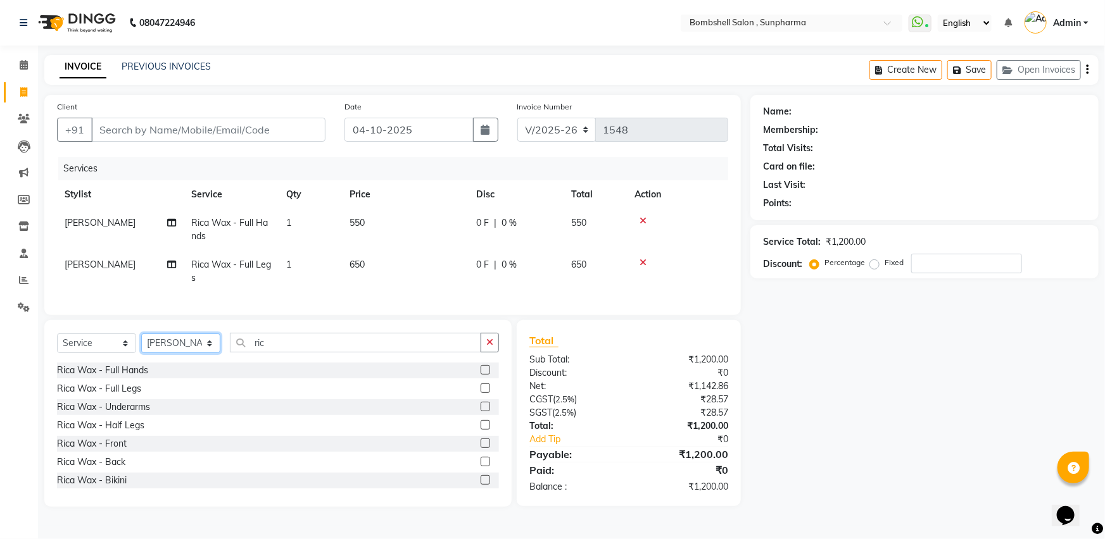
click at [191, 353] on select "Select Stylist [PERSON_NAME] Ananta [PERSON_NAME] [PERSON_NAME] dhanlaxmi poona…" at bounding box center [180, 344] width 79 height 20
select select "87946"
click at [141, 344] on select "Select Stylist [PERSON_NAME] Ananta [PERSON_NAME] [PERSON_NAME] dhanlaxmi poona…" at bounding box center [180, 344] width 79 height 20
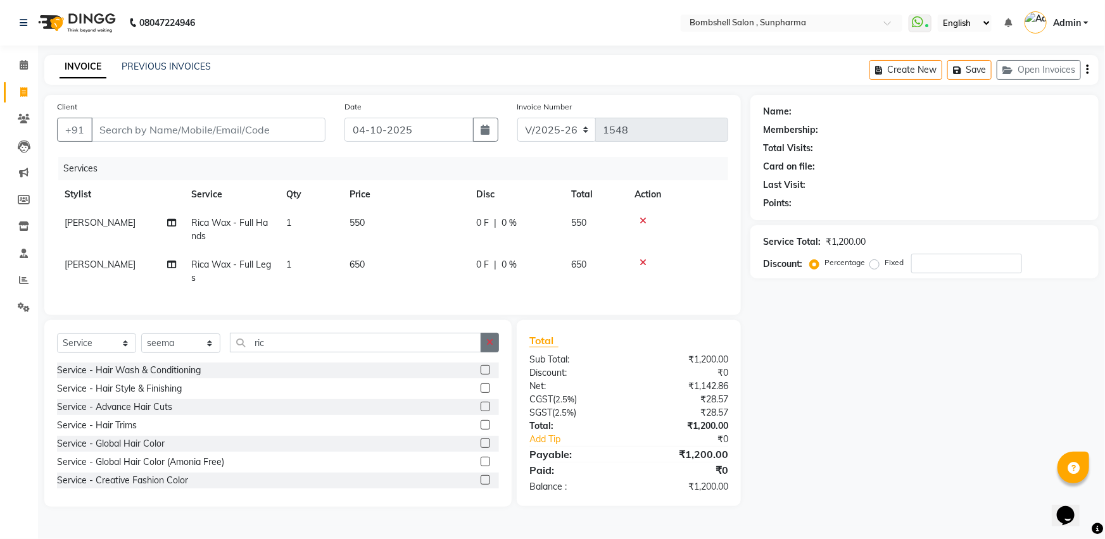
click at [489, 347] on icon "button" at bounding box center [489, 342] width 7 height 9
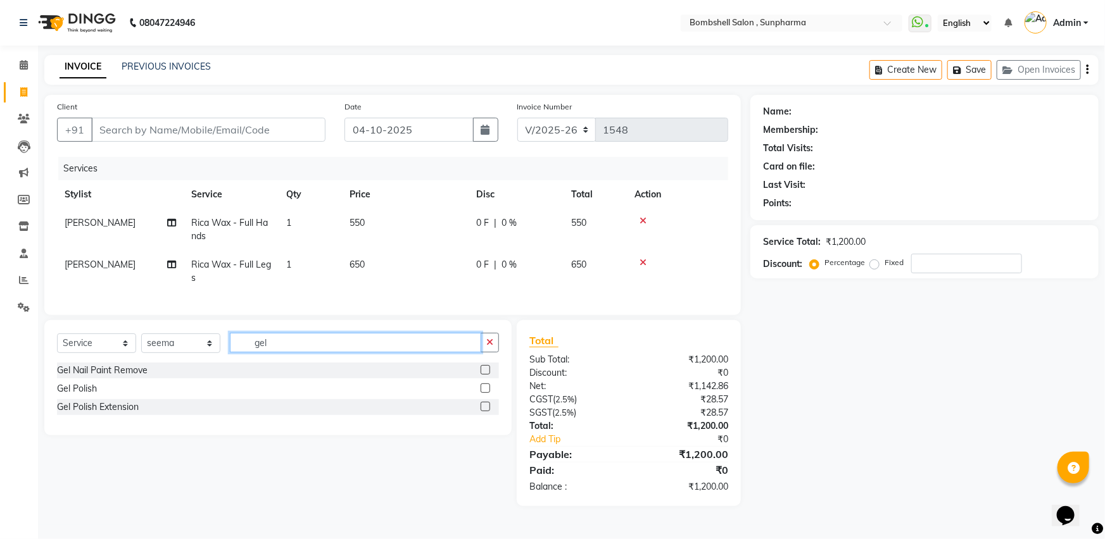
type input "gel"
click at [485, 393] on label at bounding box center [485, 388] width 9 height 9
click at [485, 393] on input "checkbox" at bounding box center [485, 389] width 8 height 8
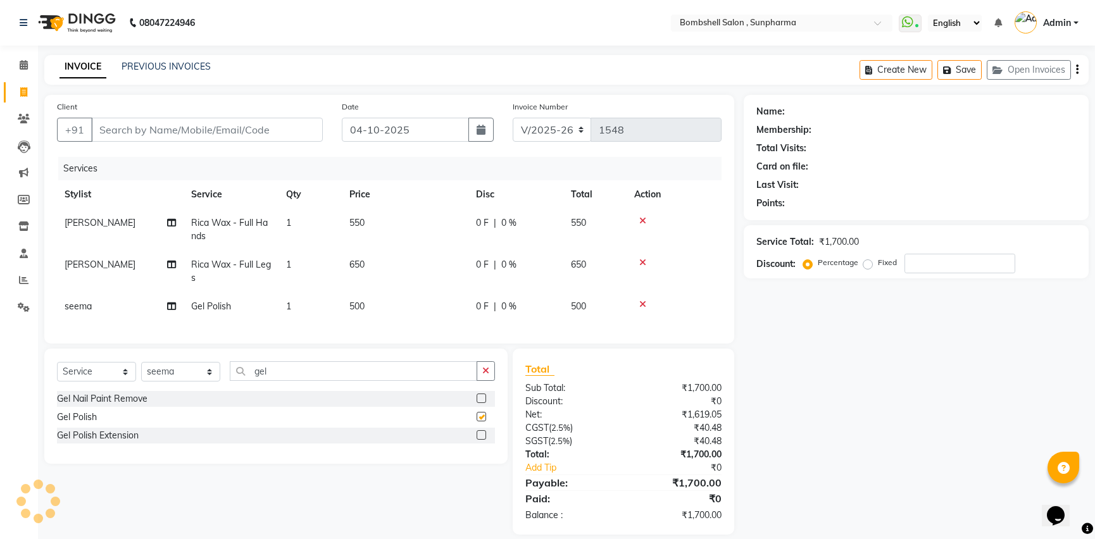
checkbox input "false"
click at [376, 305] on td "500" at bounding box center [405, 306] width 127 height 28
select select "87946"
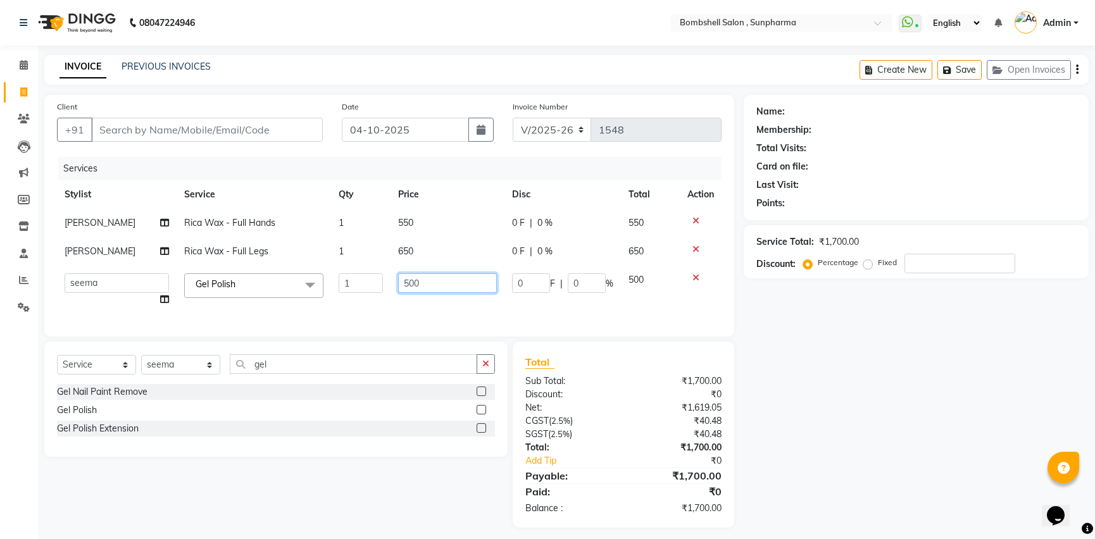
click at [421, 282] on input "500" at bounding box center [447, 283] width 99 height 20
click at [477, 418] on div "Gel Nail Paint Remove Gel Polish Gel Polish Extension" at bounding box center [276, 411] width 438 height 55
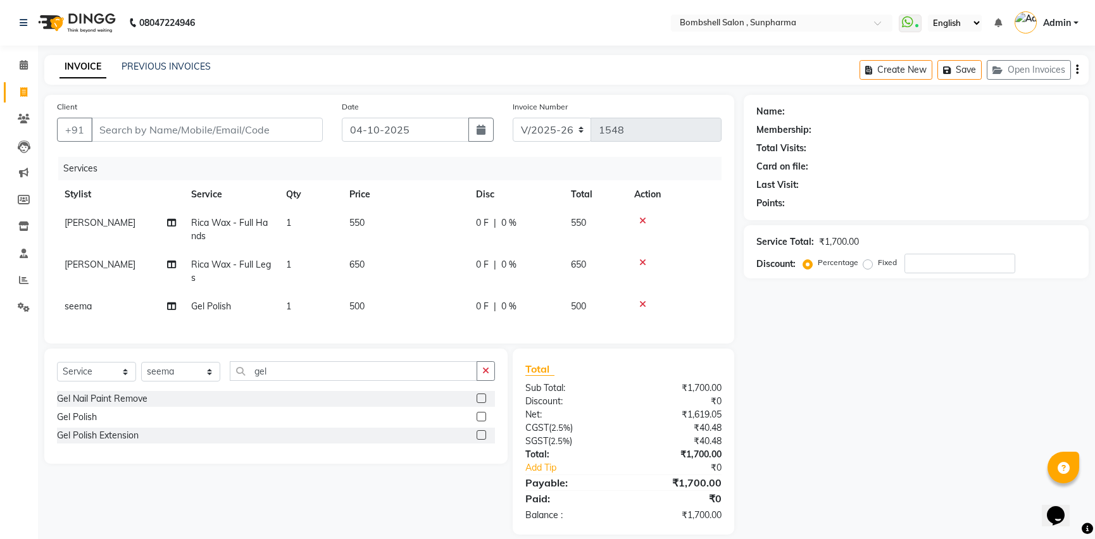
click at [483, 422] on label at bounding box center [481, 416] width 9 height 9
click at [483, 422] on input "checkbox" at bounding box center [481, 417] width 8 height 8
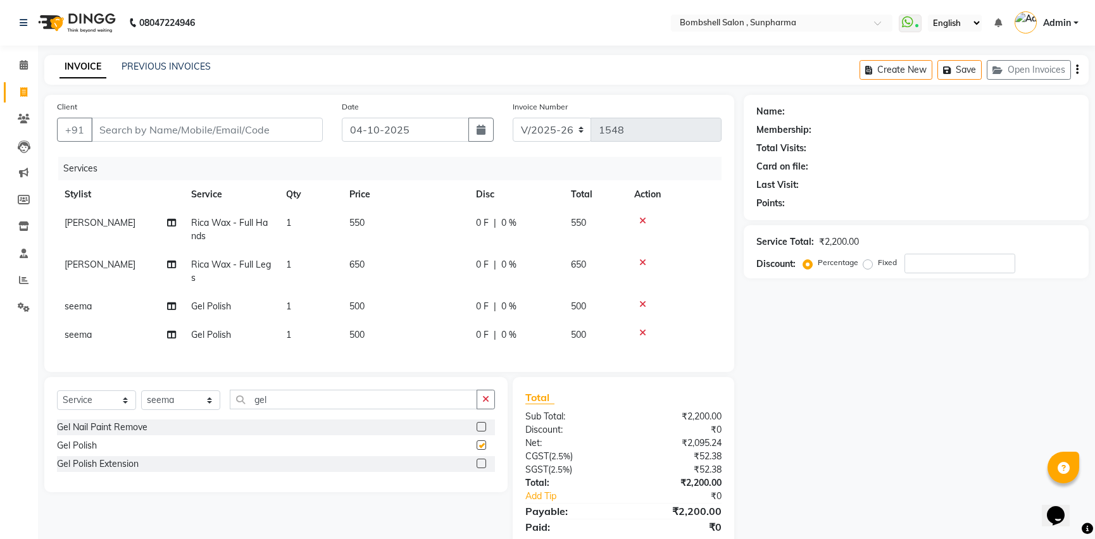
checkbox input "false"
click at [380, 336] on td "500" at bounding box center [405, 335] width 127 height 28
select select "87946"
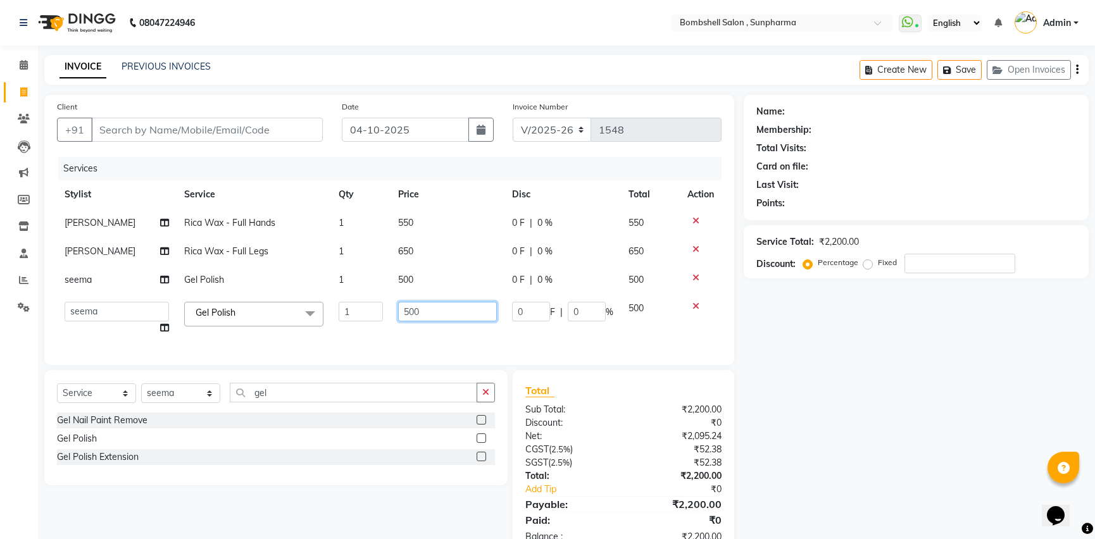
click at [417, 310] on input "500" at bounding box center [447, 312] width 99 height 20
type input "5"
type input "600"
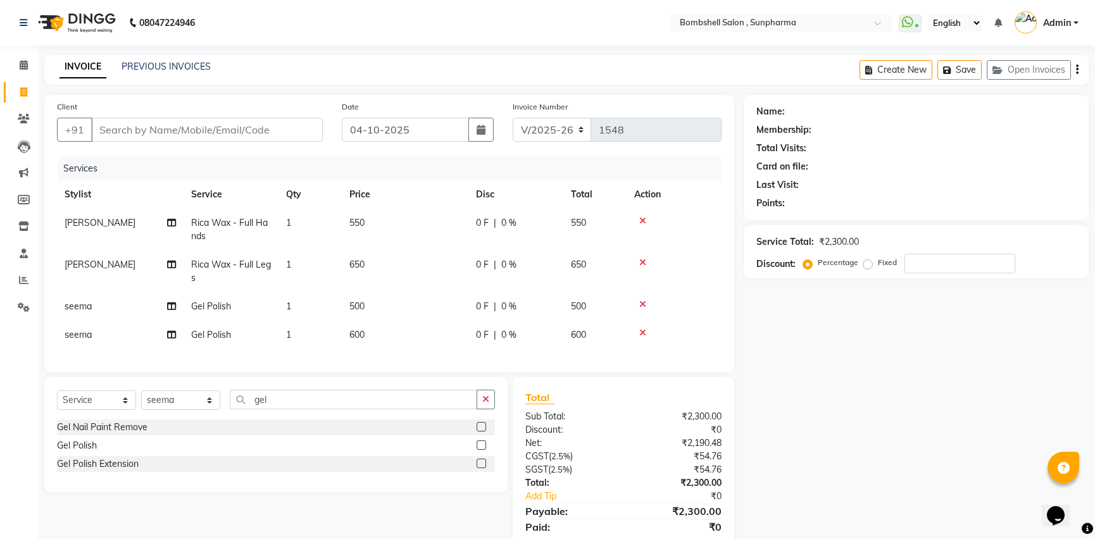
click at [418, 279] on tbody "[PERSON_NAME] Rica Wax - Full Hands 1 550 0 F | 0 % 550 [PERSON_NAME] Rica Wax …" at bounding box center [389, 279] width 665 height 141
click at [365, 306] on td "500" at bounding box center [405, 306] width 127 height 28
select select "87946"
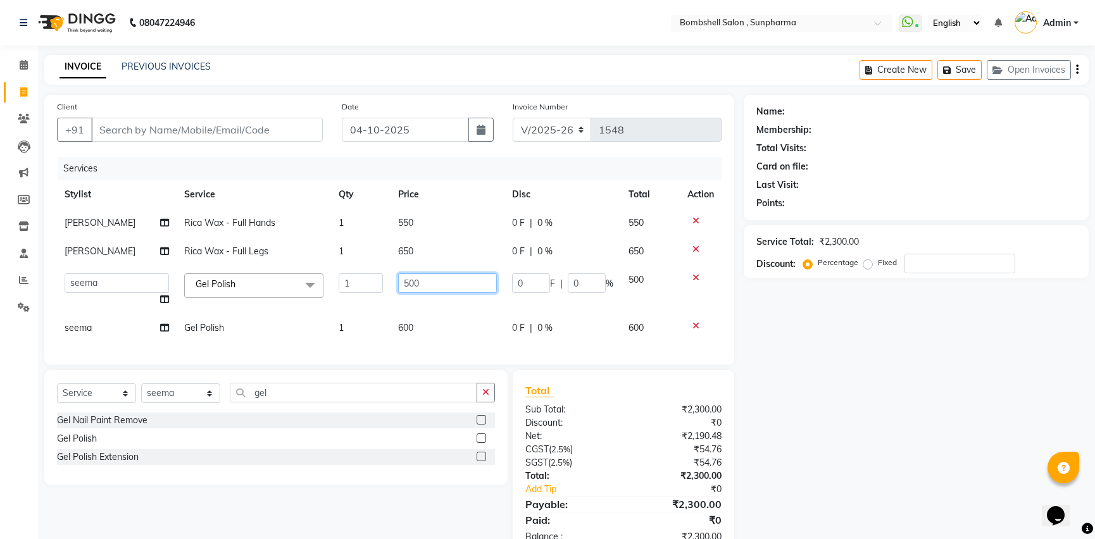
click at [424, 287] on input "500" at bounding box center [447, 283] width 99 height 20
type input "5"
type input "600"
click at [100, 328] on td "seema" at bounding box center [117, 328] width 120 height 28
select select "87946"
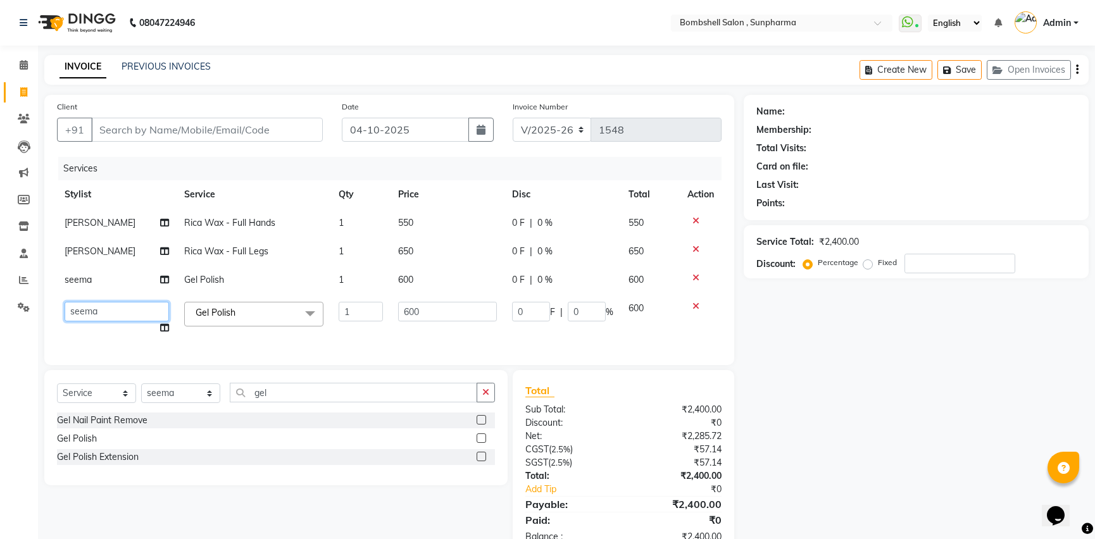
click at [101, 311] on select "[PERSON_NAME] Ananta [PERSON_NAME] [PERSON_NAME] dhanlaxmi poonam [PERSON_NAME]" at bounding box center [117, 312] width 104 height 20
click at [482, 397] on icon "button" at bounding box center [485, 392] width 7 height 9
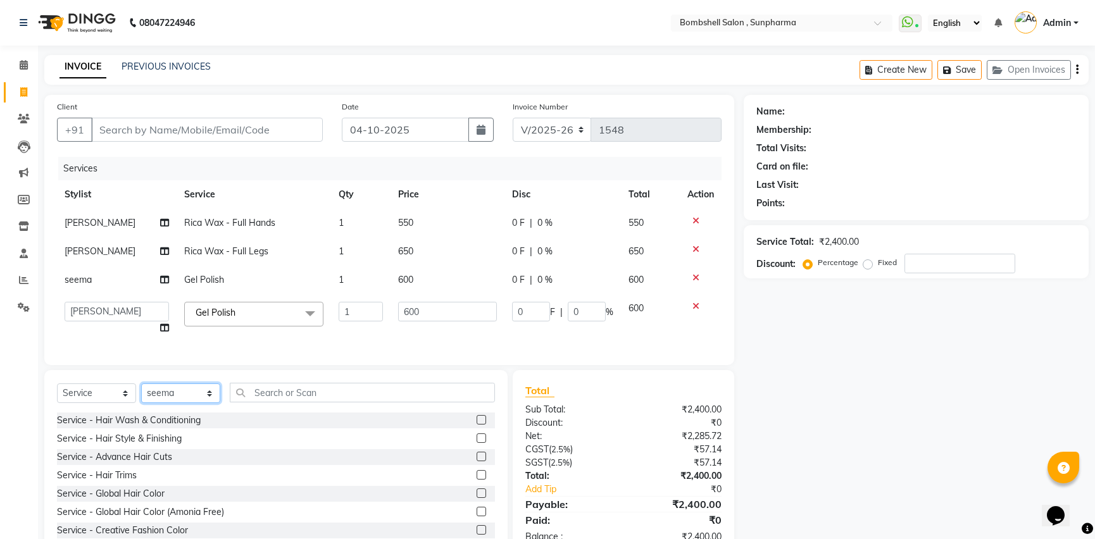
click at [171, 399] on select "Select Stylist [PERSON_NAME] Ananta [PERSON_NAME] [PERSON_NAME] dhanlaxmi poona…" at bounding box center [180, 394] width 79 height 20
select select "59017"
click at [141, 394] on select "Select Stylist [PERSON_NAME] Ananta [PERSON_NAME] [PERSON_NAME] dhanlaxmi poona…" at bounding box center [180, 394] width 79 height 20
click at [301, 403] on input "text" at bounding box center [362, 393] width 265 height 20
click at [477, 462] on label at bounding box center [481, 456] width 9 height 9
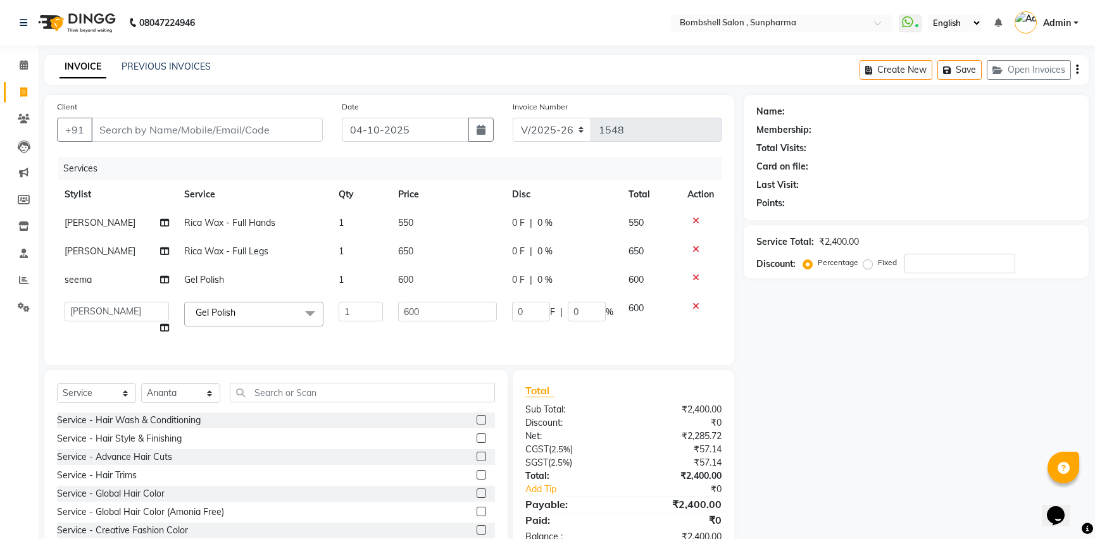
click at [477, 462] on input "checkbox" at bounding box center [481, 457] width 8 height 8
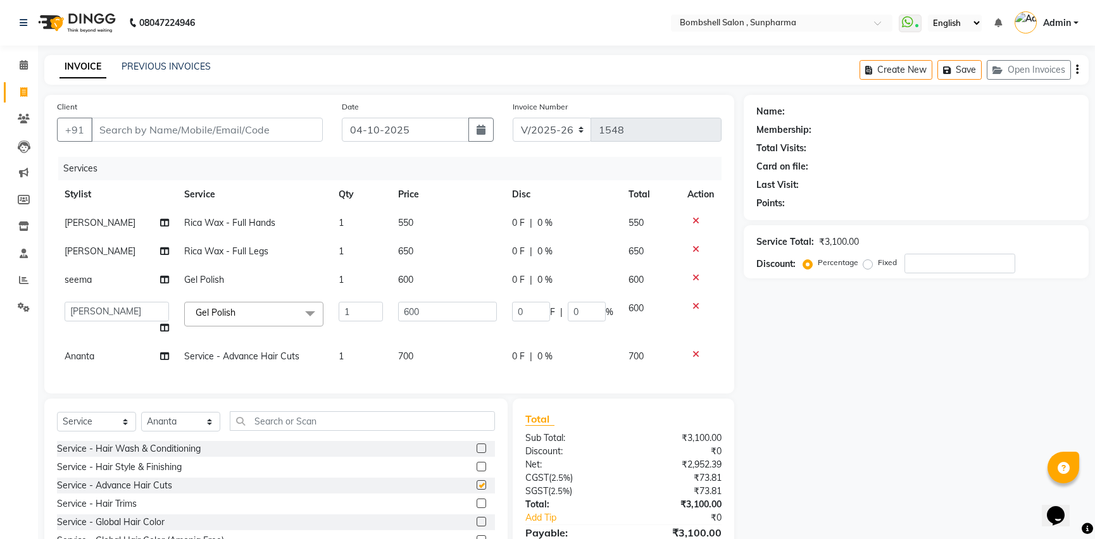
checkbox input "false"
click at [431, 353] on td "700" at bounding box center [448, 356] width 114 height 28
select select "59017"
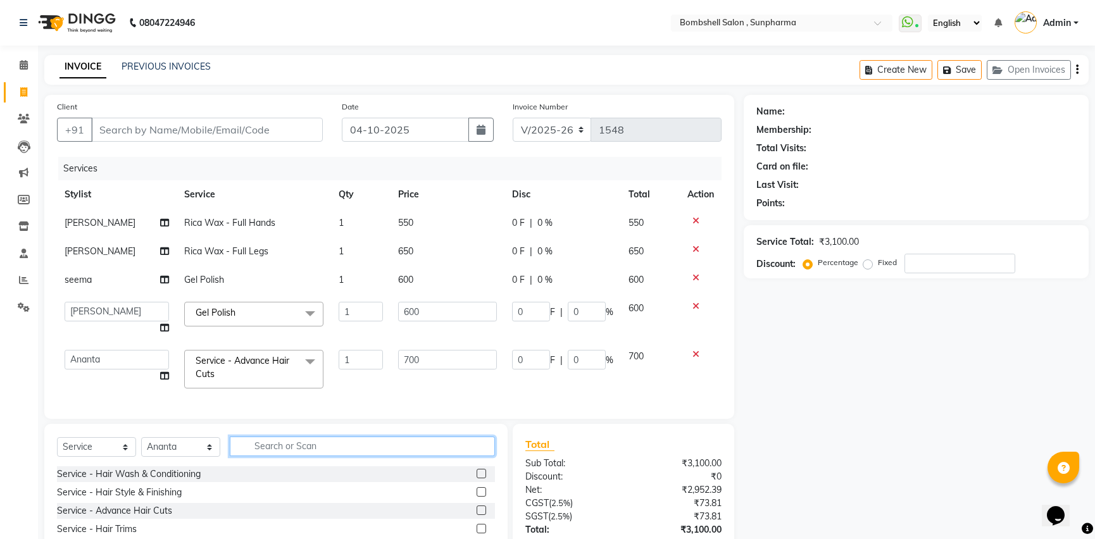
click at [399, 456] on input "text" at bounding box center [362, 447] width 265 height 20
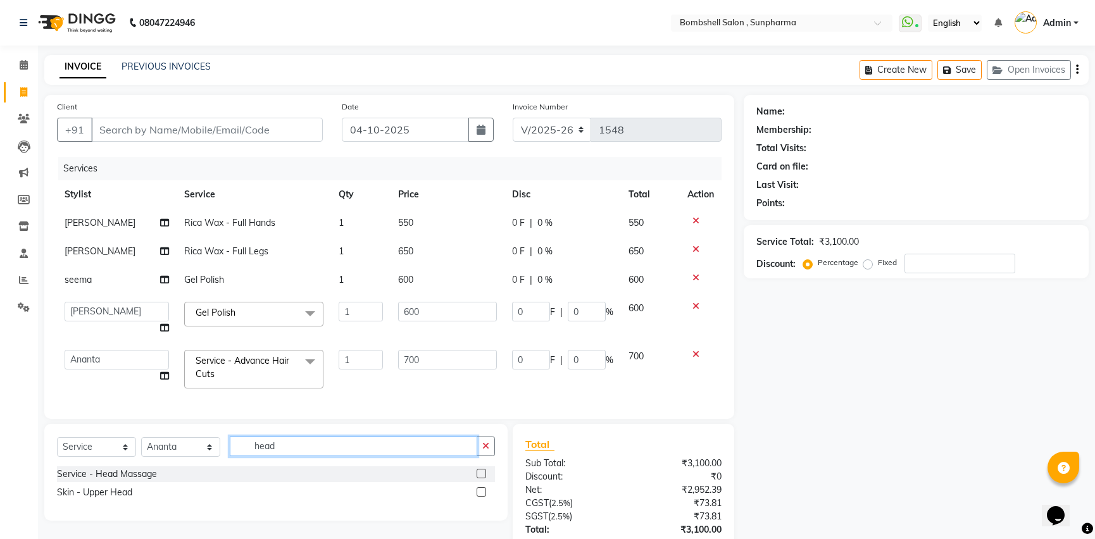
type input "head"
click at [482, 479] on label at bounding box center [481, 473] width 9 height 9
click at [482, 479] on input "checkbox" at bounding box center [481, 474] width 8 height 8
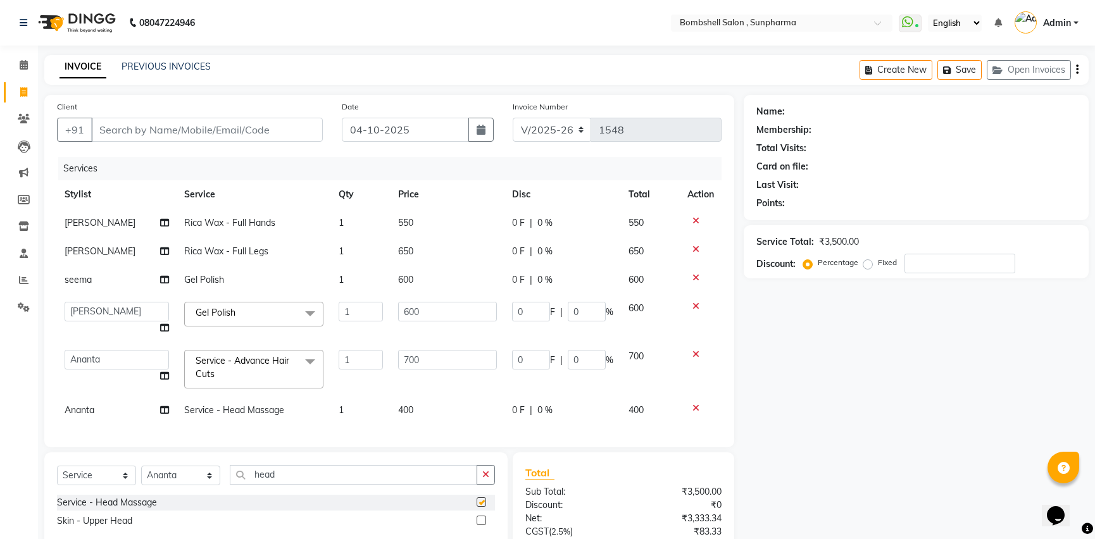
checkbox input "false"
click at [435, 403] on td "400" at bounding box center [448, 410] width 114 height 28
select select "59017"
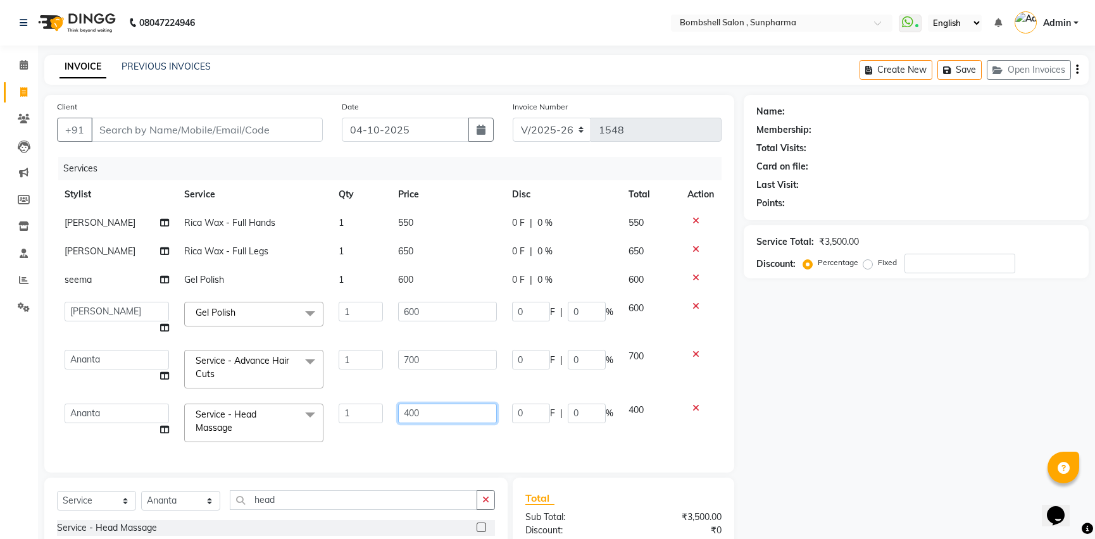
click at [424, 415] on input "400" at bounding box center [447, 414] width 99 height 20
type input "450"
click at [821, 371] on div "Name: Membership: Total Visits: Card on file: Last Visit: Points: Service Total…" at bounding box center [921, 379] width 355 height 569
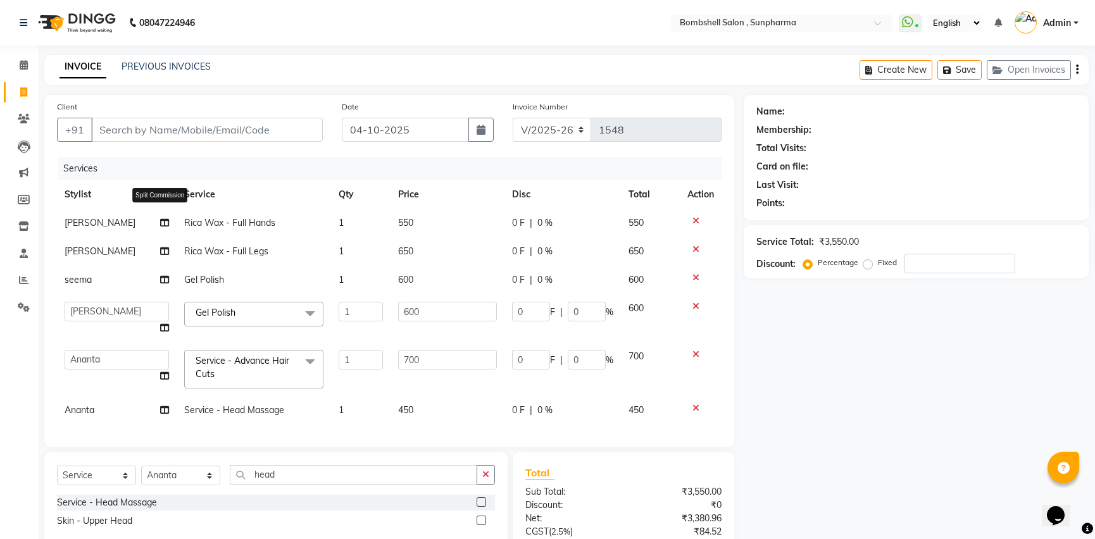
click at [160, 222] on icon at bounding box center [164, 222] width 9 height 9
select select "86696"
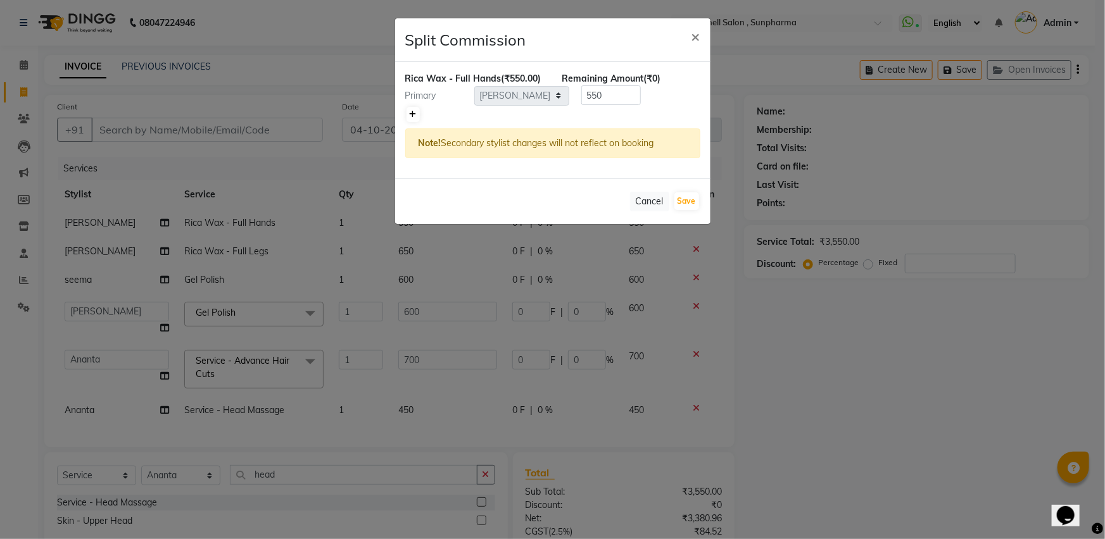
click at [407, 110] on link at bounding box center [412, 114] width 13 height 15
type input "275"
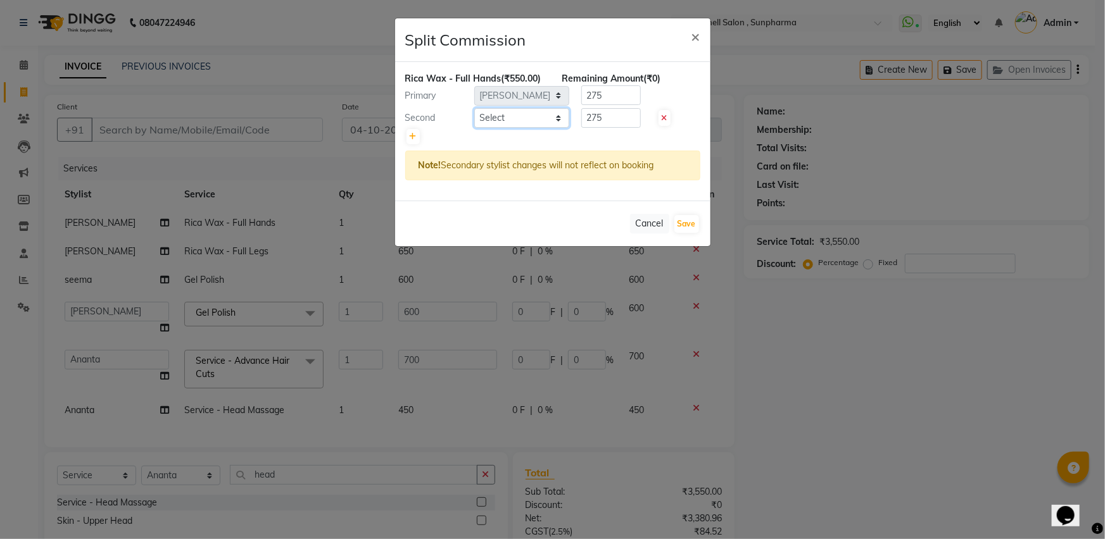
click at [496, 120] on select "Select [PERSON_NAME] Ananta [PERSON_NAME] [PERSON_NAME] [PERSON_NAME]" at bounding box center [521, 118] width 95 height 20
select select "33525"
click at [474, 108] on select "Select [PERSON_NAME] Ananta [PERSON_NAME] [PERSON_NAME] [PERSON_NAME]" at bounding box center [521, 118] width 95 height 20
click at [684, 217] on button "Save" at bounding box center [686, 224] width 25 height 18
select select "Select"
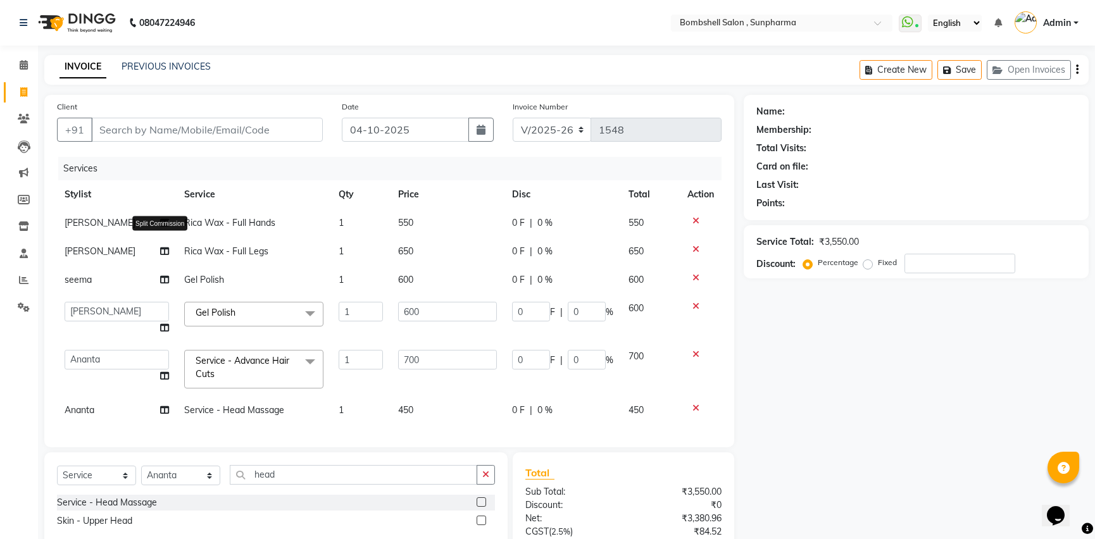
click at [160, 248] on icon at bounding box center [164, 251] width 9 height 9
select select "86696"
select select "33525"
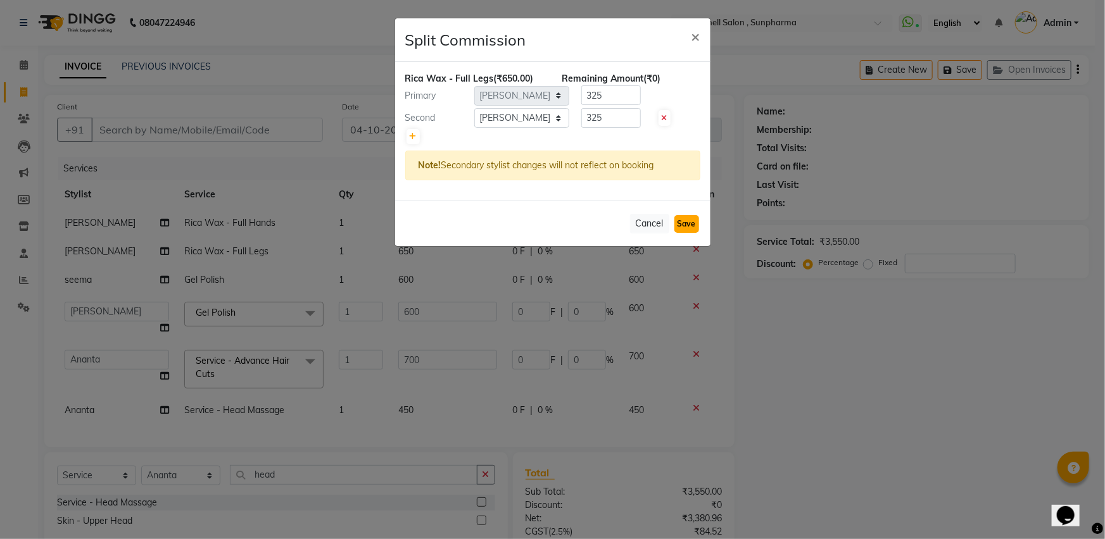
click at [688, 222] on button "Save" at bounding box center [686, 224] width 25 height 18
select select "Select"
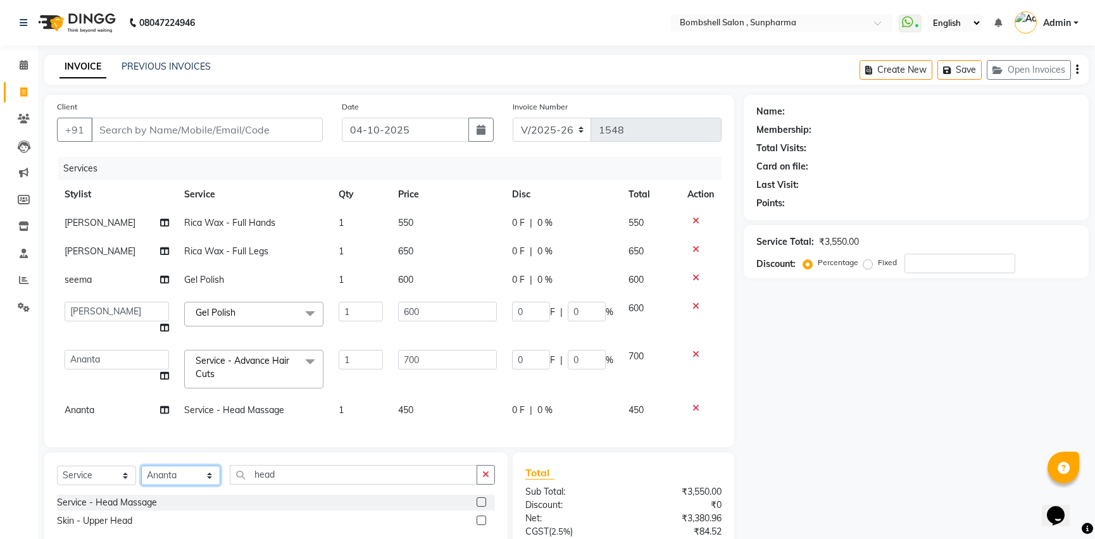
click at [212, 484] on select "Select Stylist [PERSON_NAME] Ananta [PERSON_NAME] [PERSON_NAME] dhanlaxmi poona…" at bounding box center [180, 476] width 79 height 20
select select "33525"
click at [141, 475] on select "Select Stylist [PERSON_NAME] Ananta [PERSON_NAME] [PERSON_NAME] dhanlaxmi poona…" at bounding box center [180, 476] width 79 height 20
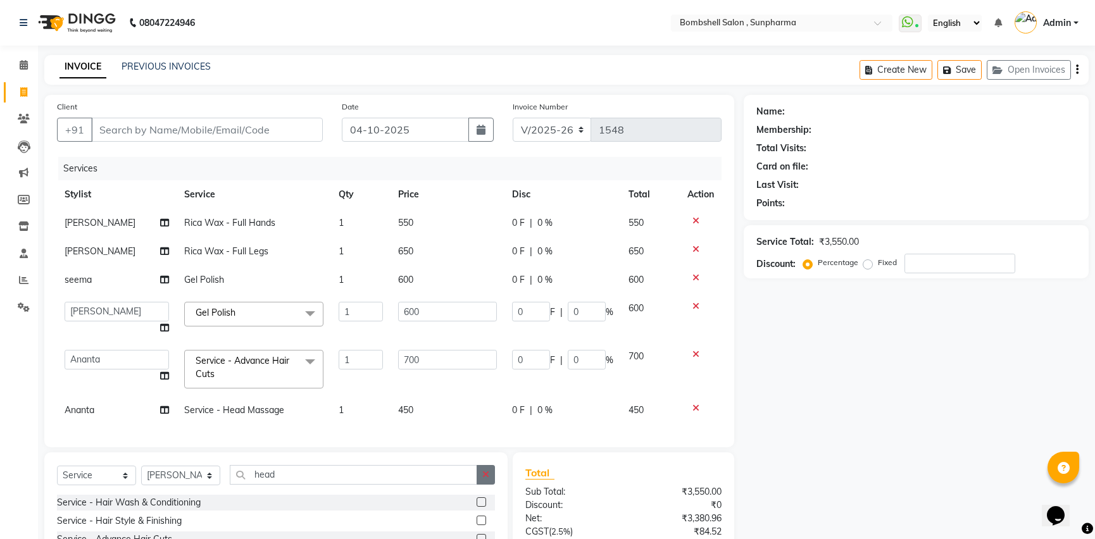
click at [487, 479] on icon "button" at bounding box center [485, 474] width 7 height 9
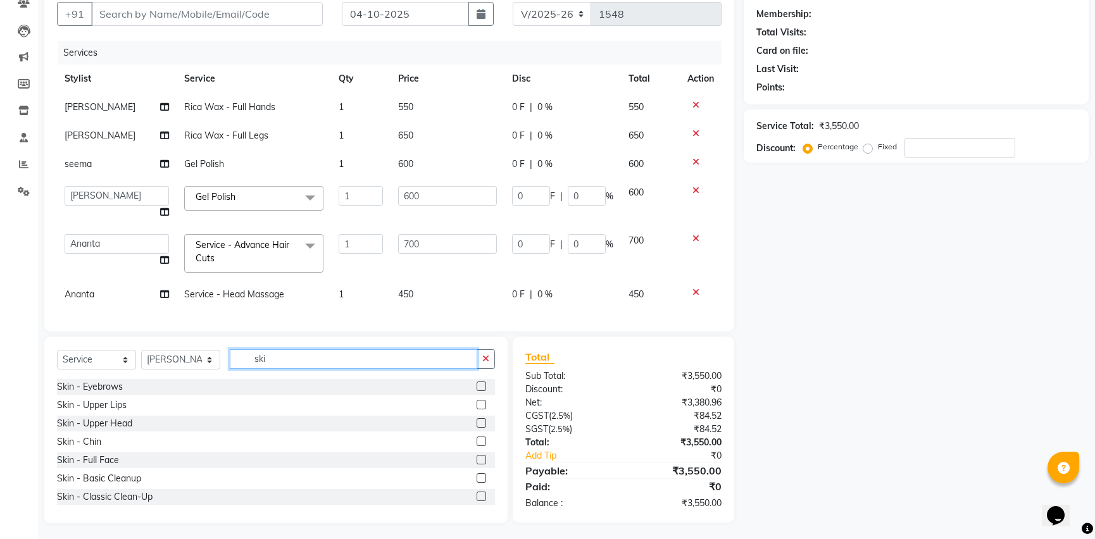
scroll to position [129, 0]
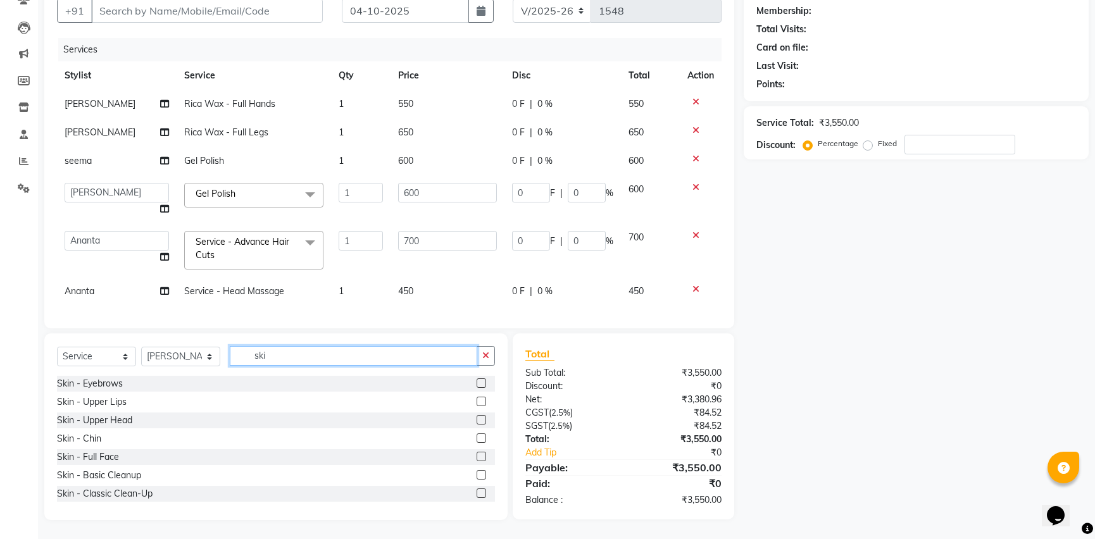
type input "ski"
click at [477, 381] on label at bounding box center [481, 383] width 9 height 9
click at [477, 381] on input "checkbox" at bounding box center [481, 384] width 8 height 8
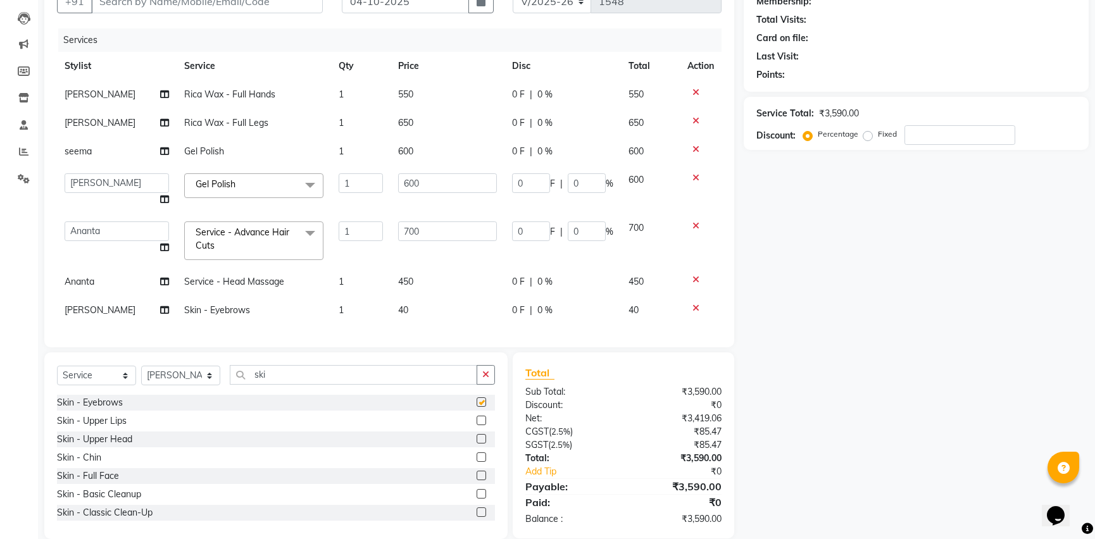
checkbox input "false"
click at [487, 375] on button "button" at bounding box center [486, 375] width 18 height 20
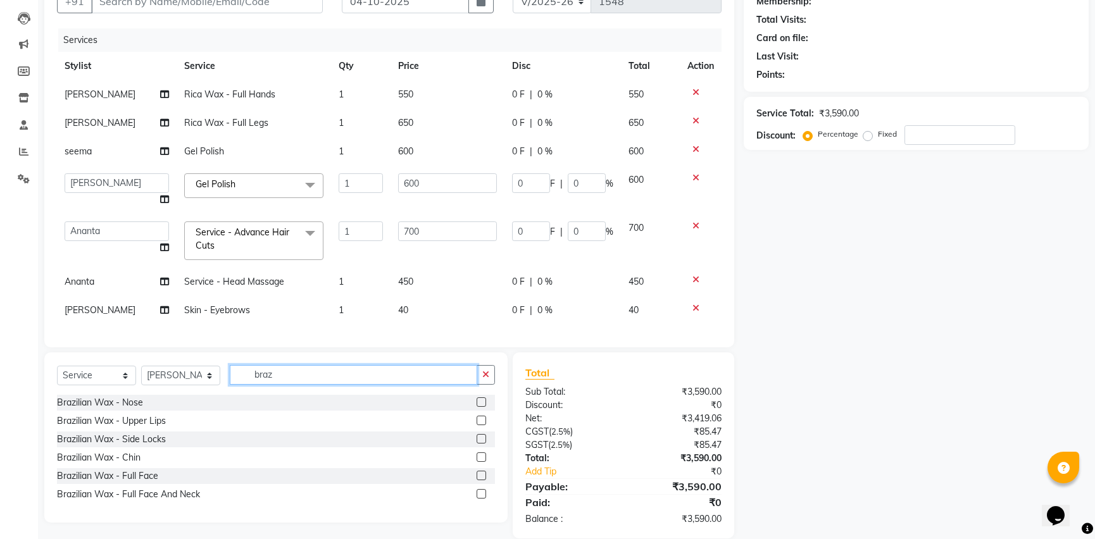
type input "braz"
click at [478, 425] on label at bounding box center [481, 420] width 9 height 9
click at [478, 425] on input "checkbox" at bounding box center [481, 421] width 8 height 8
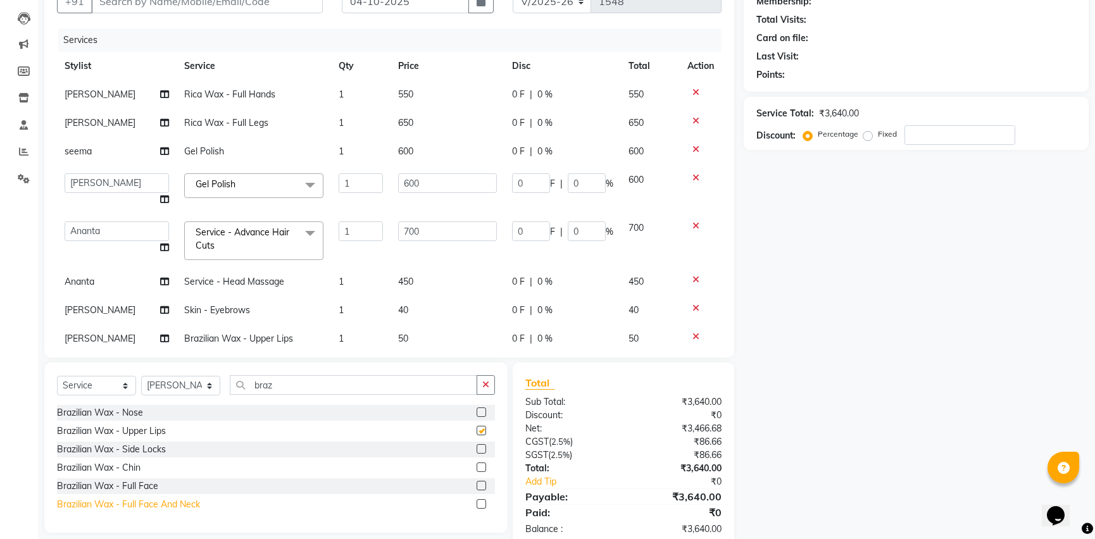
checkbox input "false"
click at [479, 463] on label at bounding box center [481, 467] width 9 height 9
click at [479, 464] on input "checkbox" at bounding box center [481, 468] width 8 height 8
click at [482, 468] on label at bounding box center [481, 467] width 9 height 9
click at [482, 468] on input "checkbox" at bounding box center [481, 468] width 8 height 8
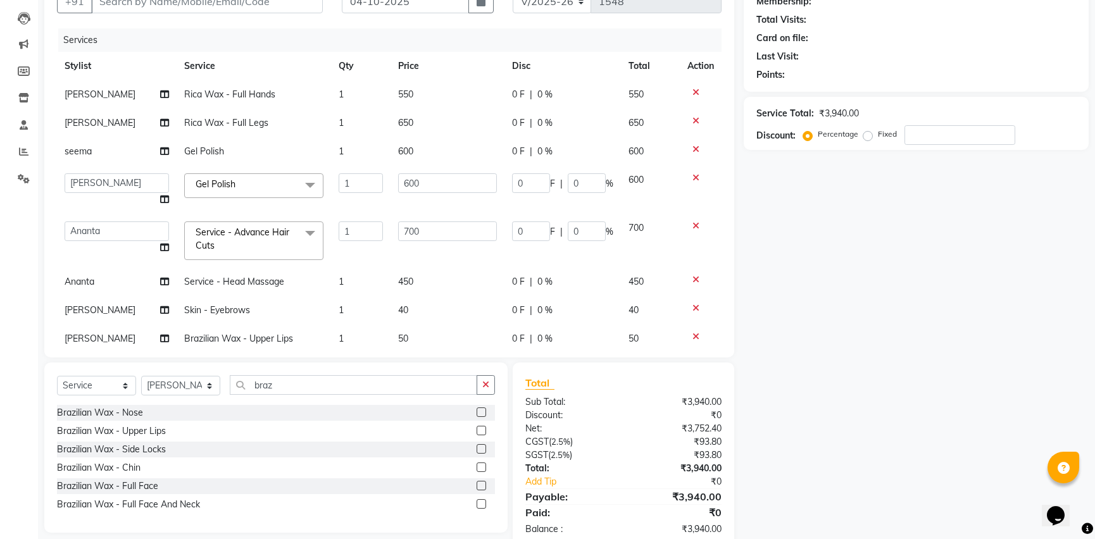
click at [481, 465] on label at bounding box center [481, 467] width 9 height 9
click at [481, 465] on input "checkbox" at bounding box center [481, 468] width 8 height 8
click at [481, 465] on label at bounding box center [481, 467] width 9 height 9
click at [481, 465] on input "checkbox" at bounding box center [481, 468] width 8 height 8
click at [481, 465] on label at bounding box center [481, 467] width 9 height 9
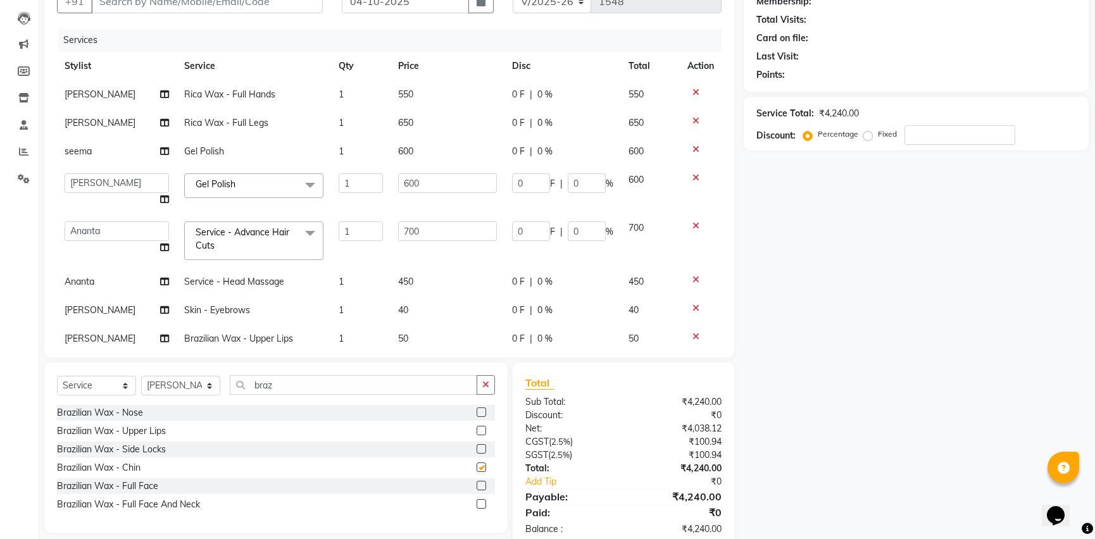
click at [481, 465] on input "checkbox" at bounding box center [481, 468] width 8 height 8
click at [481, 465] on label at bounding box center [481, 467] width 9 height 9
click at [481, 465] on input "checkbox" at bounding box center [481, 468] width 8 height 8
checkbox input "false"
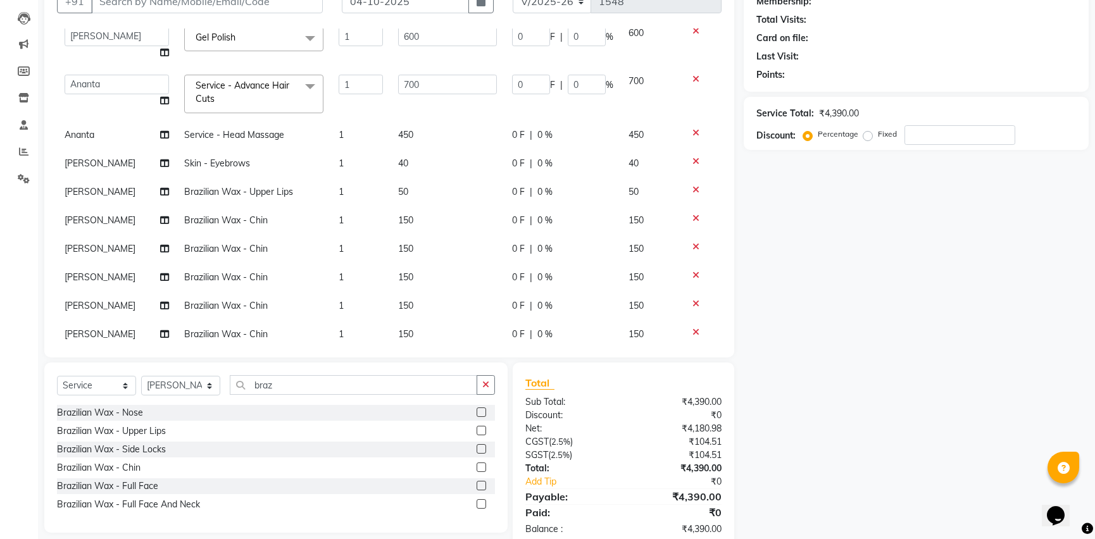
scroll to position [170, 0]
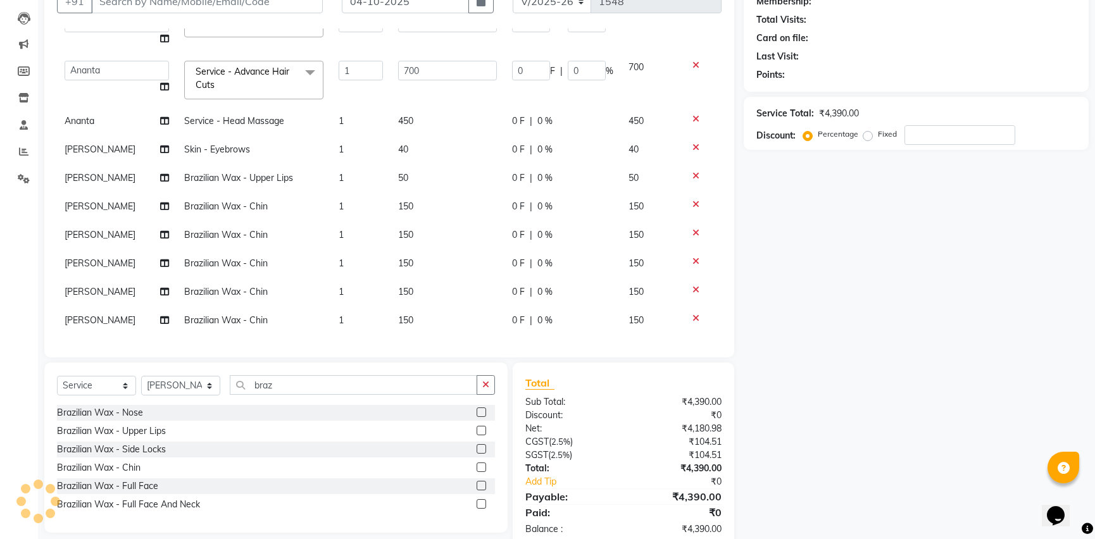
click at [688, 314] on div at bounding box center [701, 318] width 27 height 9
click at [693, 286] on icon at bounding box center [696, 290] width 7 height 9
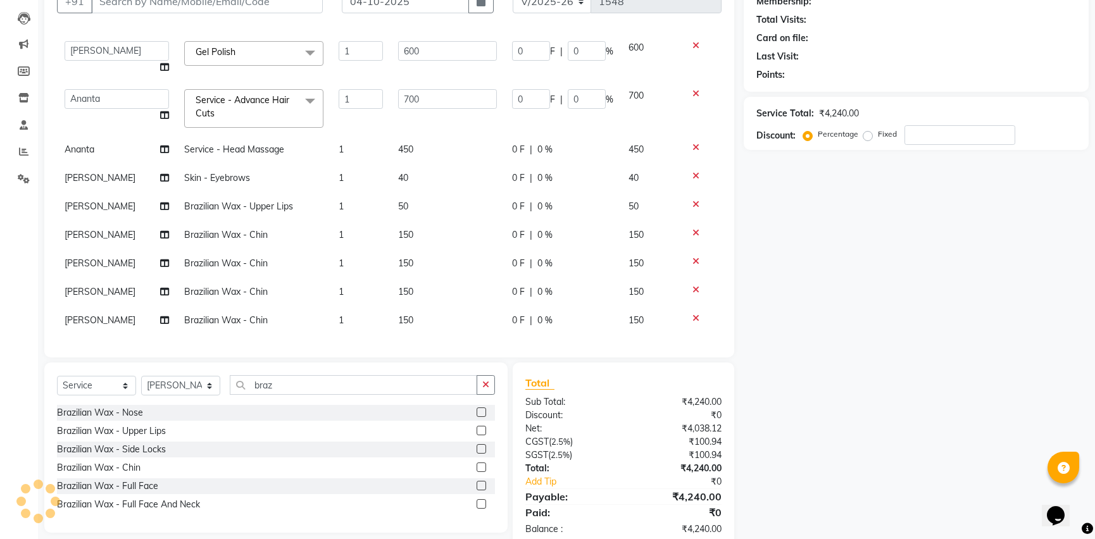
scroll to position [141, 0]
click at [693, 314] on icon at bounding box center [696, 318] width 7 height 9
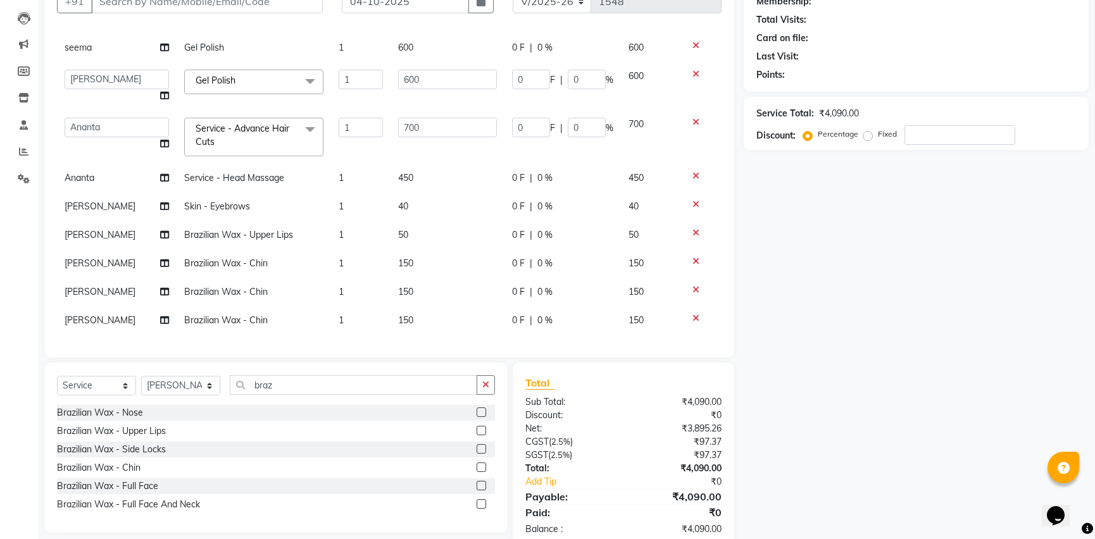
click at [693, 286] on icon at bounding box center [696, 290] width 7 height 9
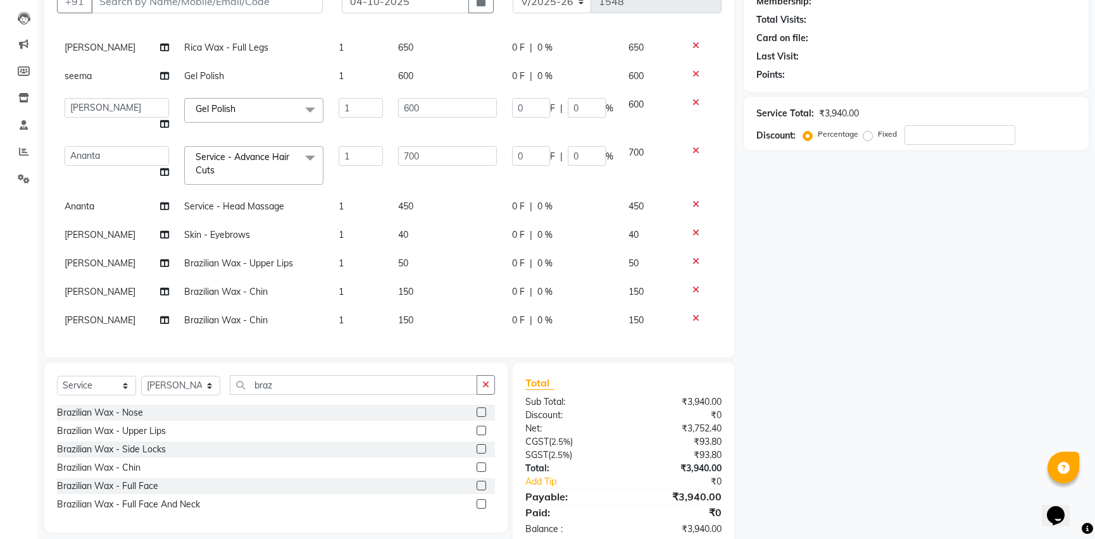
scroll to position [84, 0]
click at [693, 314] on icon at bounding box center [696, 318] width 7 height 9
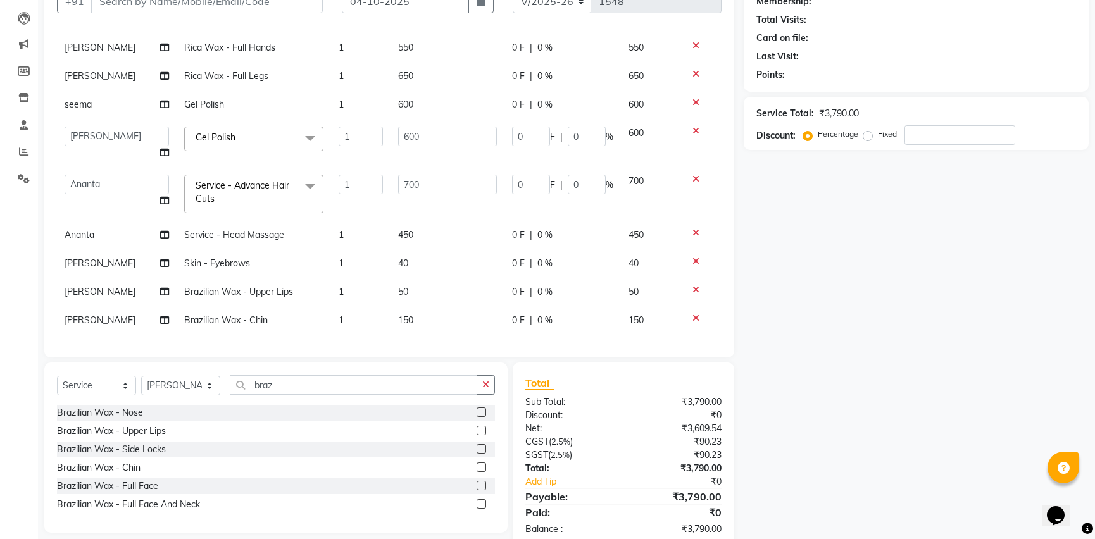
scroll to position [56, 0]
click at [406, 254] on td "40" at bounding box center [448, 263] width 114 height 28
select select "33525"
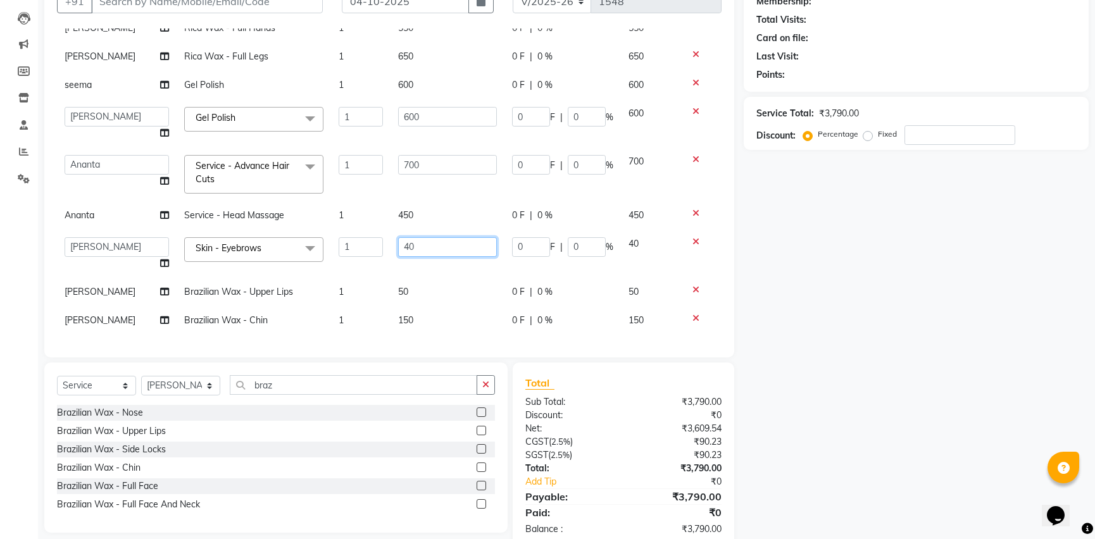
click at [411, 241] on input "40" at bounding box center [447, 247] width 99 height 20
type input "4"
type input "50"
click at [891, 312] on div "Name: Membership: Total Visits: Card on file: Last Visit: Points: Service Total…" at bounding box center [921, 257] width 355 height 582
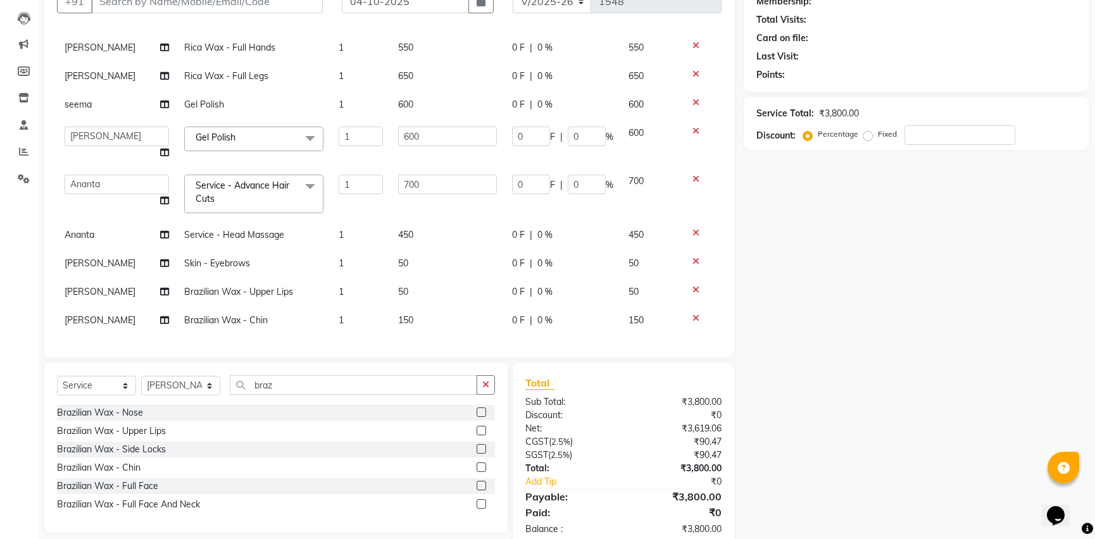
click at [412, 279] on td "50" at bounding box center [448, 292] width 114 height 28
select select "33525"
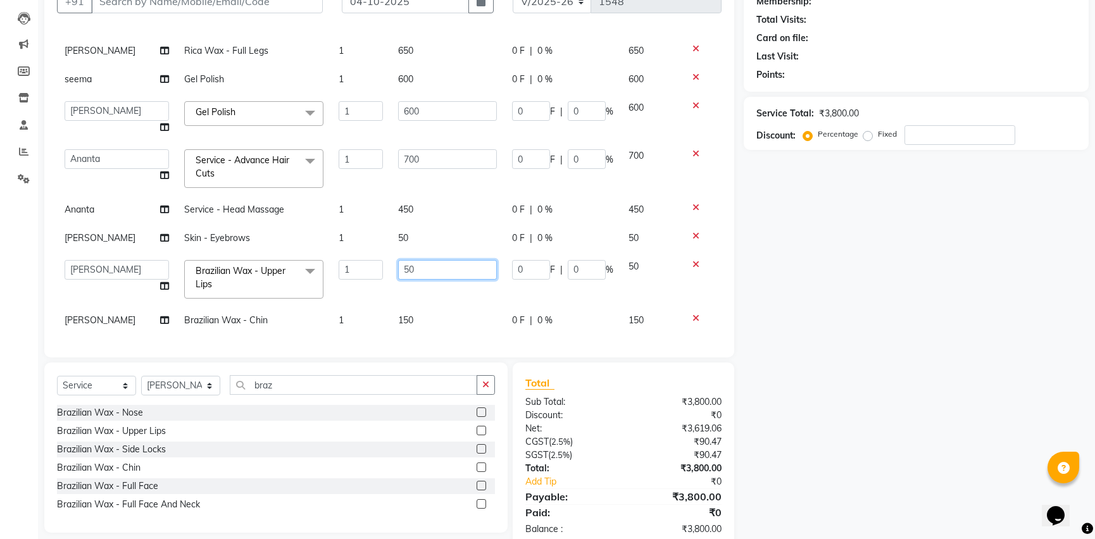
click at [430, 266] on input "50" at bounding box center [447, 270] width 99 height 20
type input "5"
type input "60"
click at [798, 353] on div "Name: Membership: Total Visits: Card on file: Last Visit: Points: Service Total…" at bounding box center [921, 257] width 355 height 582
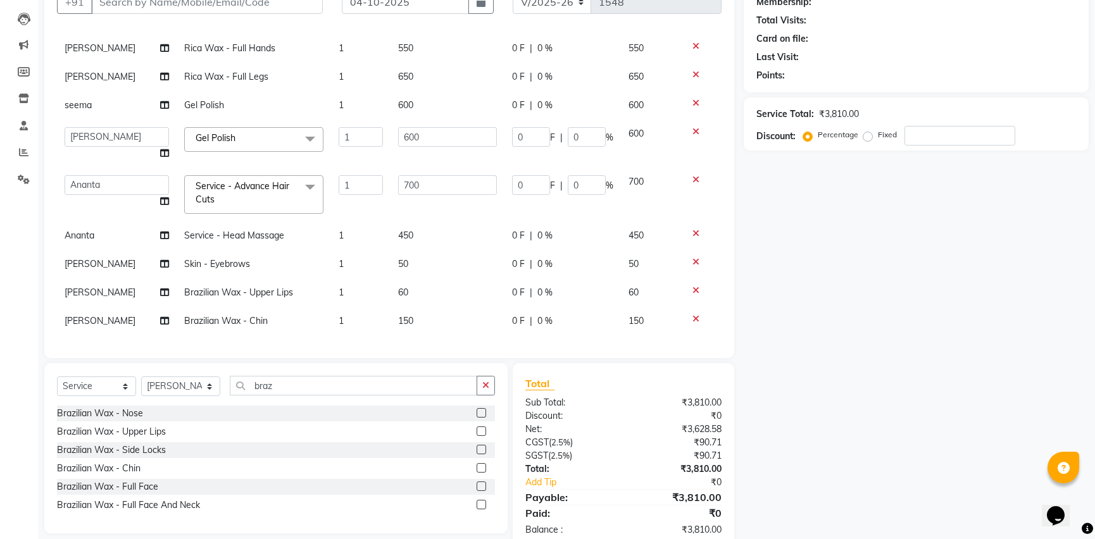
scroll to position [71, 0]
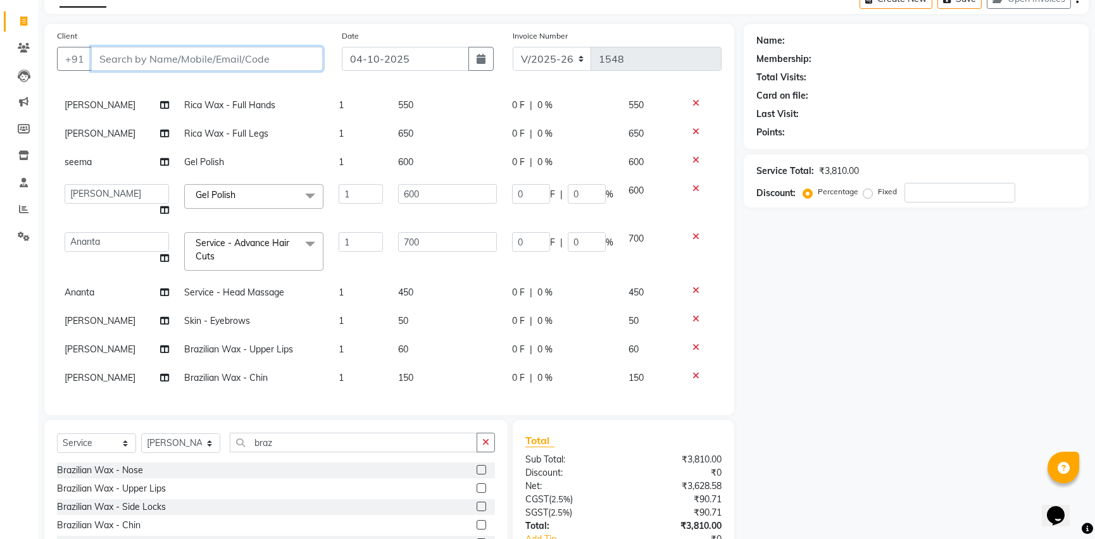
click at [227, 57] on input "Client" at bounding box center [207, 59] width 232 height 24
type input "e"
type input "0"
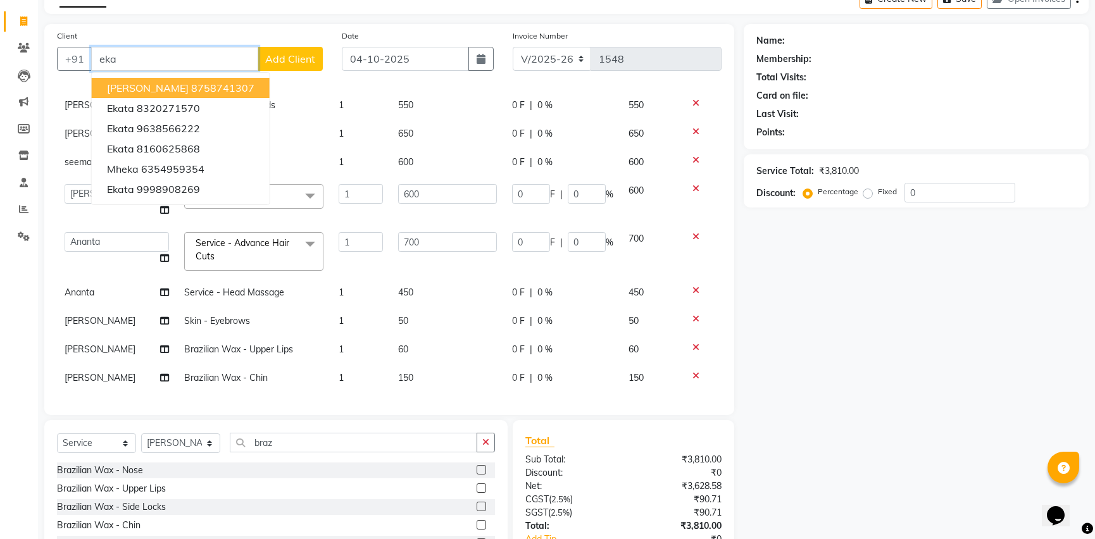
click at [224, 90] on ngb-highlight "8758741307" at bounding box center [222, 88] width 63 height 13
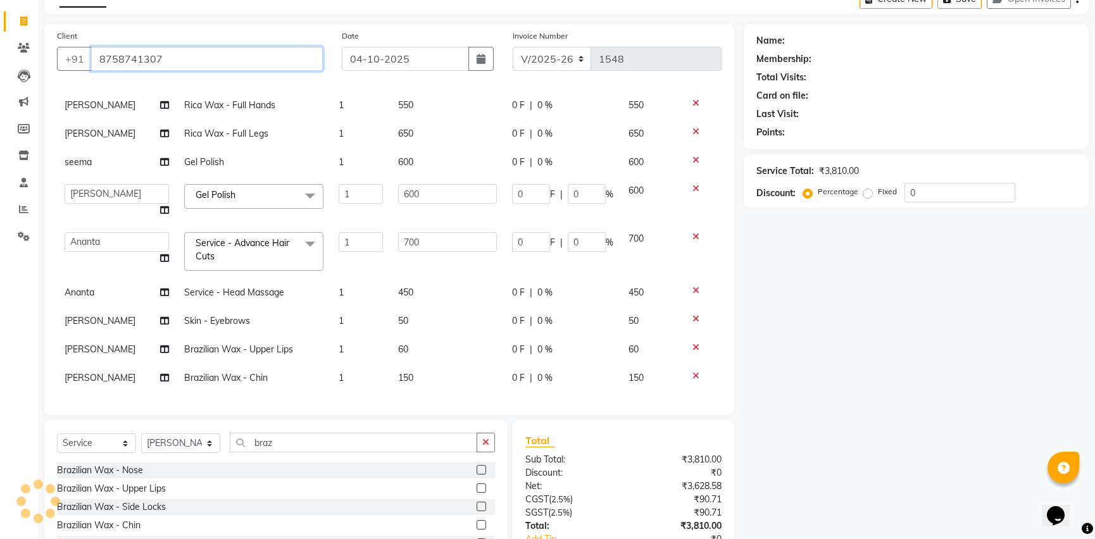
type input "8758741307"
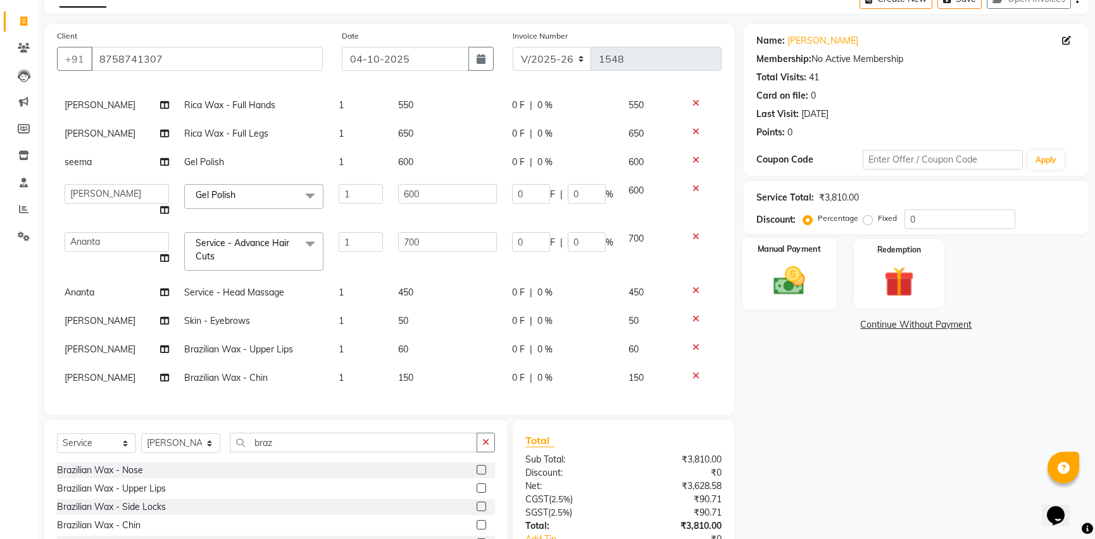
click at [780, 266] on img at bounding box center [788, 281] width 51 height 36
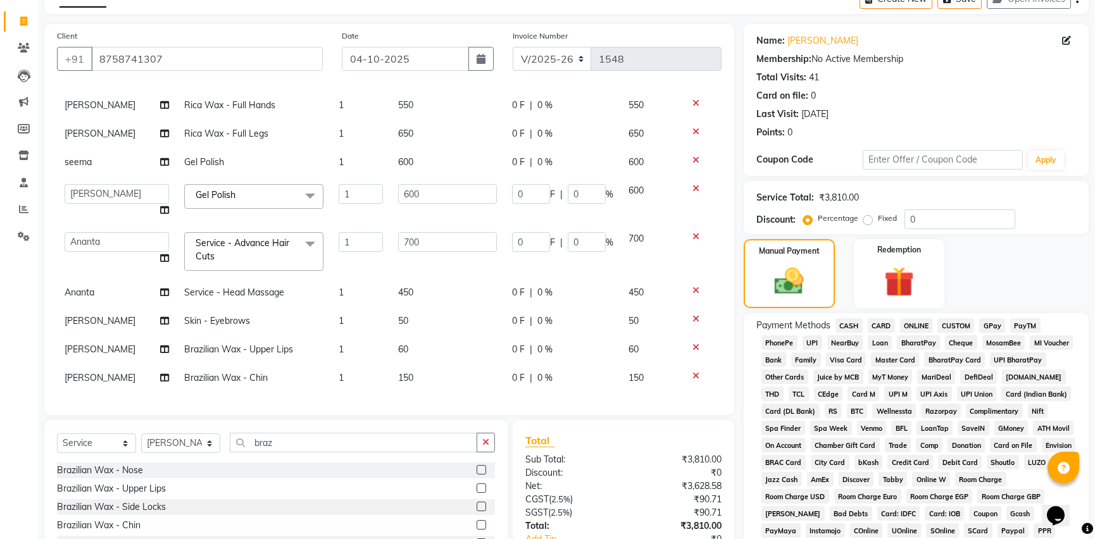
click at [989, 322] on span "GPay" at bounding box center [992, 325] width 26 height 15
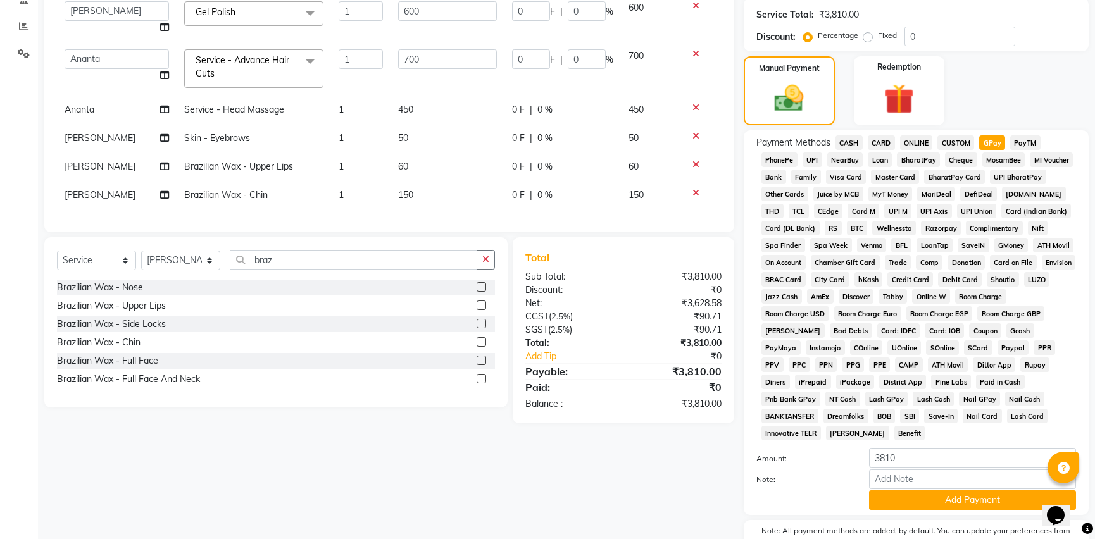
scroll to position [306, 0]
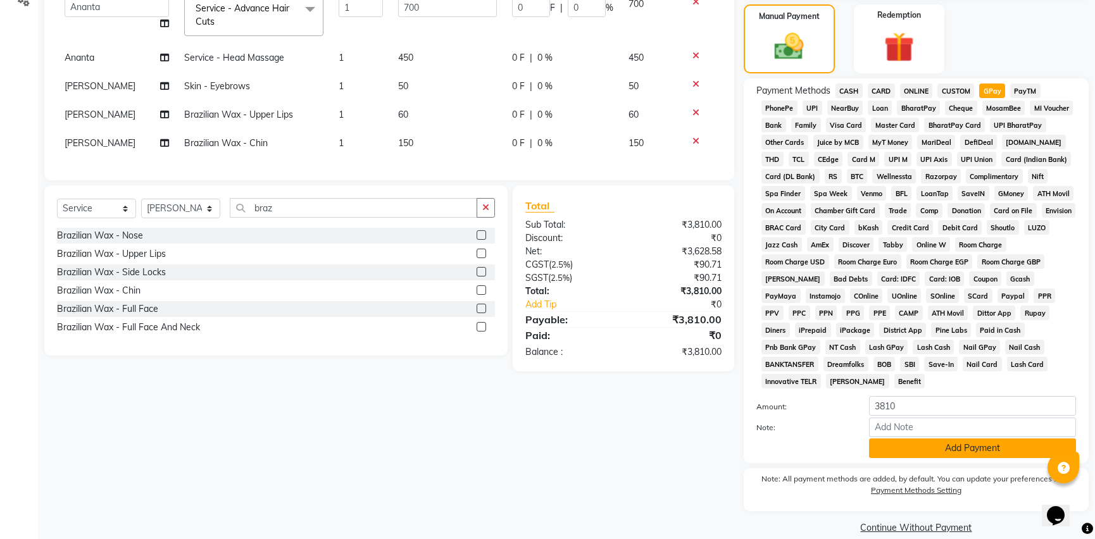
click at [1031, 439] on button "Add Payment" at bounding box center [972, 449] width 207 height 20
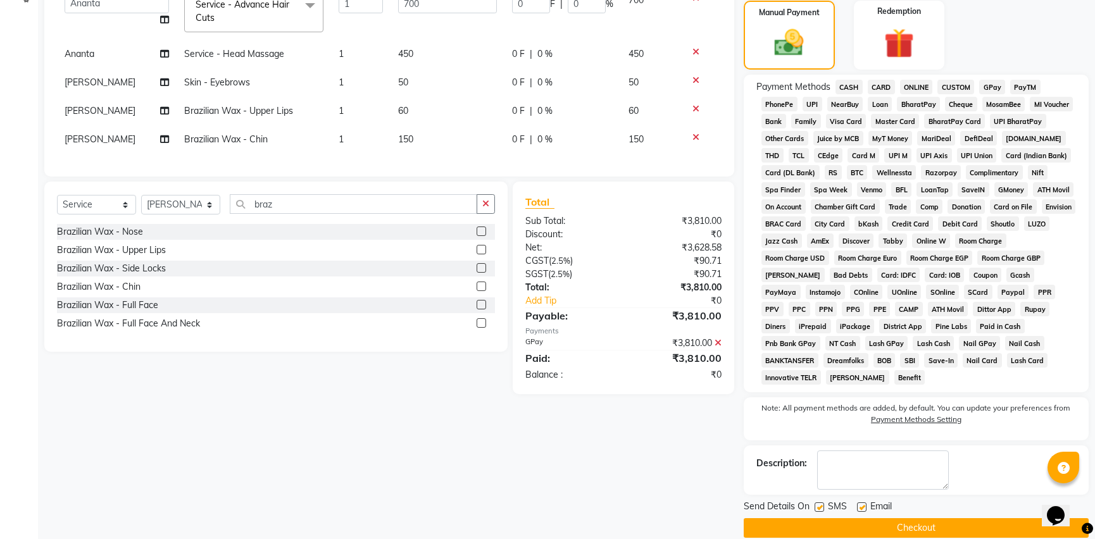
scroll to position [310, 0]
click at [1010, 518] on button "Checkout" at bounding box center [916, 528] width 345 height 20
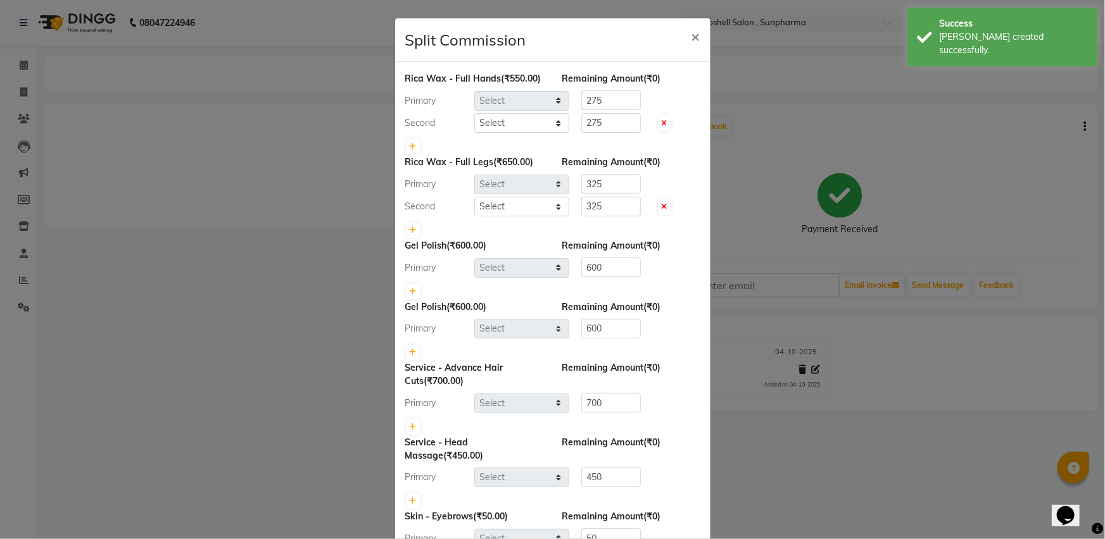
select select "86696"
select select "33525"
select select "86696"
select select "33525"
select select "87946"
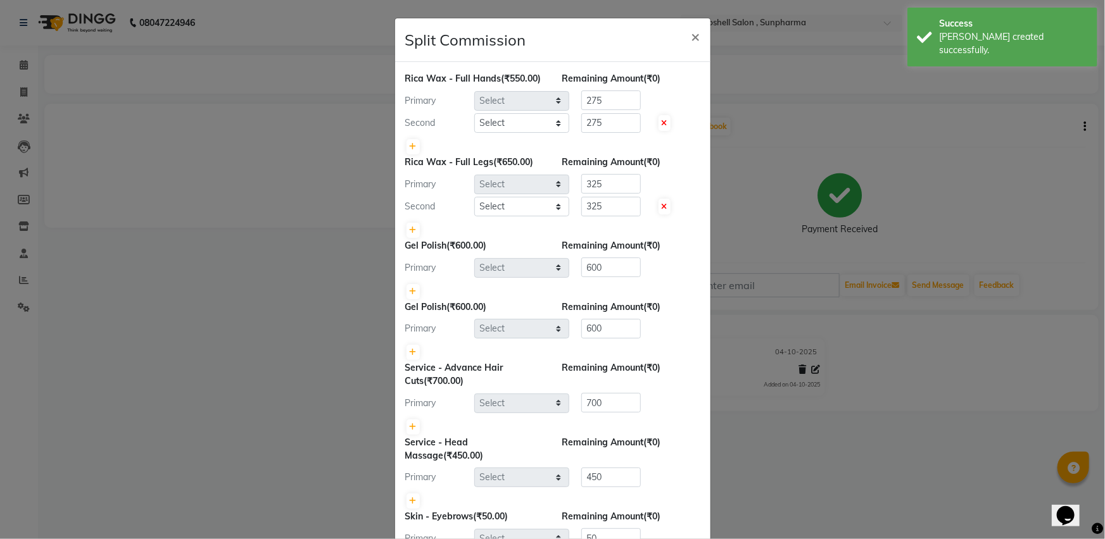
select select "76568"
select select "59017"
select select "33525"
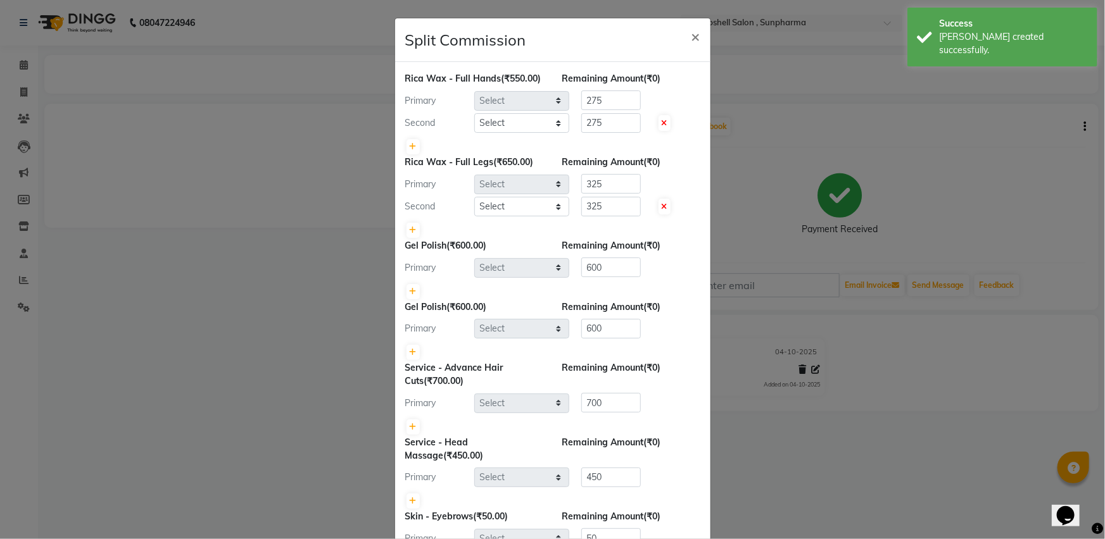
select select "33525"
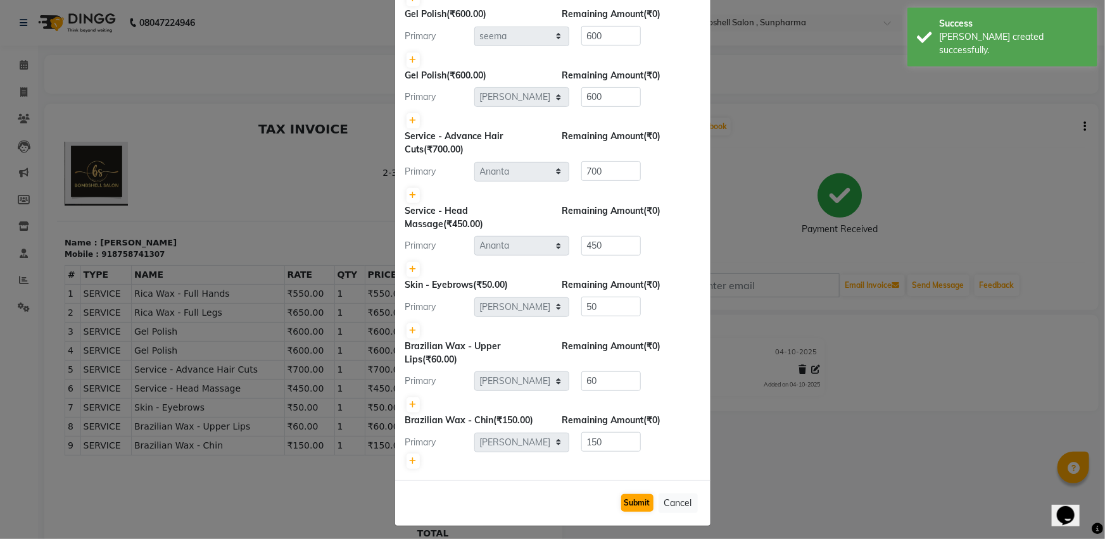
scroll to position [233, 0]
click at [629, 497] on button "Submit" at bounding box center [637, 502] width 32 height 18
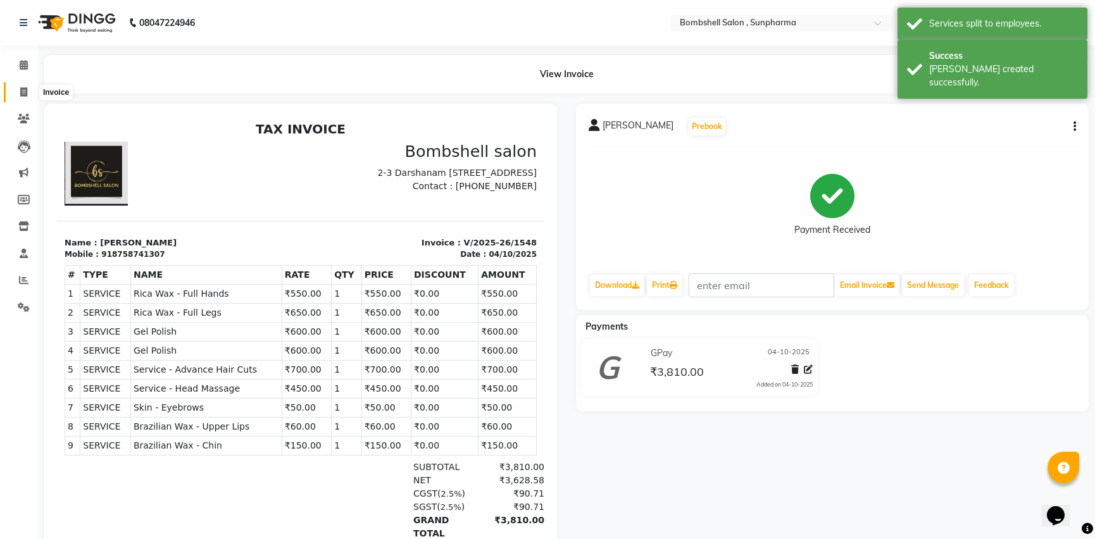
click at [22, 97] on span at bounding box center [24, 92] width 22 height 15
select select "service"
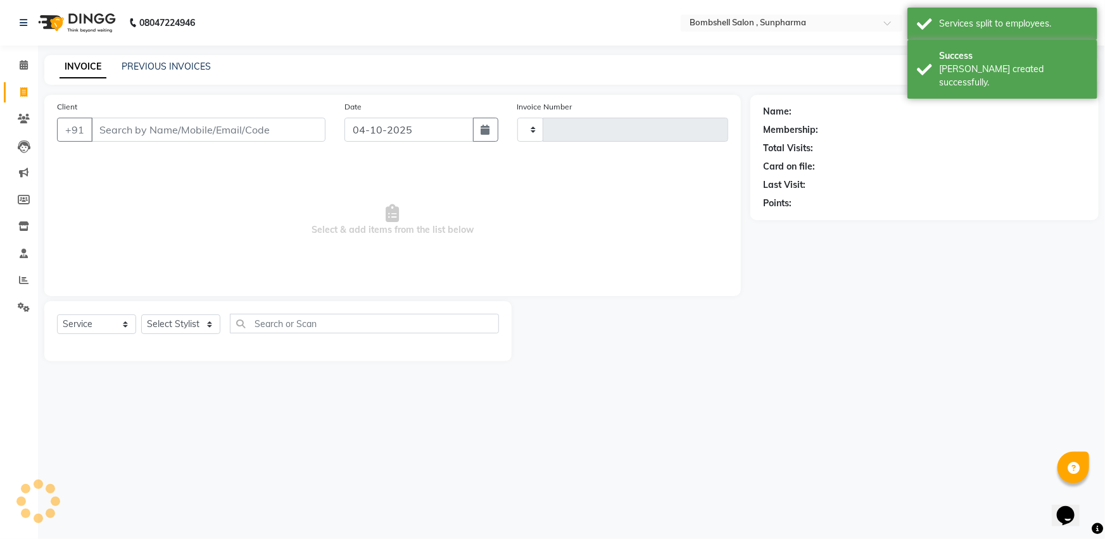
type input "1549"
select select "4965"
click at [190, 328] on select "Select Stylist" at bounding box center [180, 325] width 79 height 20
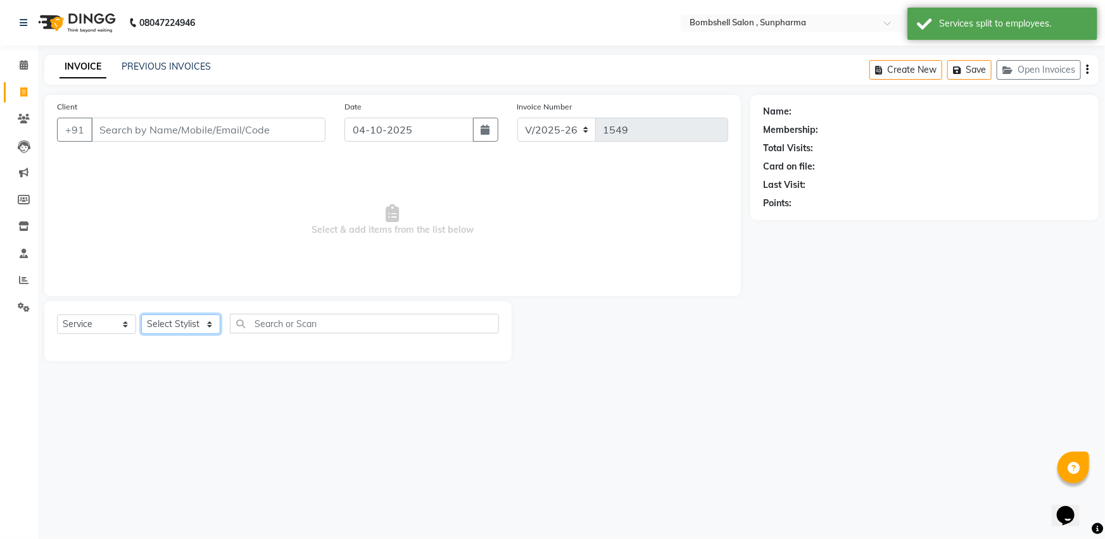
select select "59017"
click at [141, 315] on select "Select Stylist [PERSON_NAME] Ananta [PERSON_NAME] [PERSON_NAME] dhanlaxmi poona…" at bounding box center [180, 325] width 79 height 20
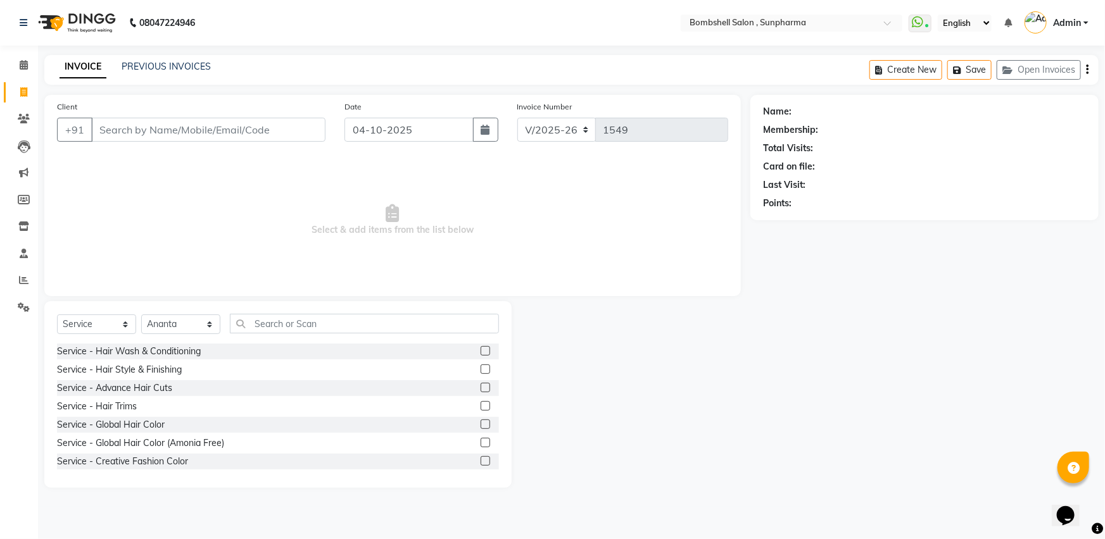
click at [481, 387] on label at bounding box center [485, 387] width 9 height 9
click at [481, 387] on input "checkbox" at bounding box center [485, 388] width 8 height 8
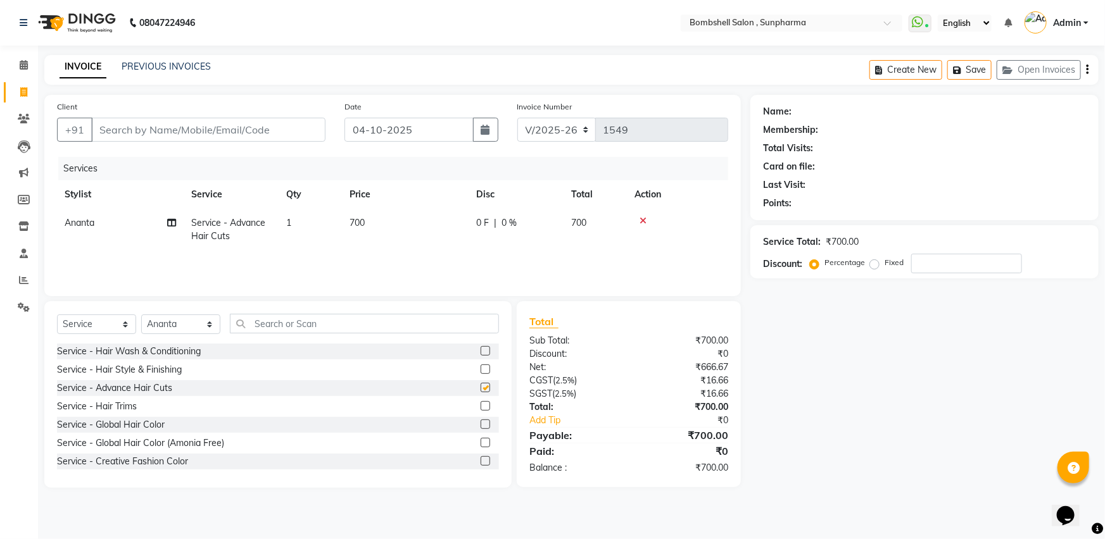
checkbox input "false"
click at [113, 326] on select "Select Service Product Membership Package Voucher Prepaid Gift Card" at bounding box center [96, 325] width 79 height 20
click at [841, 411] on div "Name: Membership: Total Visits: Card on file: Last Visit: Points: Service Total…" at bounding box center [929, 291] width 358 height 393
